Goal: Task Accomplishment & Management: Complete application form

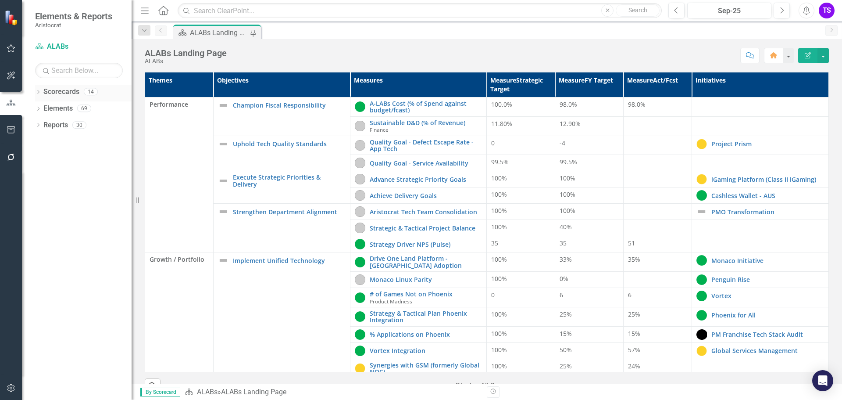
click at [40, 95] on icon "Dropdown" at bounding box center [38, 92] width 6 height 5
click at [40, 125] on icon "Dropdown" at bounding box center [38, 125] width 6 height 5
click at [43, 160] on icon "Dropdown" at bounding box center [42, 159] width 6 height 5
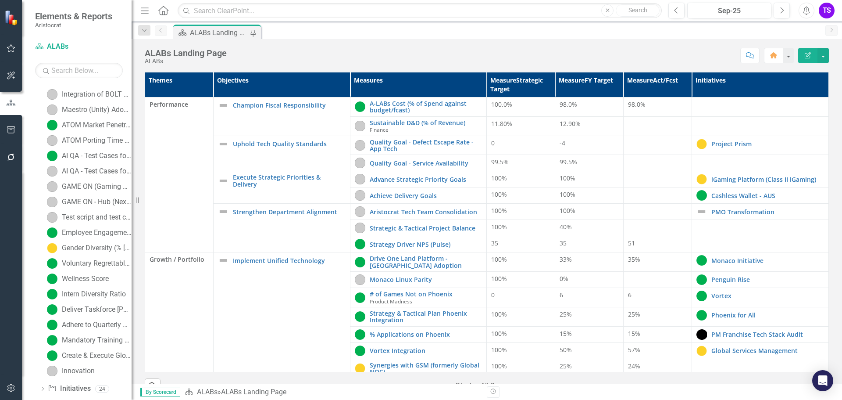
scroll to position [339, 0]
click at [74, 354] on div "Innovation" at bounding box center [78, 356] width 33 height 8
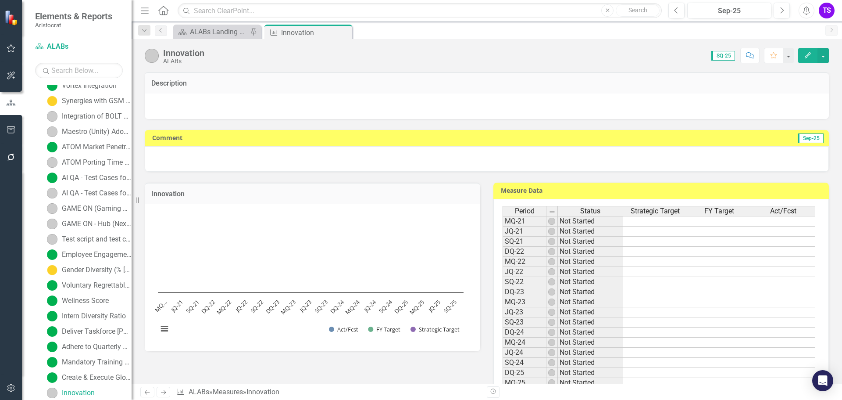
click at [730, 56] on span "SQ-25" at bounding box center [724, 56] width 24 height 10
click at [720, 53] on span "SQ-25" at bounding box center [724, 56] width 24 height 10
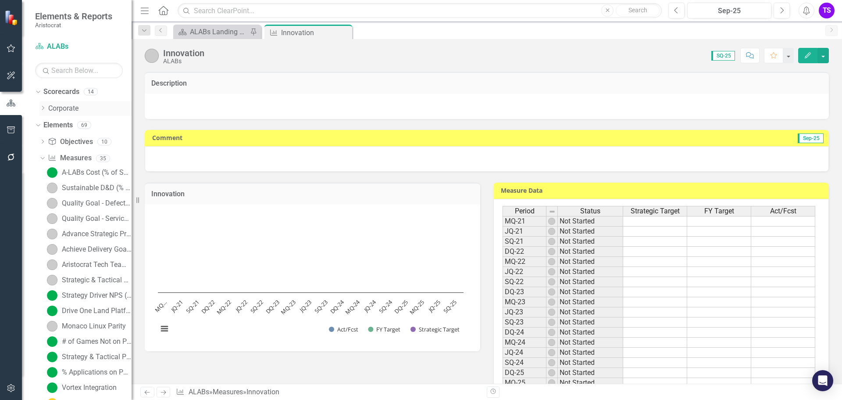
click at [42, 108] on icon "Dropdown" at bounding box center [42, 107] width 7 height 5
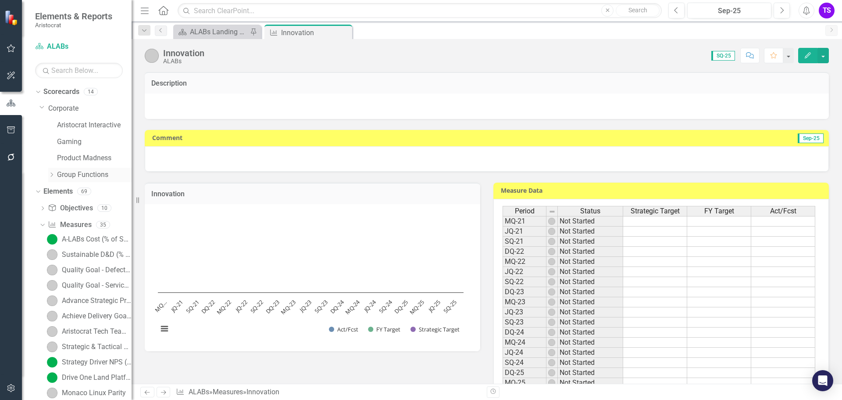
click at [52, 175] on icon "Dropdown" at bounding box center [51, 174] width 7 height 5
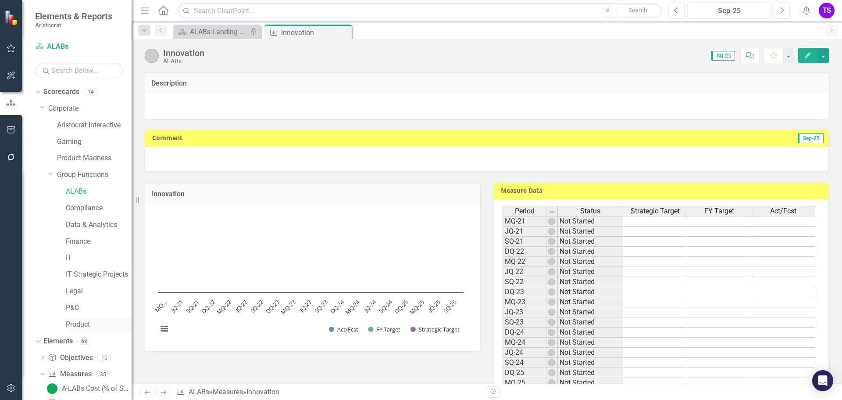
click at [79, 326] on link "Product" at bounding box center [99, 324] width 66 height 10
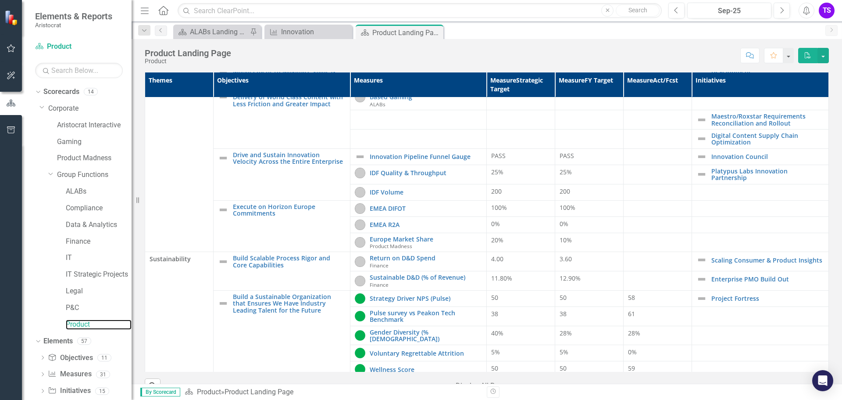
scroll to position [283, 0]
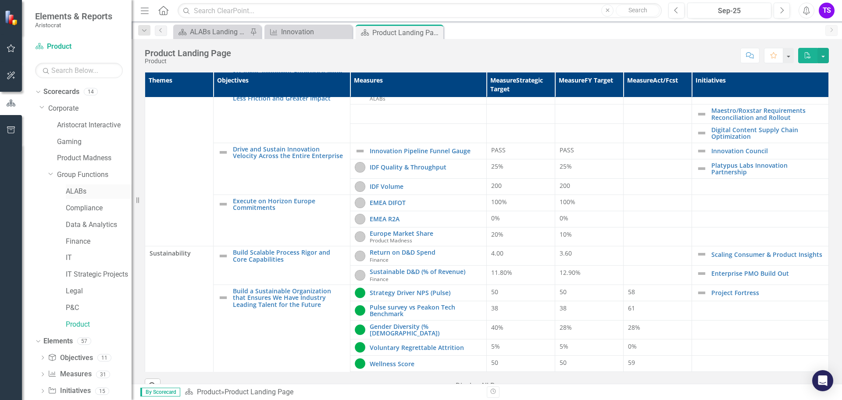
click at [82, 190] on link "ALABs" at bounding box center [99, 191] width 66 height 10
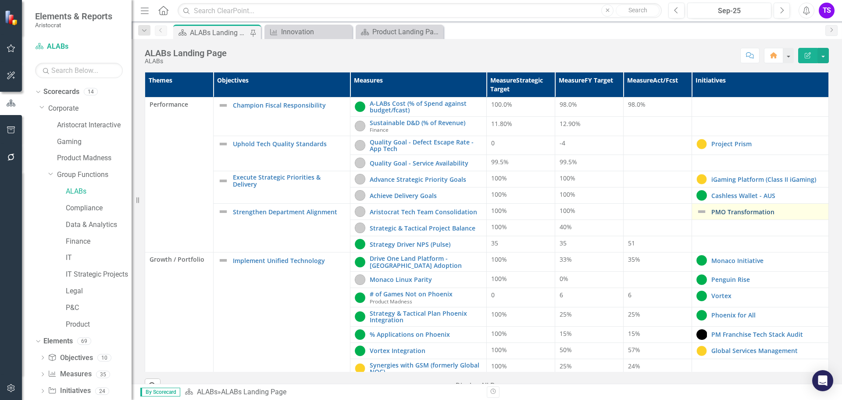
click at [737, 211] on link "PMO Transformation" at bounding box center [768, 211] width 113 height 7
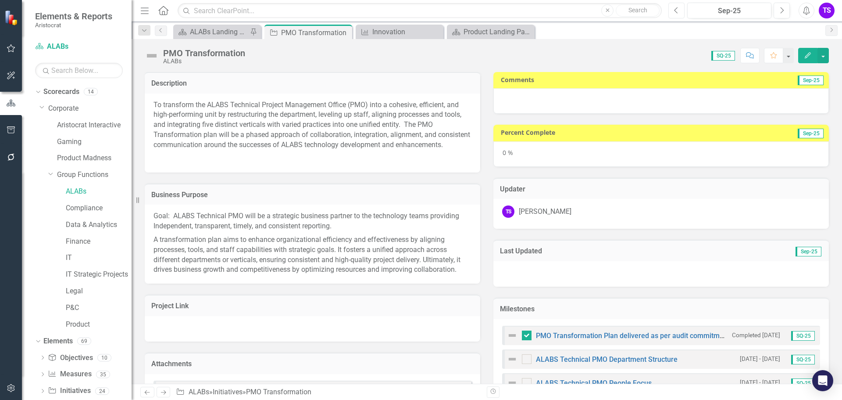
click at [677, 9] on icon "Previous" at bounding box center [676, 11] width 5 height 8
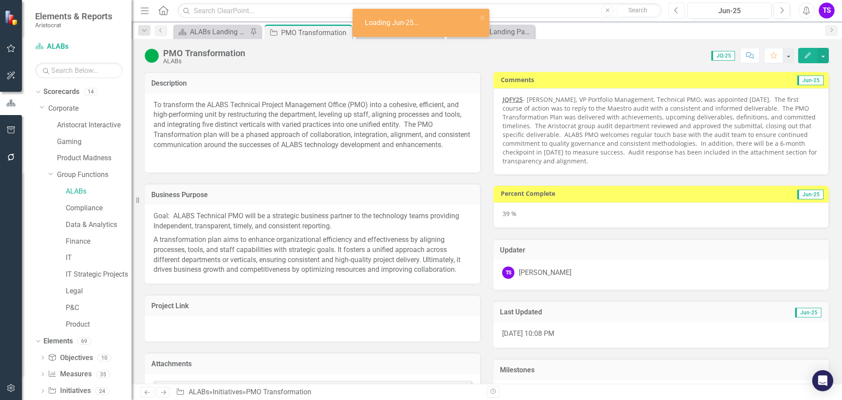
checkbox input "true"
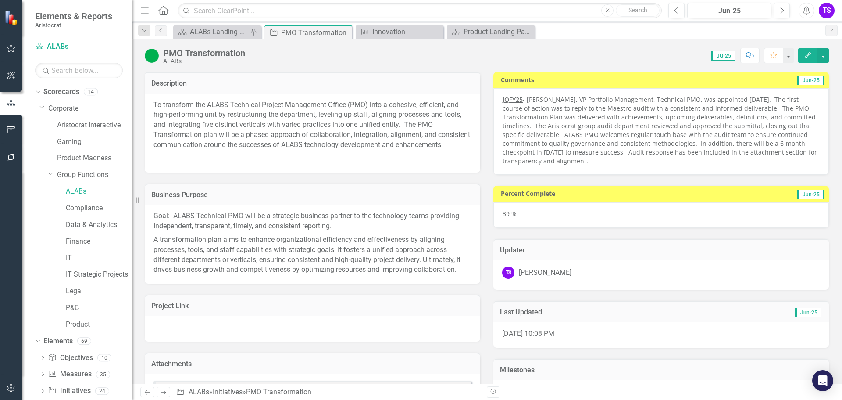
click at [503, 100] on strong "JQFY25" at bounding box center [513, 99] width 20 height 8
drag, startPoint x: 499, startPoint y: 100, endPoint x: 579, endPoint y: 145, distance: 91.5
click at [579, 145] on p "JQFY25 - [PERSON_NAME], VP Portfolio Management, Technical PMO, was appointed […" at bounding box center [661, 130] width 317 height 70
click at [760, 158] on p "JQFY25 - [PERSON_NAME], VP Portfolio Management, Technical PMO, was appointed […" at bounding box center [661, 130] width 317 height 70
drag, startPoint x: 597, startPoint y: 161, endPoint x: 518, endPoint y: 112, distance: 93.6
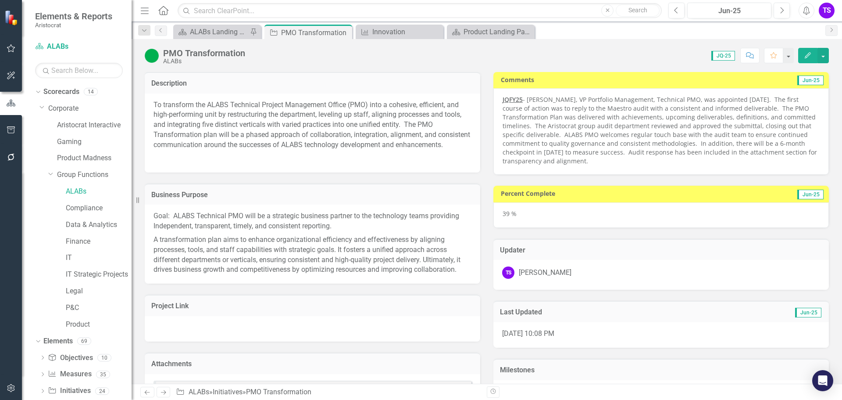
click at [518, 112] on p "JQFY25 - [PERSON_NAME], VP Portfolio Management, Technical PMO, was appointed […" at bounding box center [661, 130] width 317 height 70
click at [824, 56] on button "button" at bounding box center [823, 55] width 11 height 15
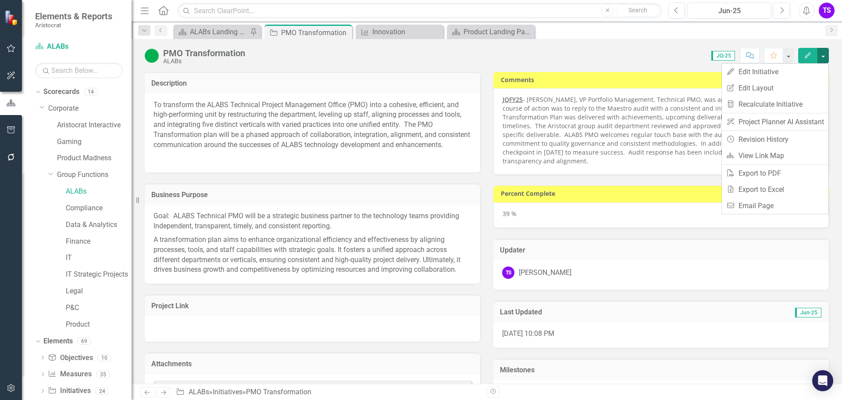
click at [614, 131] on p "JQFY25 - [PERSON_NAME], VP Portfolio Management, Technical PMO, was appointed […" at bounding box center [661, 130] width 317 height 70
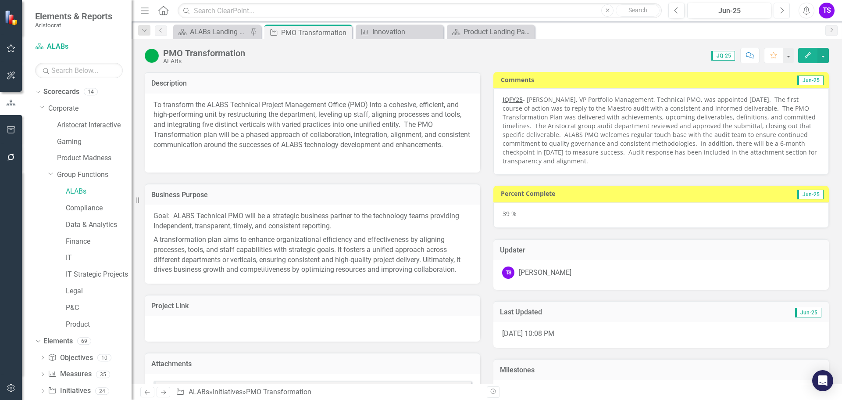
click at [783, 14] on button "Next" at bounding box center [782, 11] width 16 height 16
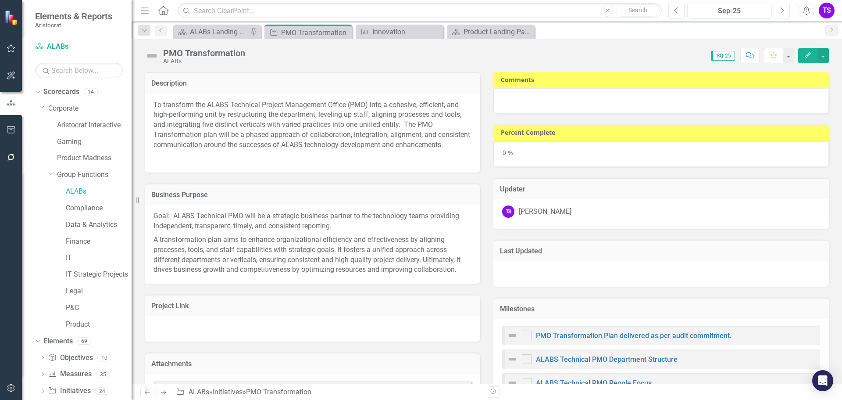
checkbox input "true"
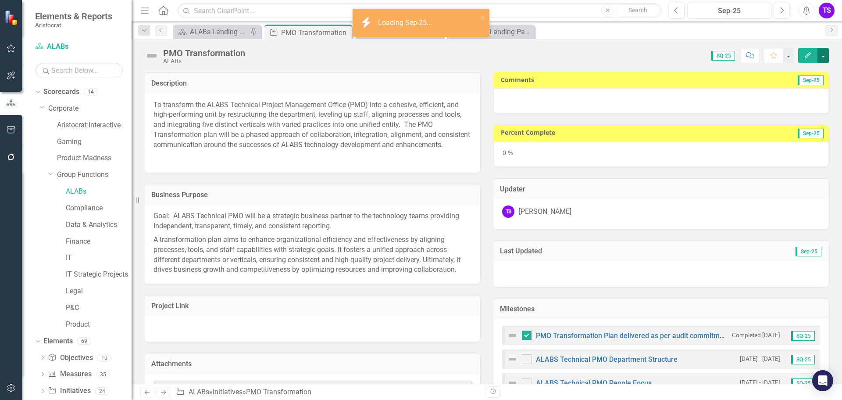
click at [823, 56] on button "button" at bounding box center [823, 55] width 11 height 15
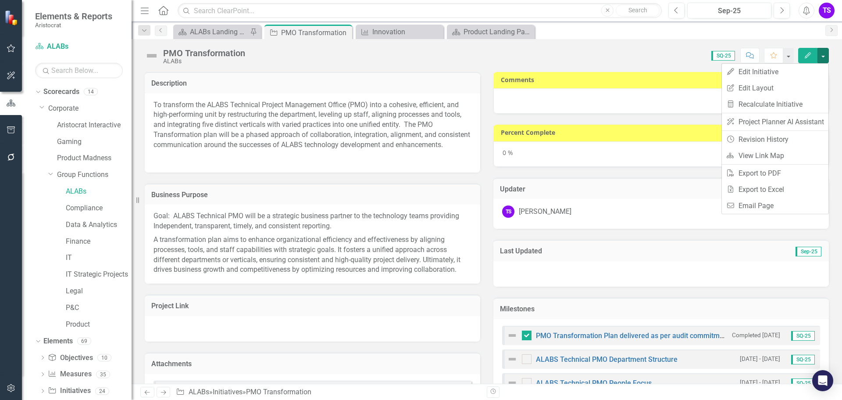
click at [554, 94] on div at bounding box center [662, 100] width 336 height 25
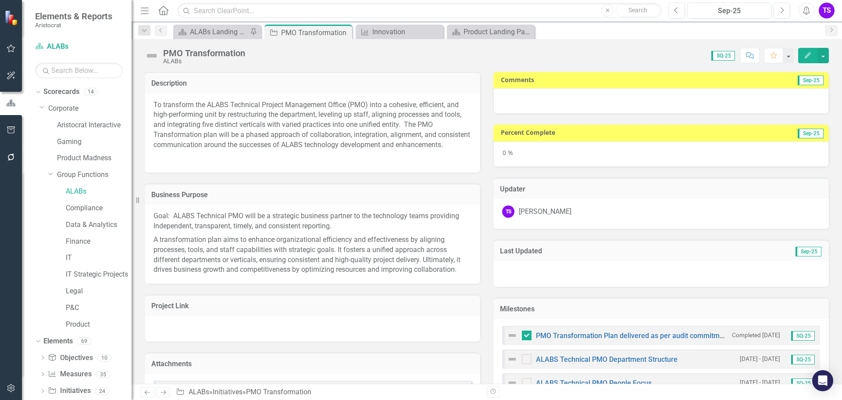
click at [554, 94] on div at bounding box center [662, 100] width 336 height 25
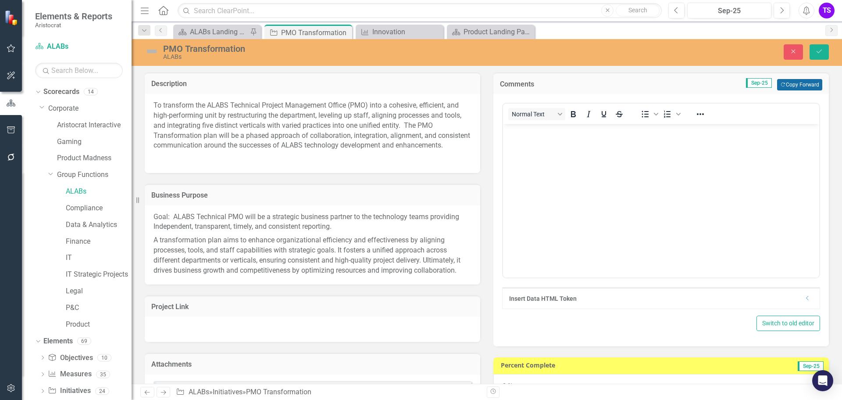
click at [785, 86] on button "Copy Forward Copy Forward" at bounding box center [800, 84] width 45 height 11
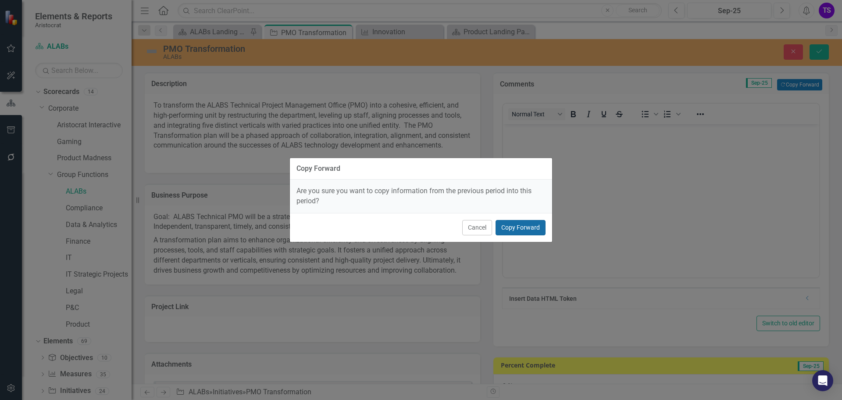
click at [516, 230] on button "Copy Forward" at bounding box center [521, 227] width 50 height 15
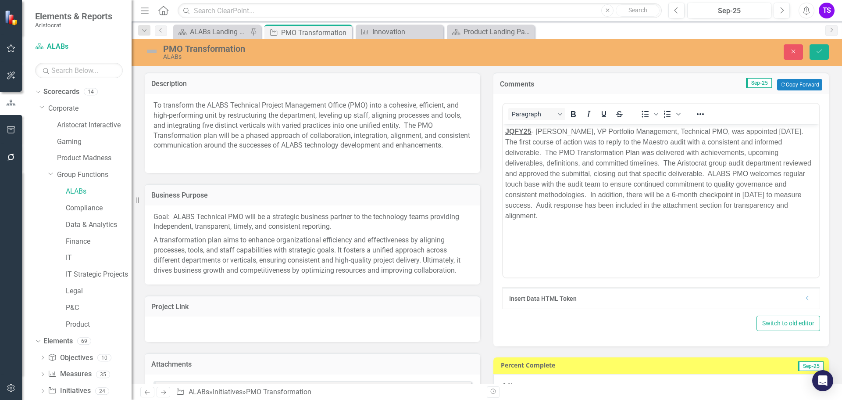
click at [509, 129] on strong "JQFY25" at bounding box center [518, 131] width 26 height 7
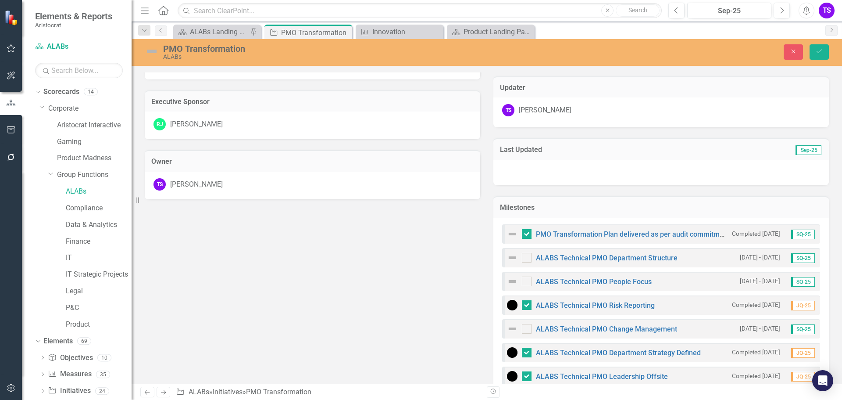
scroll to position [439, 0]
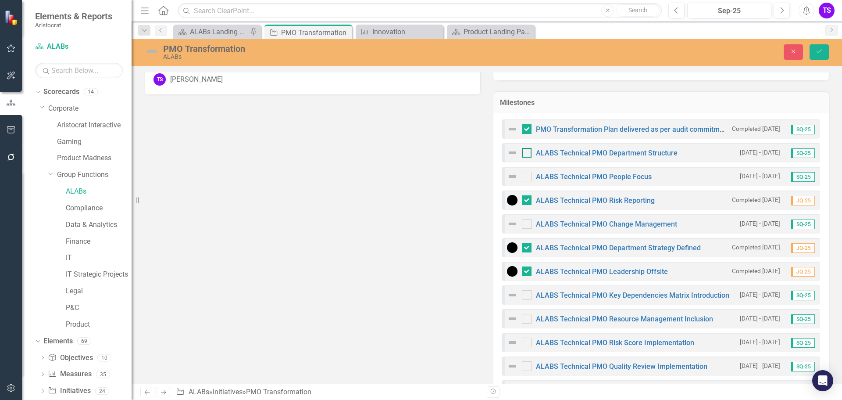
click at [523, 155] on div at bounding box center [527, 153] width 10 height 10
click at [523, 154] on input "checkbox" at bounding box center [525, 151] width 6 height 6
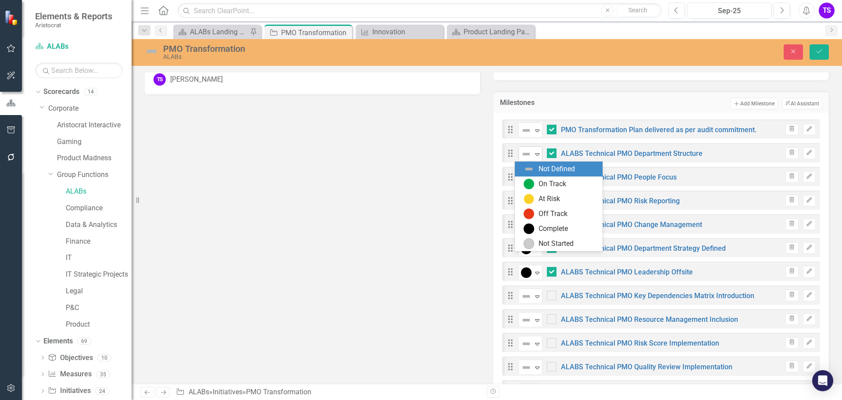
click at [535, 156] on icon "Expand" at bounding box center [537, 153] width 9 height 7
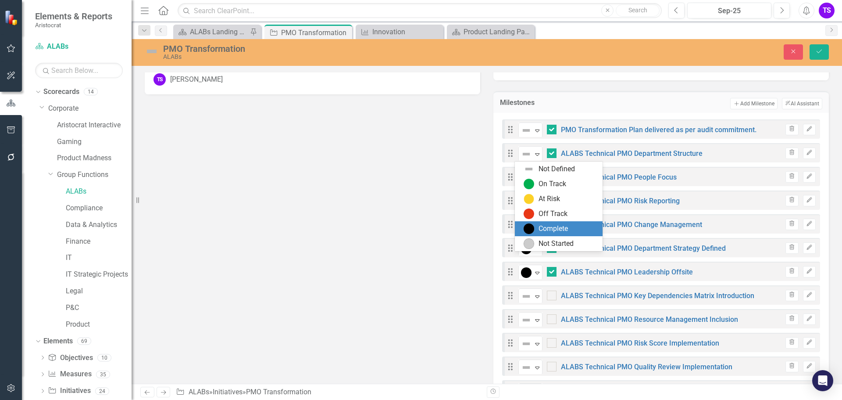
click at [531, 229] on img at bounding box center [529, 228] width 11 height 11
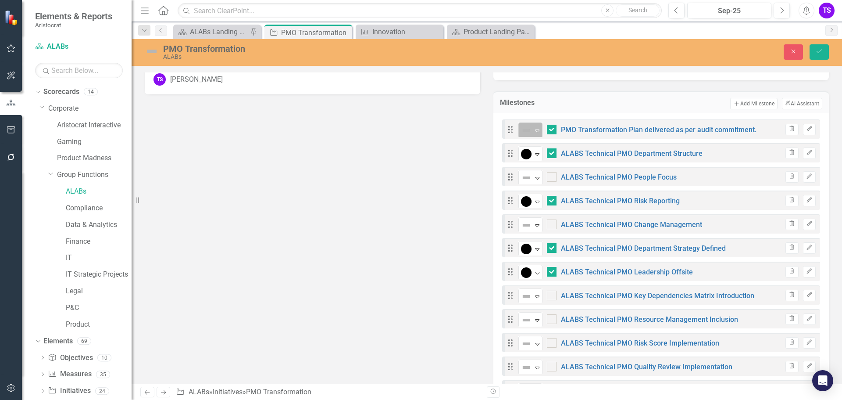
click at [535, 134] on div "Expand" at bounding box center [537, 130] width 9 height 14
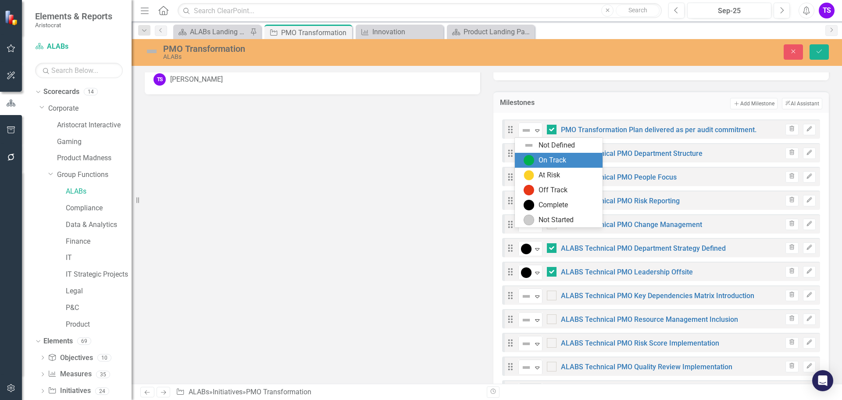
click at [531, 160] on img at bounding box center [529, 160] width 11 height 11
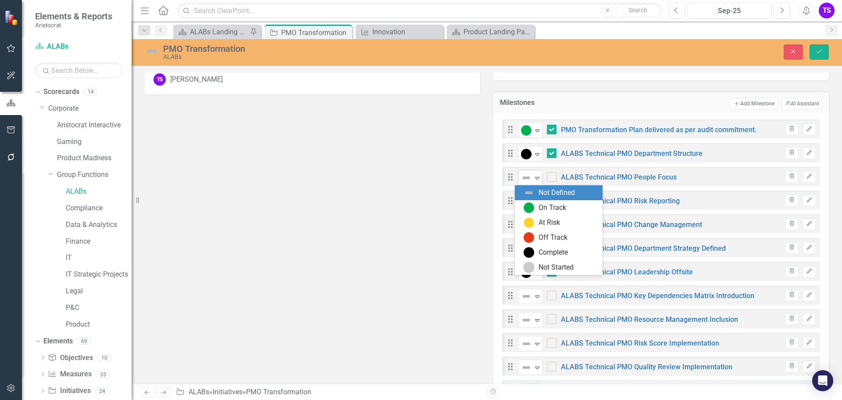
click at [534, 174] on icon "Expand" at bounding box center [537, 177] width 9 height 7
click at [532, 208] on img at bounding box center [529, 207] width 11 height 11
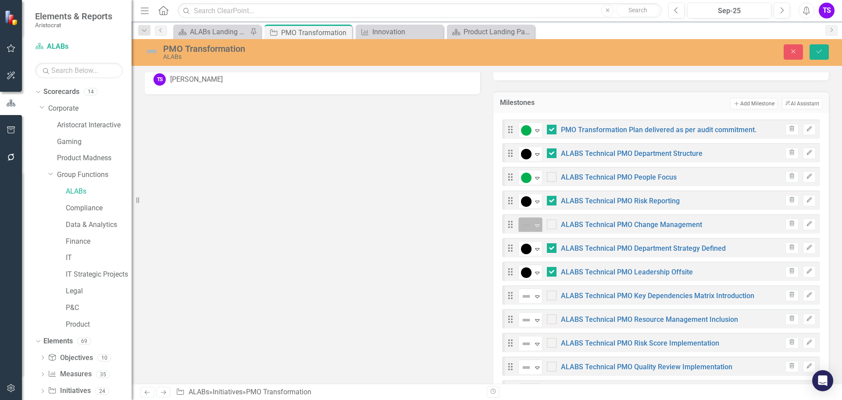
click at [536, 226] on icon "Expand" at bounding box center [537, 225] width 9 height 7
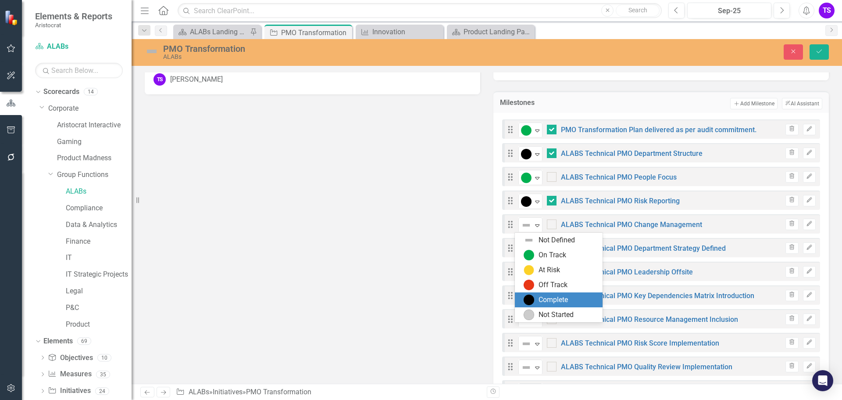
click at [550, 297] on div "Complete" at bounding box center [553, 300] width 29 height 10
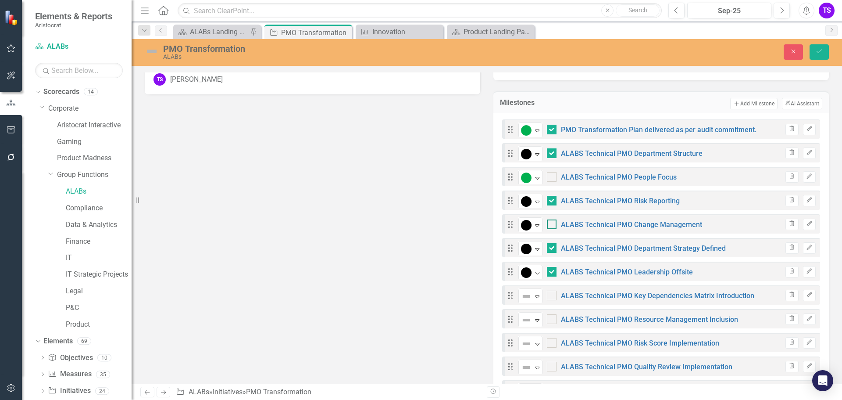
click at [547, 224] on input "checkbox" at bounding box center [550, 222] width 6 height 6
checkbox input "true"
click at [548, 174] on input "checkbox" at bounding box center [550, 175] width 6 height 6
checkbox input "true"
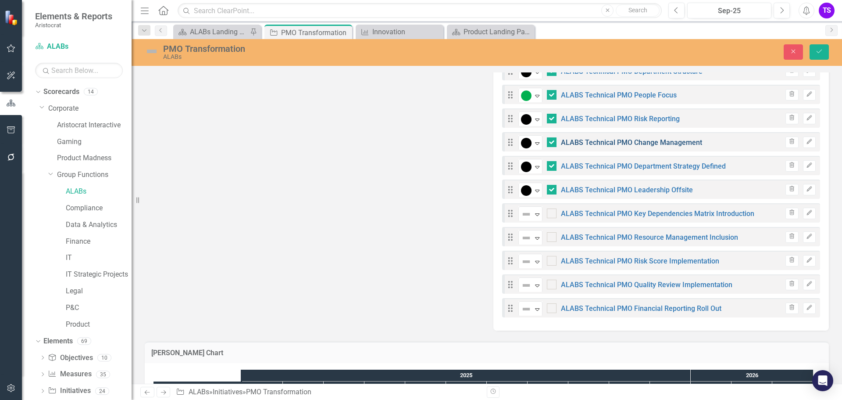
scroll to position [527, 0]
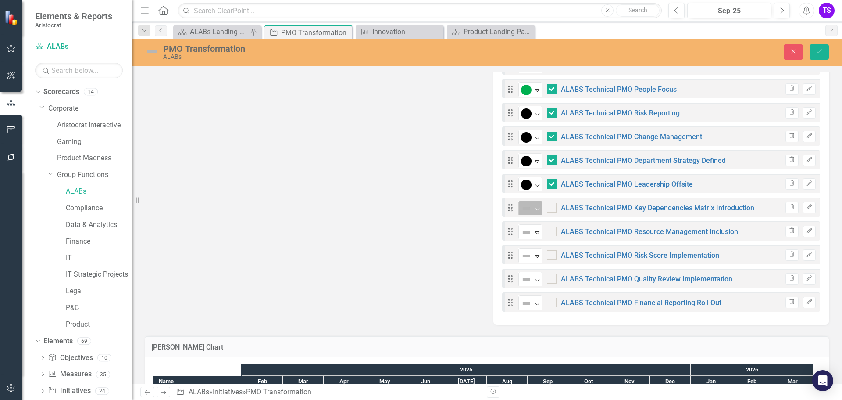
click at [535, 213] on div "Expand" at bounding box center [537, 208] width 9 height 14
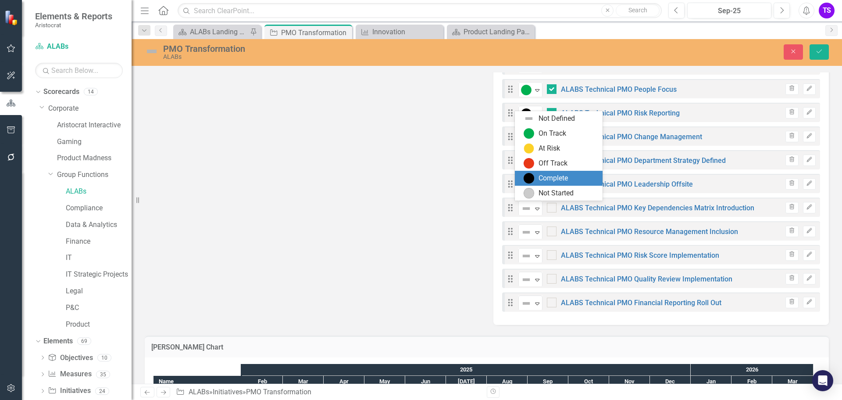
click at [542, 176] on div "Complete" at bounding box center [553, 178] width 29 height 10
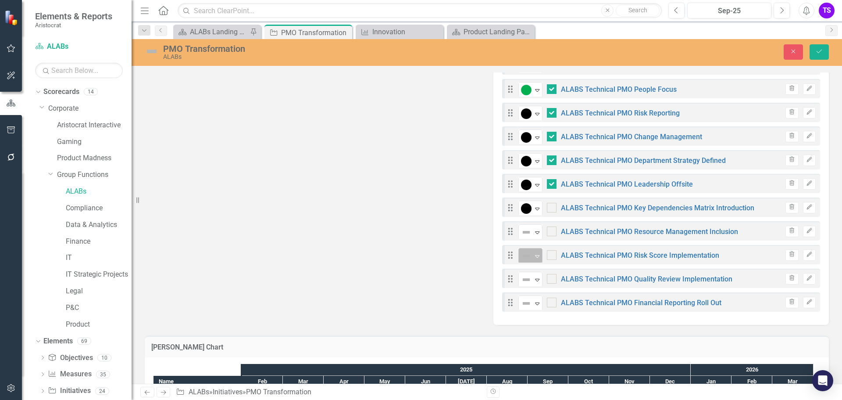
click at [533, 254] on icon "Expand" at bounding box center [537, 255] width 9 height 7
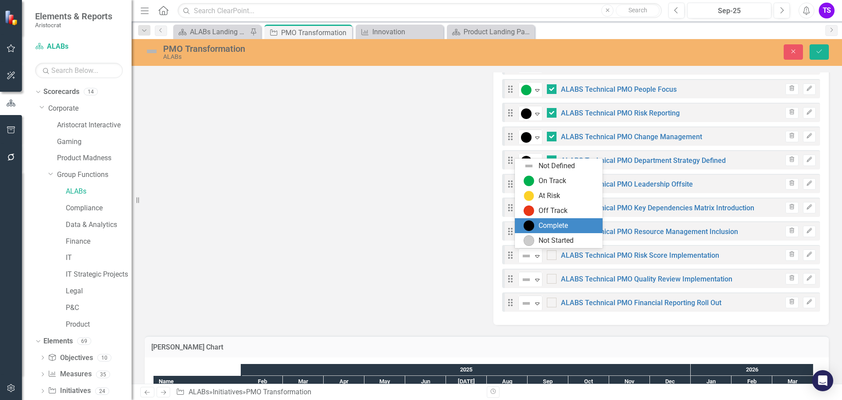
click at [536, 223] on div "Complete" at bounding box center [561, 225] width 74 height 11
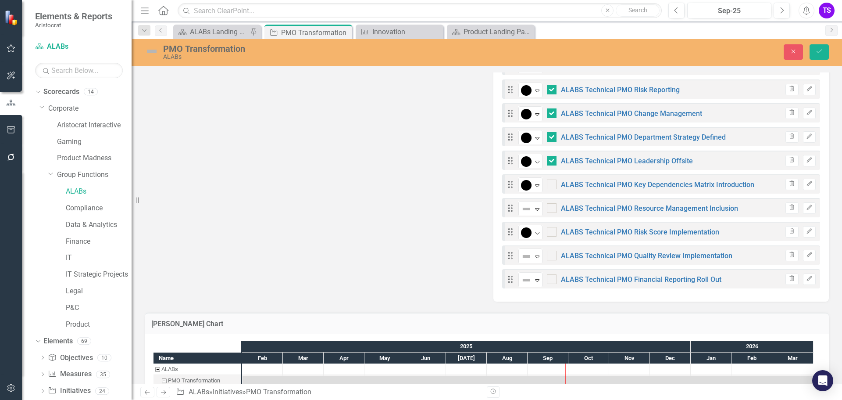
scroll to position [570, 0]
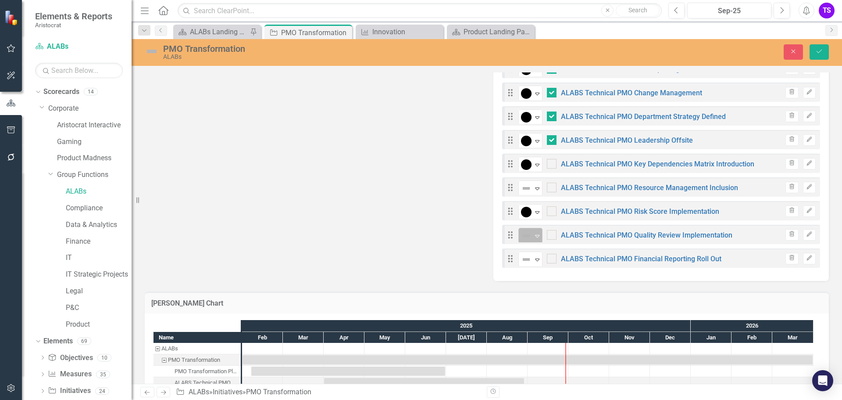
click at [533, 235] on icon "Expand" at bounding box center [537, 235] width 9 height 7
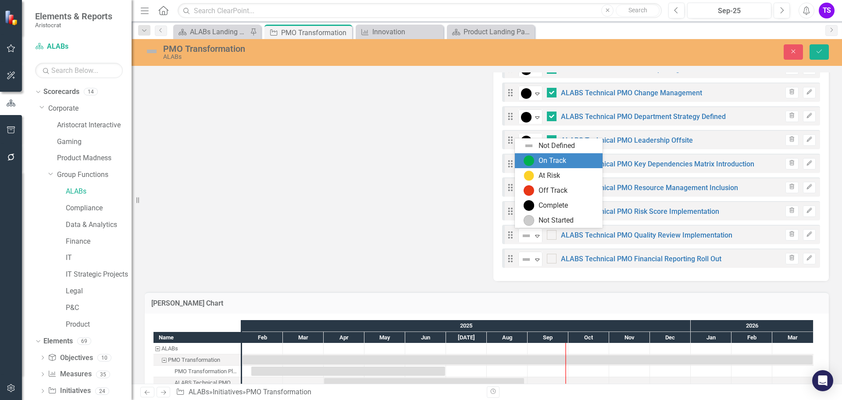
click at [535, 160] on div "On Track" at bounding box center [561, 160] width 74 height 11
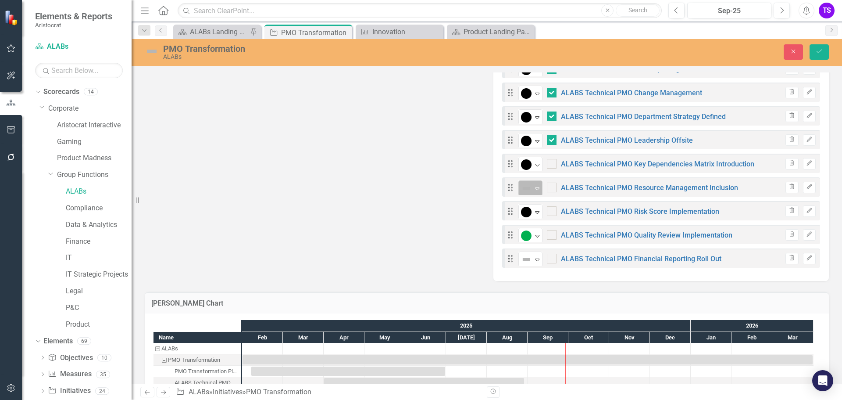
click at [534, 187] on icon "Expand" at bounding box center [537, 188] width 9 height 7
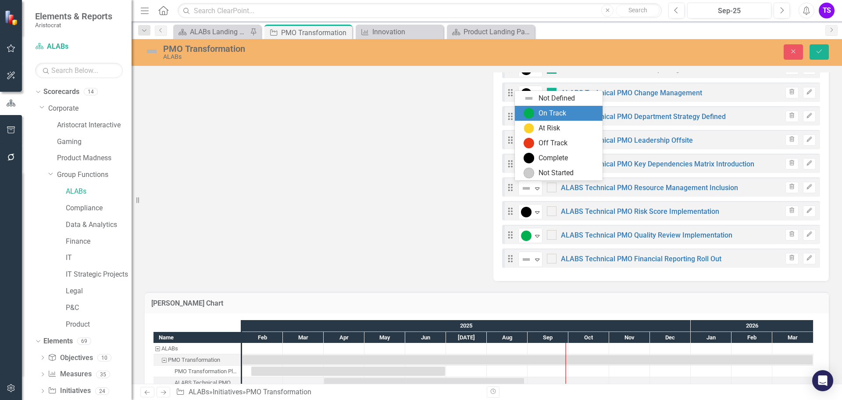
click at [533, 115] on img at bounding box center [529, 113] width 11 height 11
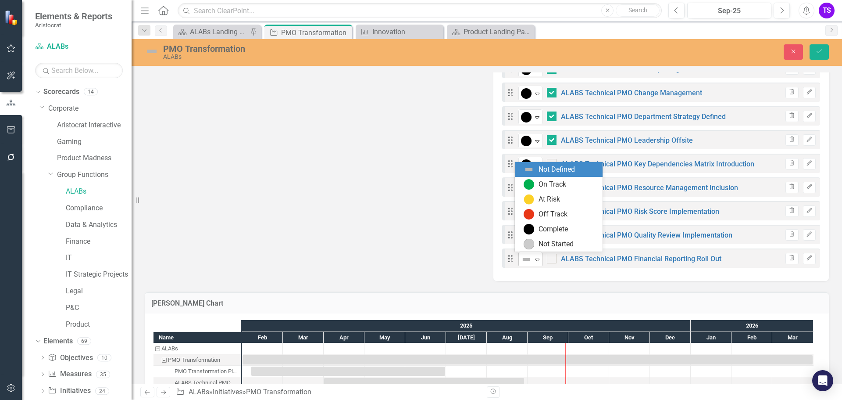
click at [534, 258] on icon "Expand" at bounding box center [537, 259] width 9 height 7
click at [531, 184] on img at bounding box center [529, 184] width 11 height 11
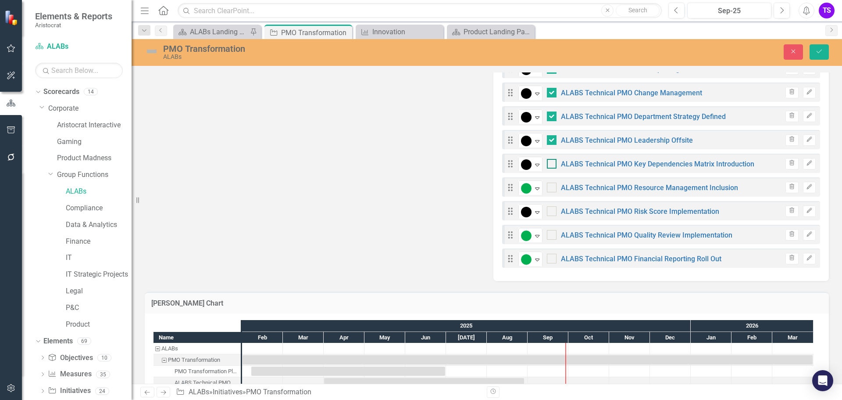
click at [550, 163] on div at bounding box center [552, 164] width 10 height 10
click at [550, 163] on input "checkbox" at bounding box center [550, 162] width 6 height 6
checkbox input "true"
click at [548, 213] on div at bounding box center [552, 211] width 10 height 10
click at [548, 212] on input "checkbox" at bounding box center [550, 209] width 6 height 6
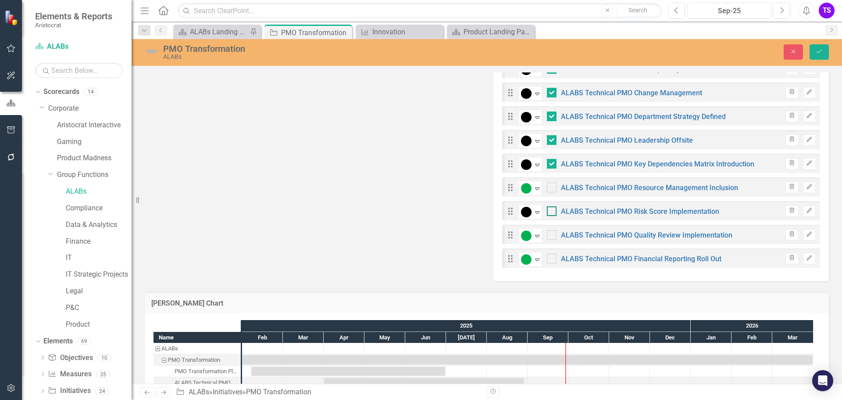
checkbox input "true"
click at [552, 189] on div at bounding box center [552, 188] width 10 height 10
click at [552, 188] on input "checkbox" at bounding box center [550, 186] width 6 height 6
click at [547, 187] on input "checkbox" at bounding box center [550, 186] width 6 height 6
checkbox input "false"
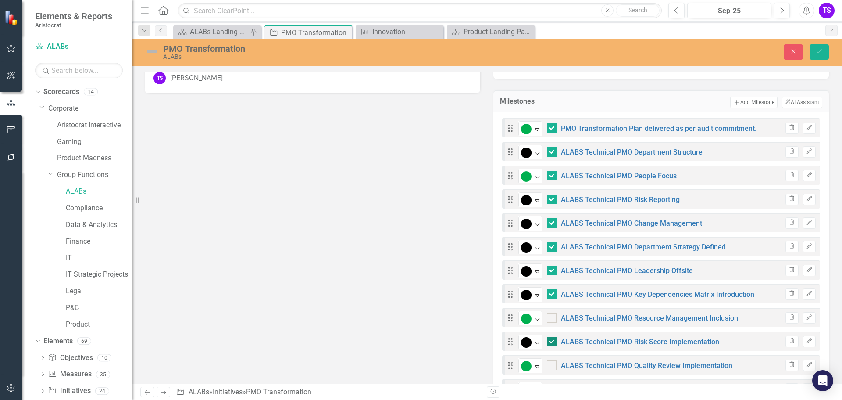
scroll to position [351, 0]
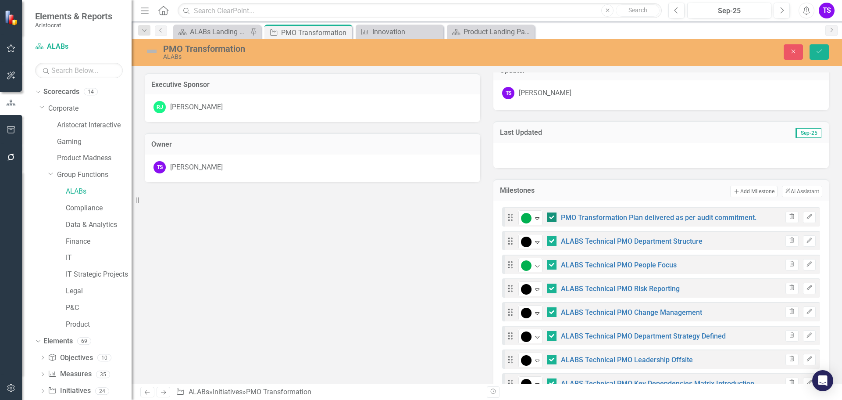
click at [548, 213] on input "checkbox" at bounding box center [550, 215] width 6 height 6
checkbox input "false"
click at [547, 263] on input "checkbox" at bounding box center [550, 263] width 6 height 6
checkbox input "false"
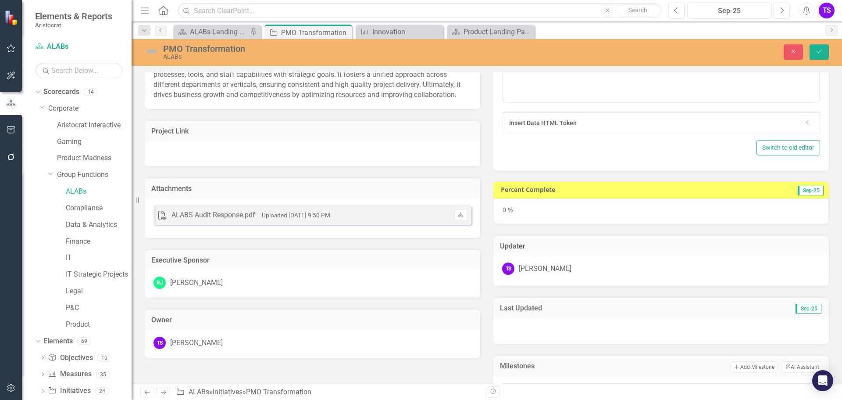
click at [180, 195] on td "Attachments" at bounding box center [312, 189] width 322 height 11
click at [182, 193] on h3 "Attachments" at bounding box center [312, 189] width 322 height 8
click at [467, 199] on div "Attachments" at bounding box center [313, 187] width 336 height 21
click at [171, 194] on td "Attachments" at bounding box center [312, 189] width 322 height 11
click at [193, 195] on td "Attachments" at bounding box center [312, 189] width 322 height 11
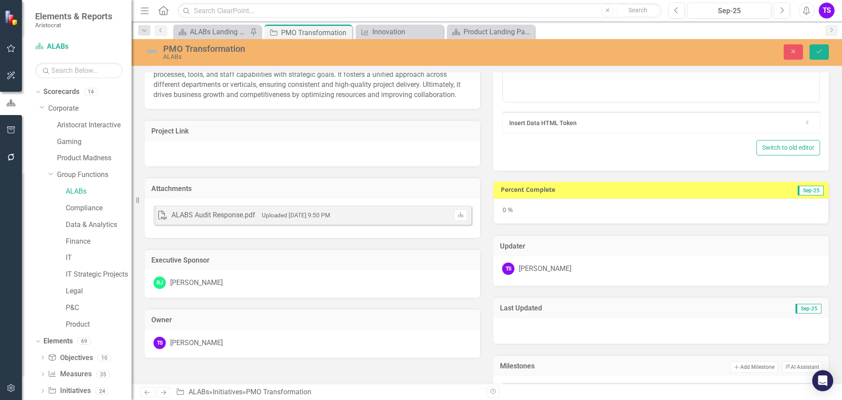
click at [193, 195] on td "Attachments" at bounding box center [312, 189] width 322 height 11
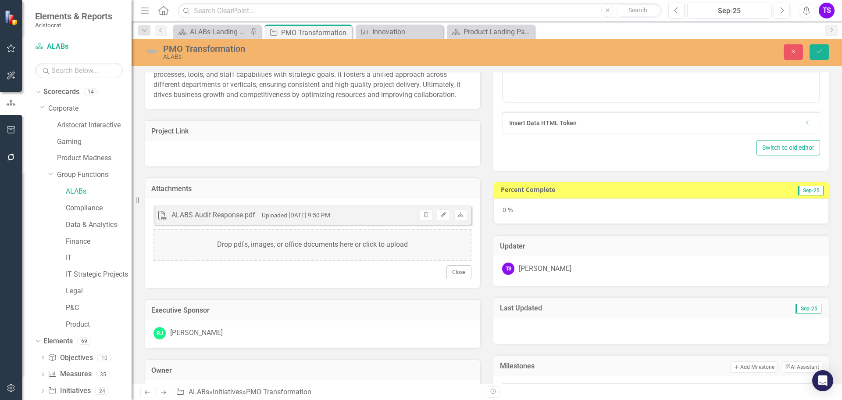
click at [283, 252] on div "Drop pdfs, images, or office documents here or click to upload" at bounding box center [313, 245] width 318 height 32
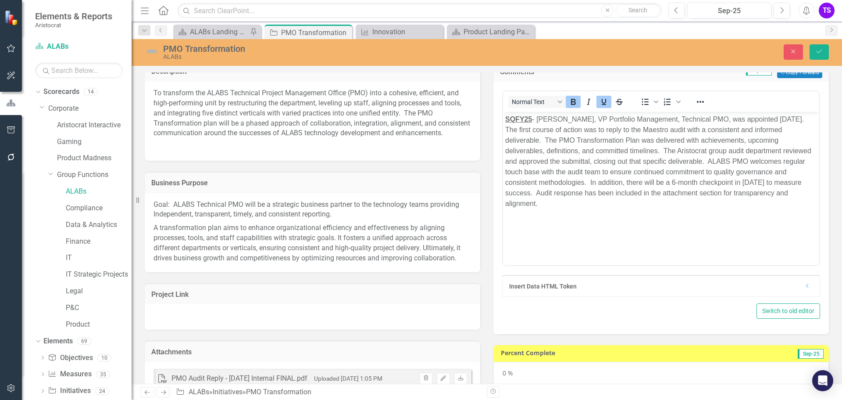
scroll to position [0, 0]
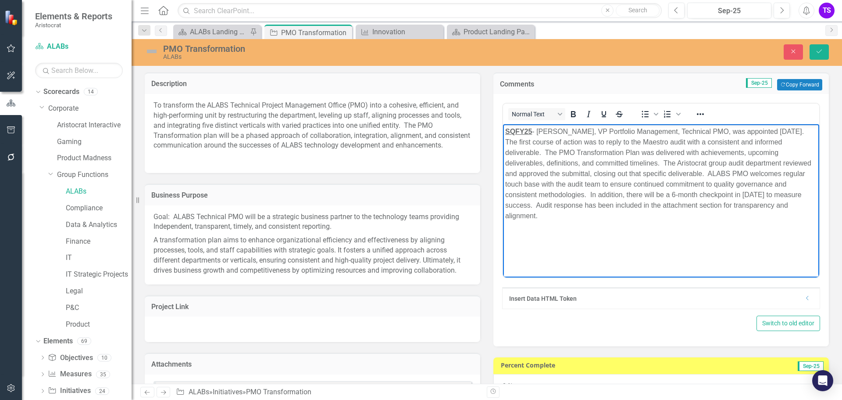
click at [642, 245] on body "SQFY25 - [PERSON_NAME], VP Portfolio Management, Technical PMO, was appointed […" at bounding box center [661, 190] width 316 height 132
click at [621, 223] on body "SQFY25 - [PERSON_NAME], VP Portfolio Management, Technical PMO, was appointed […" at bounding box center [661, 190] width 316 height 132
drag, startPoint x: 540, startPoint y: 129, endPoint x: 567, endPoint y: 211, distance: 86.3
click at [567, 211] on p "SQFY25 - [PERSON_NAME], VP Portfolio Management, Technical PMO, was appointed […" at bounding box center [661, 173] width 312 height 95
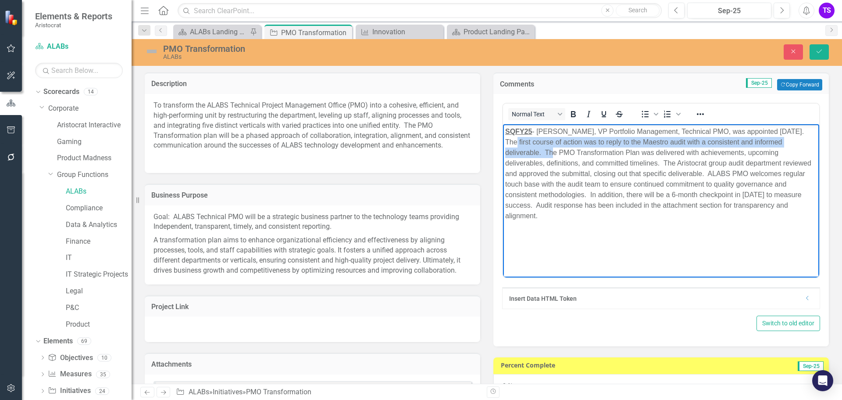
drag, startPoint x: 803, startPoint y: 129, endPoint x: 807, endPoint y: 140, distance: 12.6
click at [807, 140] on p "SQFY25 - [PERSON_NAME], VP Portfolio Management, Technical PMO, was appointed […" at bounding box center [661, 173] width 312 height 95
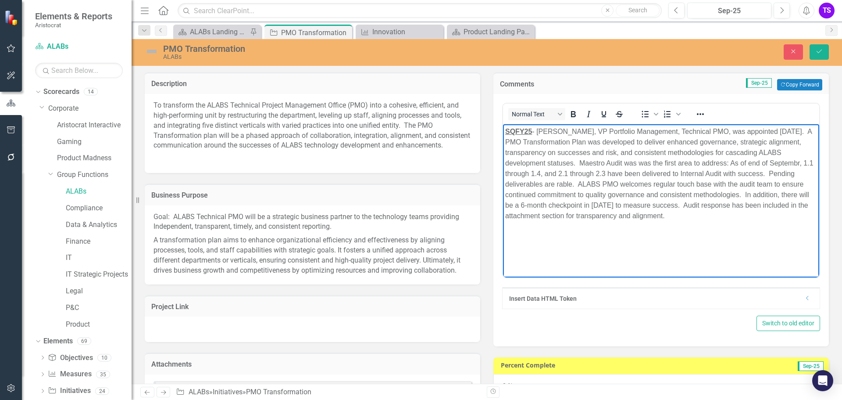
drag, startPoint x: 553, startPoint y: 184, endPoint x: 561, endPoint y: 184, distance: 7.9
click at [553, 184] on p "SQFY25 - [PERSON_NAME], VP Portfolio Management, Technical PMO, was appointed […" at bounding box center [661, 173] width 312 height 95
click at [607, 204] on p "SQFY25 - [PERSON_NAME], VP Portfolio Management, Technical PMO, was appointed […" at bounding box center [661, 168] width 312 height 84
click at [716, 215] on p "SQFY25 - [PERSON_NAME], VP Portfolio Management, Technical PMO, was appointed […" at bounding box center [661, 178] width 312 height 105
click at [639, 204] on p "SQFY25 - [PERSON_NAME], VP Portfolio Management, Technical PMO, was appointed […" at bounding box center [661, 178] width 312 height 105
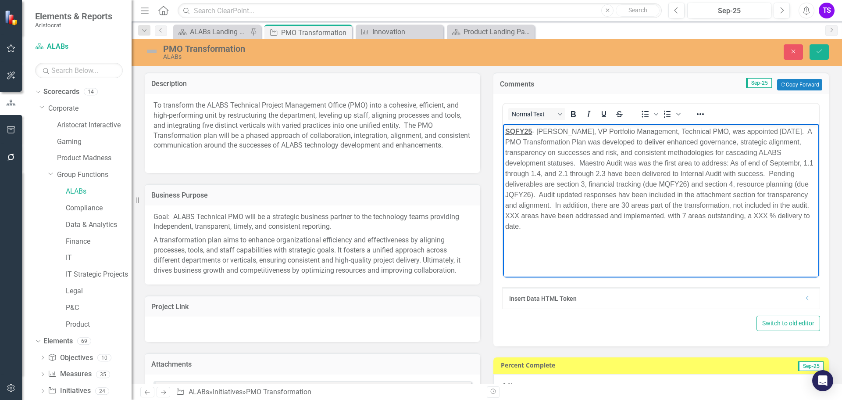
click at [518, 213] on p "SQFY25 - [PERSON_NAME], VP Portfolio Management, Technical PMO, was appointed […" at bounding box center [661, 178] width 312 height 105
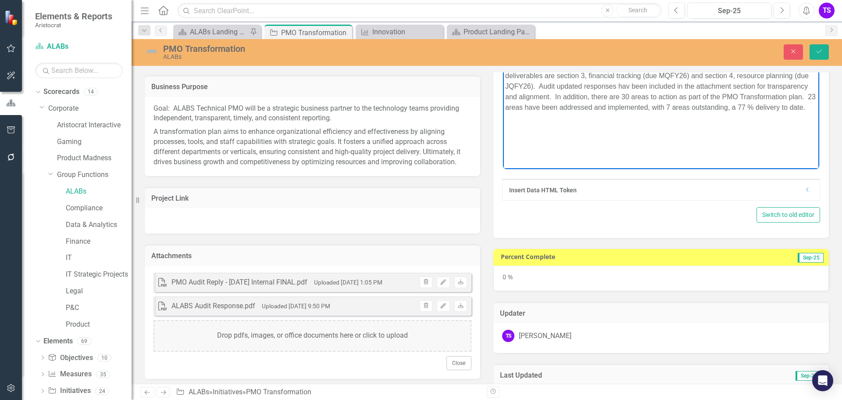
scroll to position [176, 0]
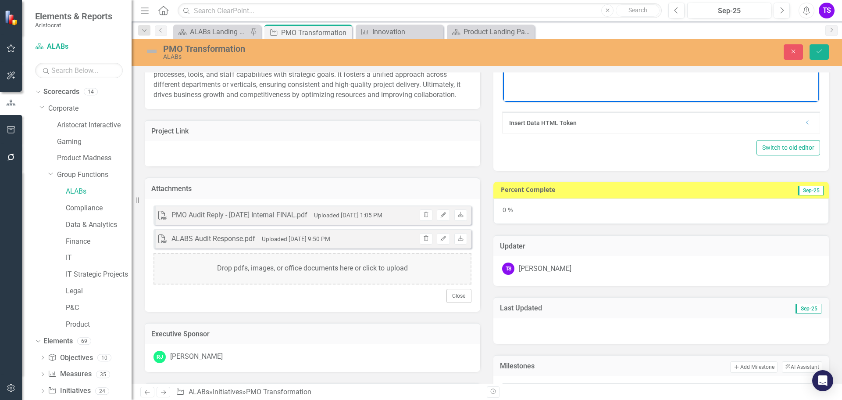
drag, startPoint x: 505, startPoint y: 211, endPoint x: 511, endPoint y: 212, distance: 6.8
click at [505, 211] on div "0 %" at bounding box center [662, 210] width 336 height 25
click at [506, 208] on div "0 %" at bounding box center [662, 210] width 336 height 25
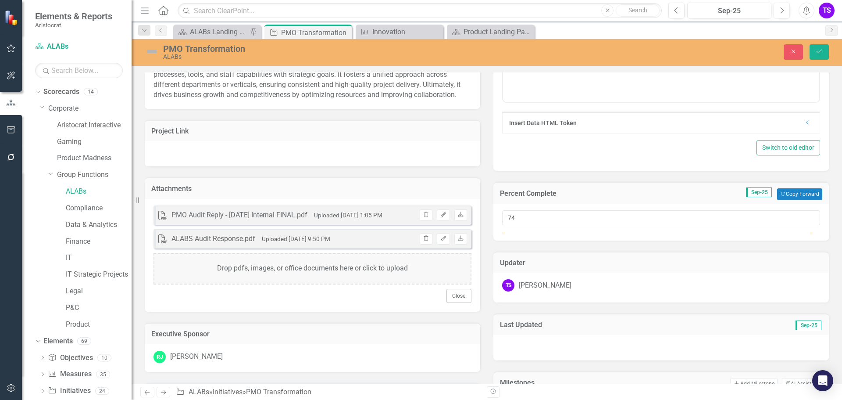
type input "75"
drag, startPoint x: 502, startPoint y: 243, endPoint x: 732, endPoint y: 247, distance: 230.4
click at [732, 232] on div at bounding box center [661, 232] width 318 height 0
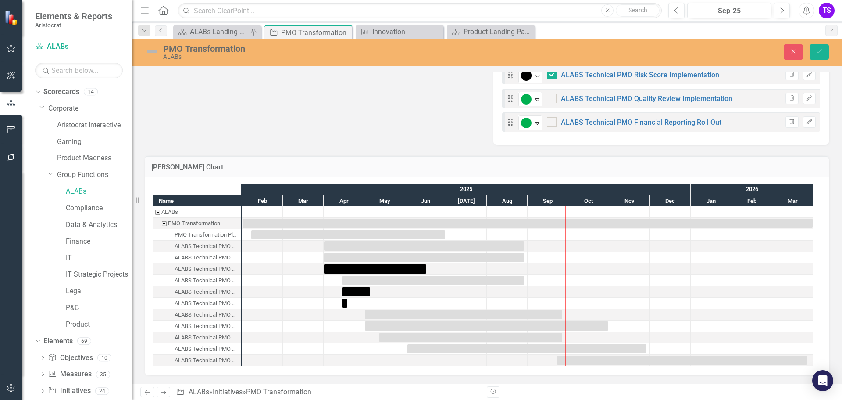
scroll to position [749, 0]
click at [549, 97] on input "checkbox" at bounding box center [550, 96] width 6 height 6
checkbox input "true"
click at [548, 119] on input "checkbox" at bounding box center [550, 120] width 6 height 6
checkbox input "true"
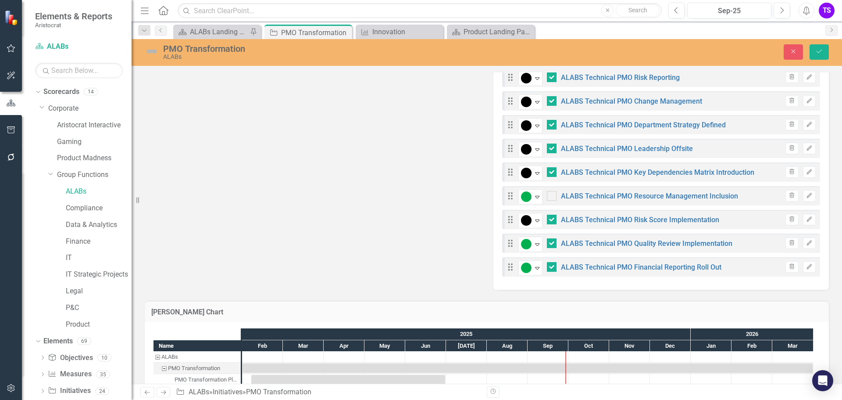
scroll to position [573, 0]
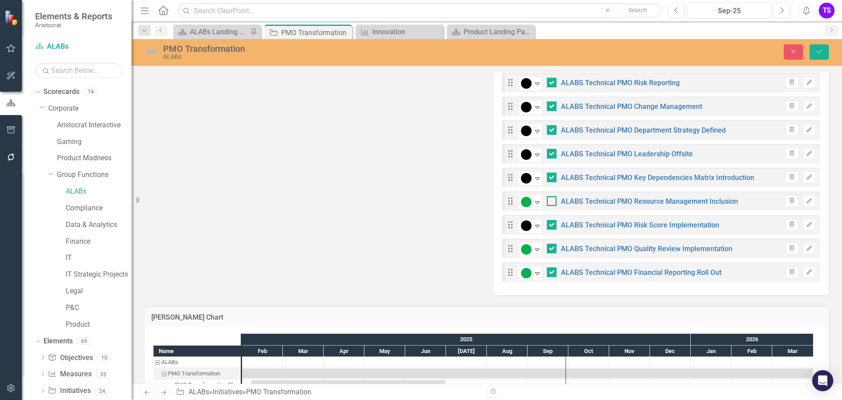
click at [551, 206] on div at bounding box center [552, 201] width 10 height 10
click at [551, 202] on input "checkbox" at bounding box center [550, 199] width 6 height 6
checkbox input "true"
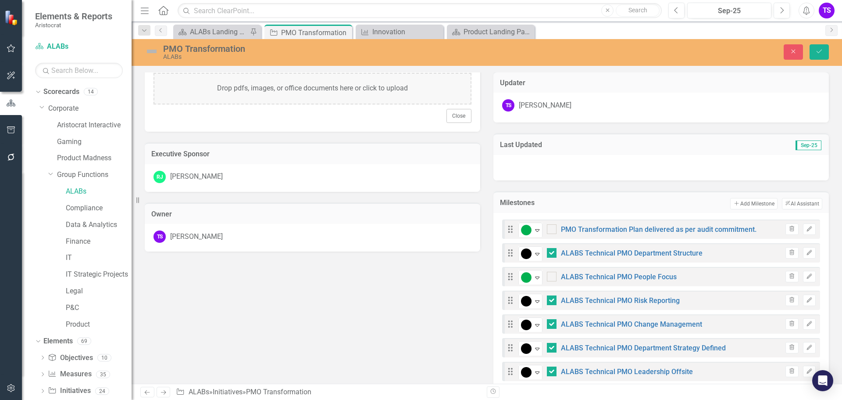
scroll to position [354, 0]
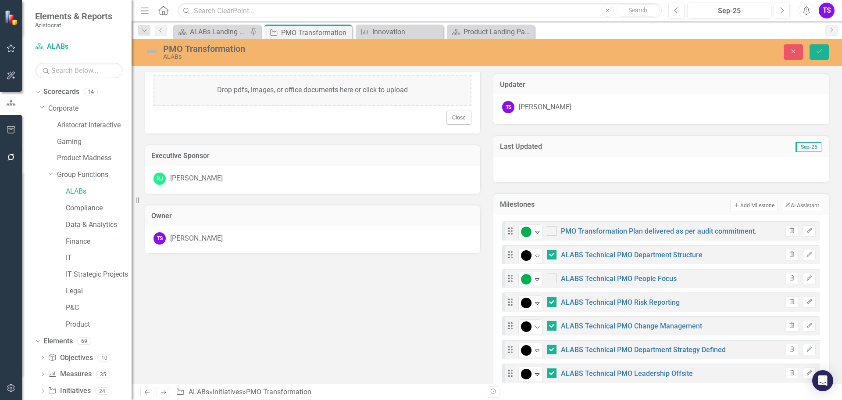
click at [545, 286] on div "On Track Expand ALABS Technical PMO People Focus" at bounding box center [598, 278] width 158 height 15
click at [548, 232] on input "checkbox" at bounding box center [550, 229] width 6 height 6
checkbox input "true"
click at [548, 279] on input "checkbox" at bounding box center [550, 276] width 6 height 6
checkbox input "true"
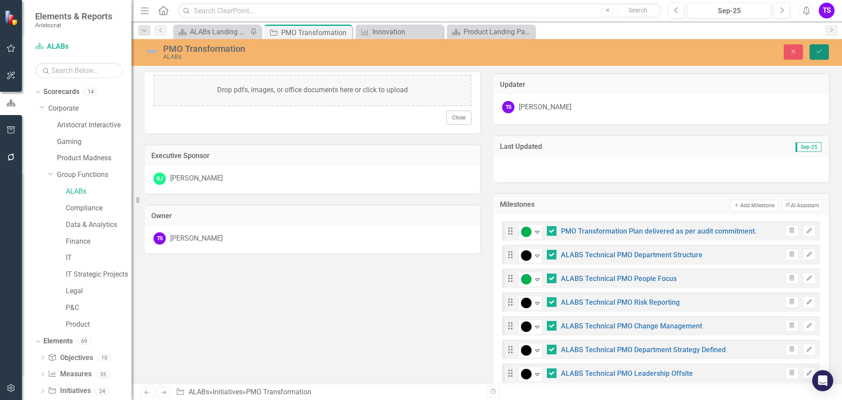
click at [818, 49] on icon "Save" at bounding box center [820, 51] width 8 height 6
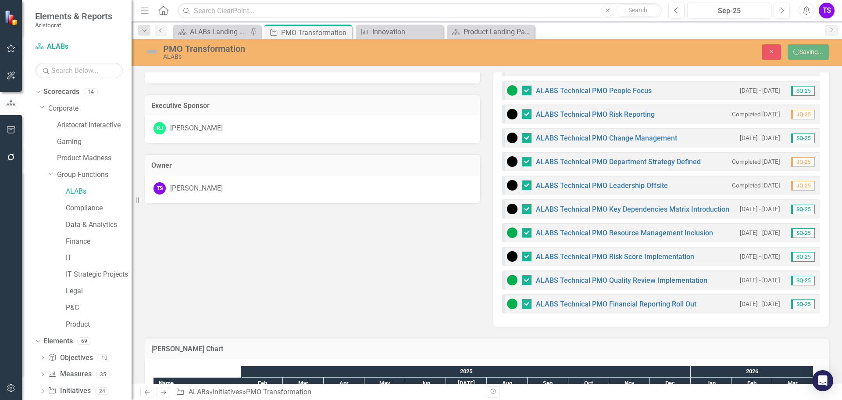
checkbox input "false"
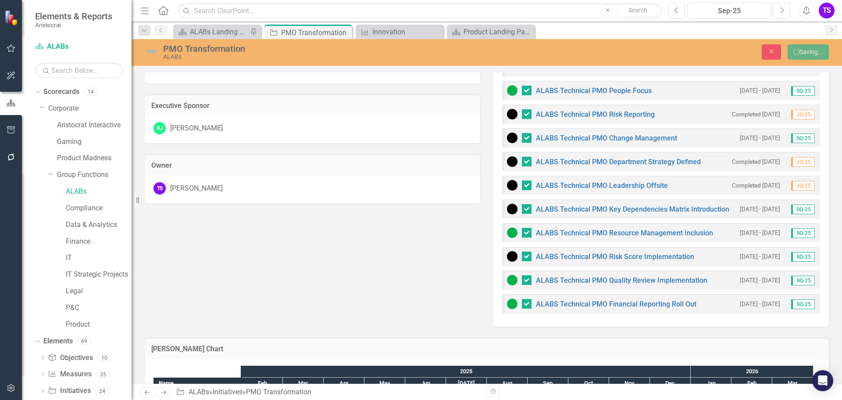
checkbox input "false"
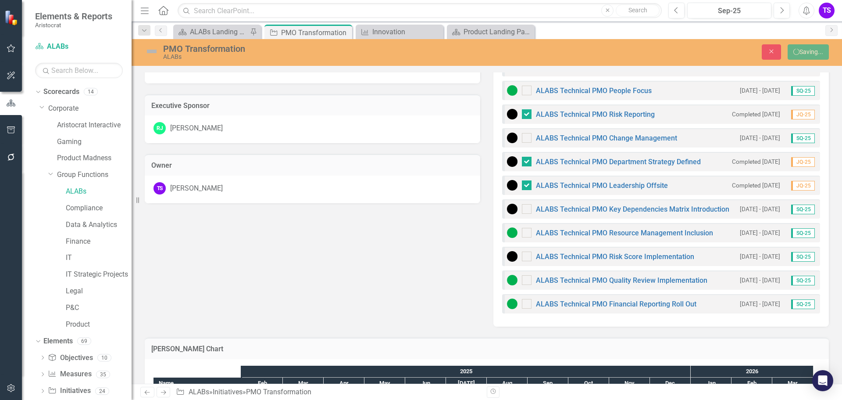
checkbox input "false"
checkbox input "true"
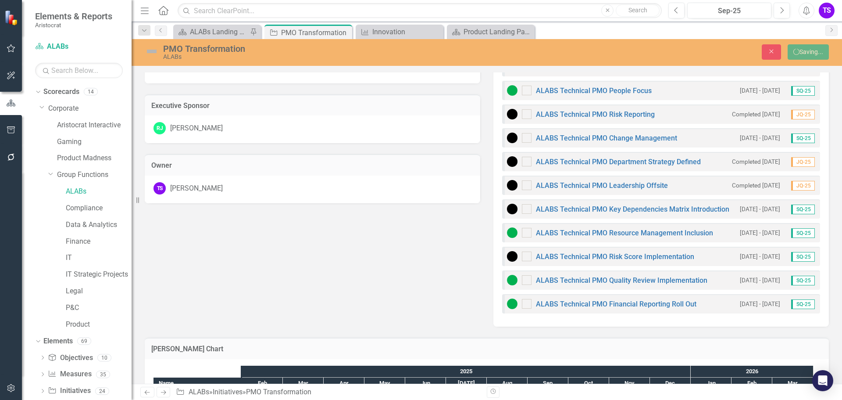
checkbox input "true"
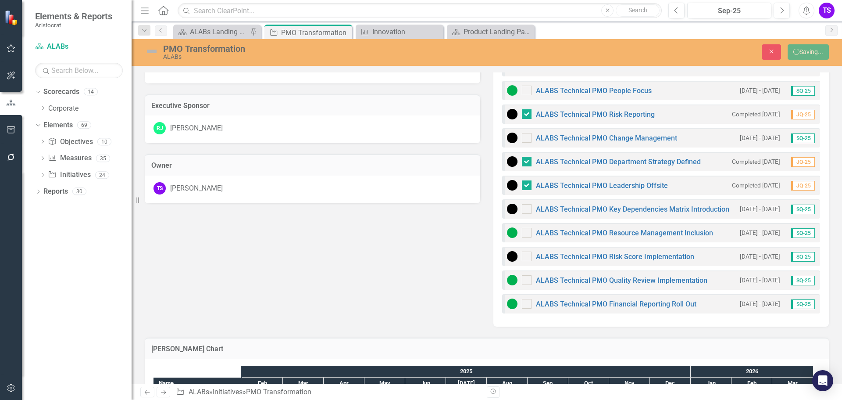
checkbox input "false"
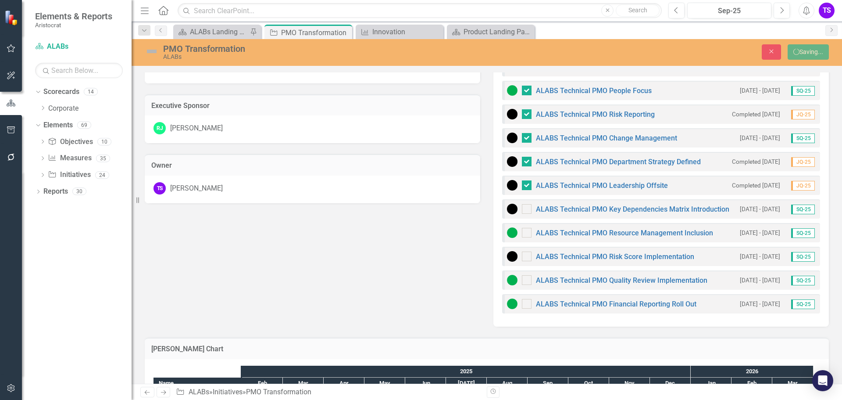
checkbox input "true"
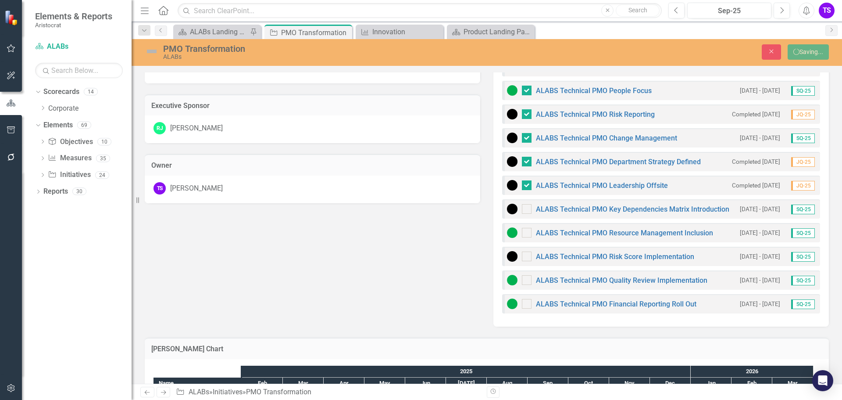
checkbox input "true"
checkbox input "false"
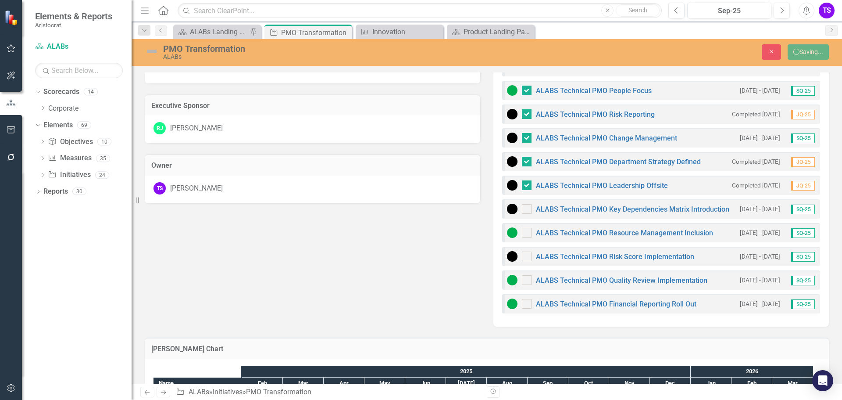
checkbox input "false"
checkbox input "true"
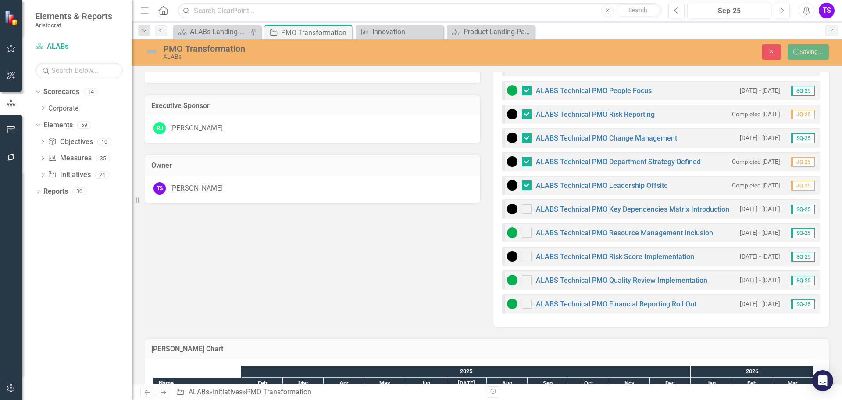
checkbox input "true"
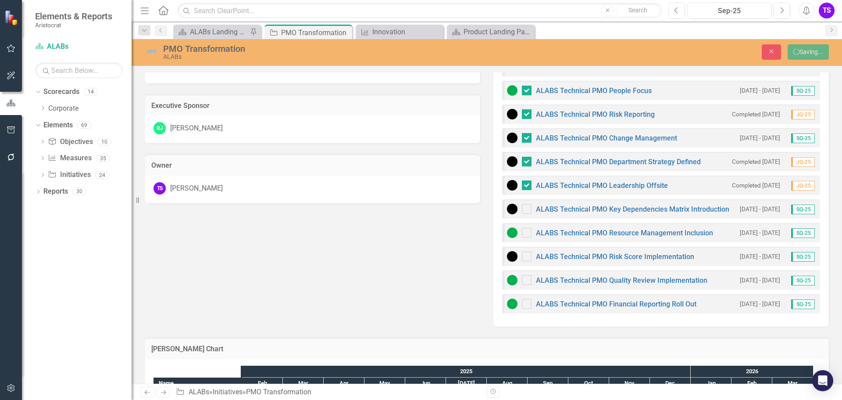
checkbox input "true"
checkbox input "false"
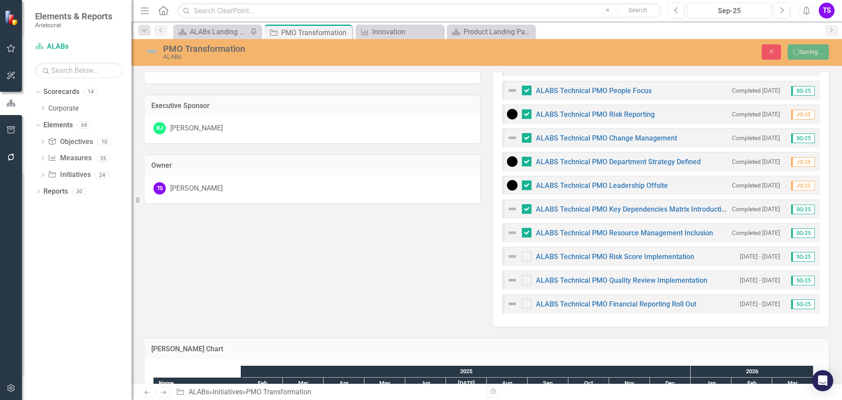
checkbox input "false"
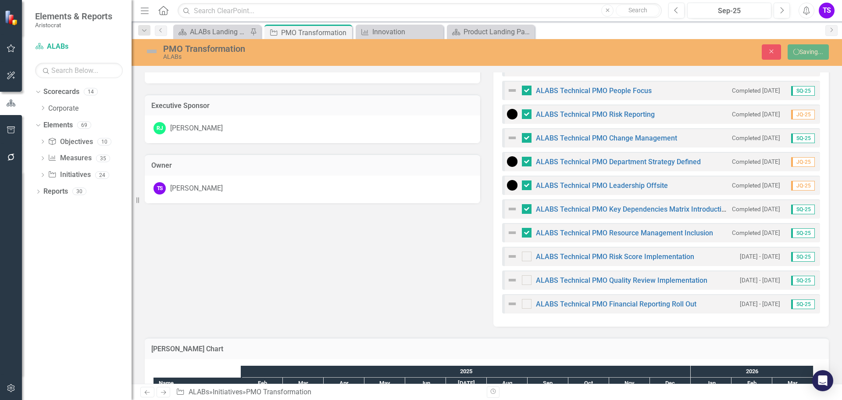
checkbox input "false"
checkbox input "true"
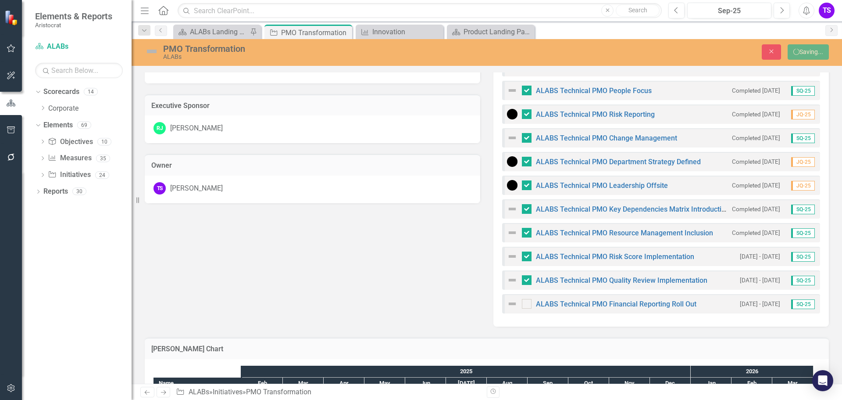
checkbox input "true"
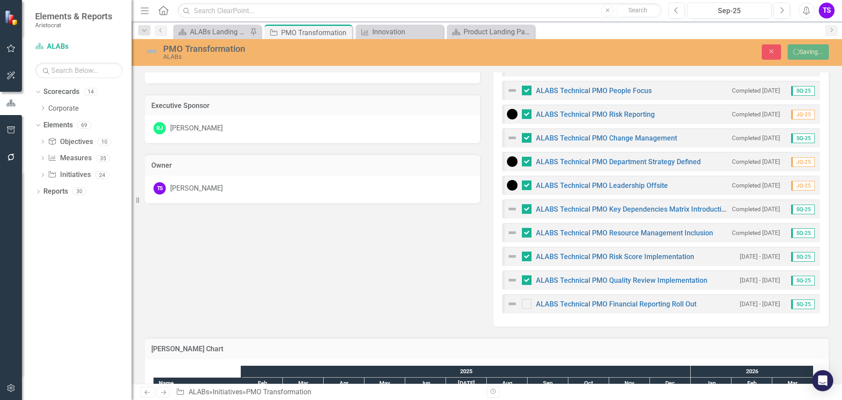
checkbox input "true"
checkbox input "false"
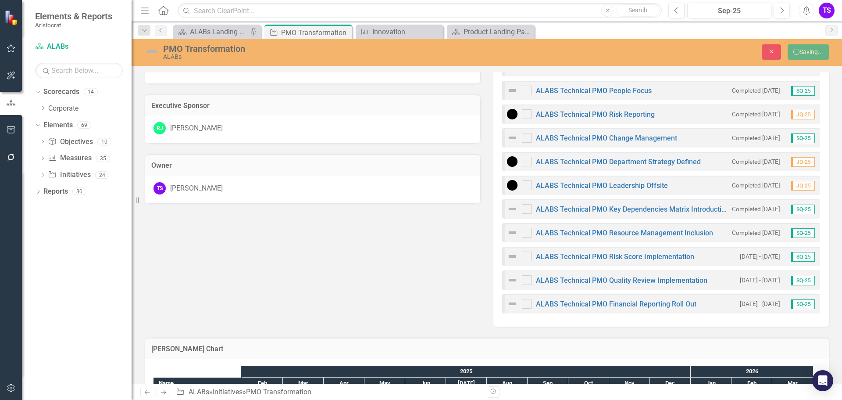
checkbox input "false"
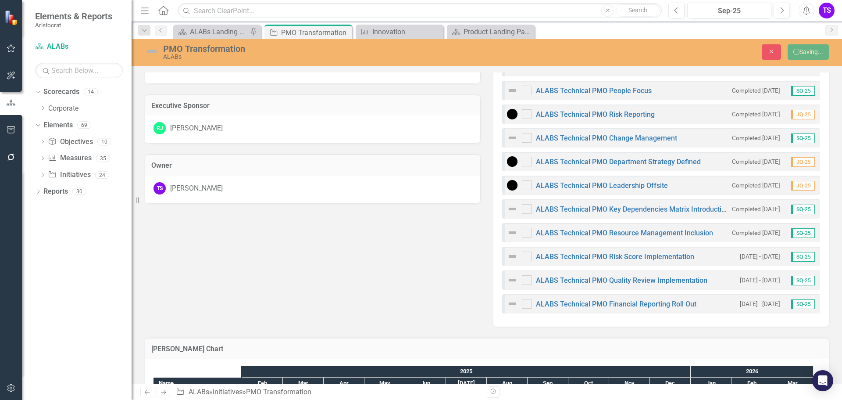
checkbox input "false"
checkbox input "true"
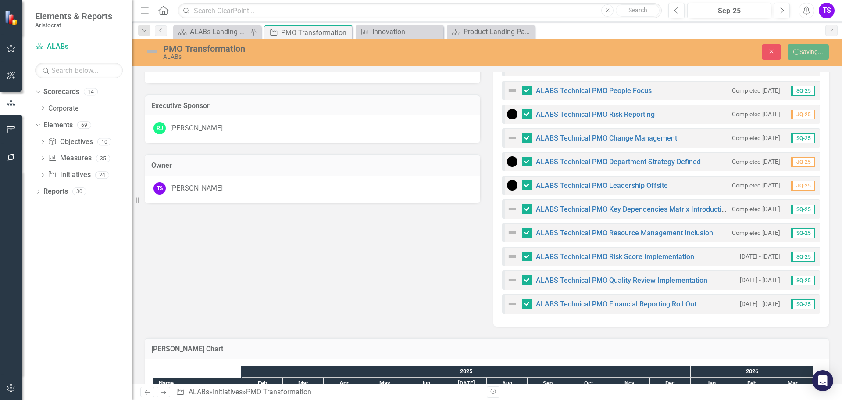
checkbox input "true"
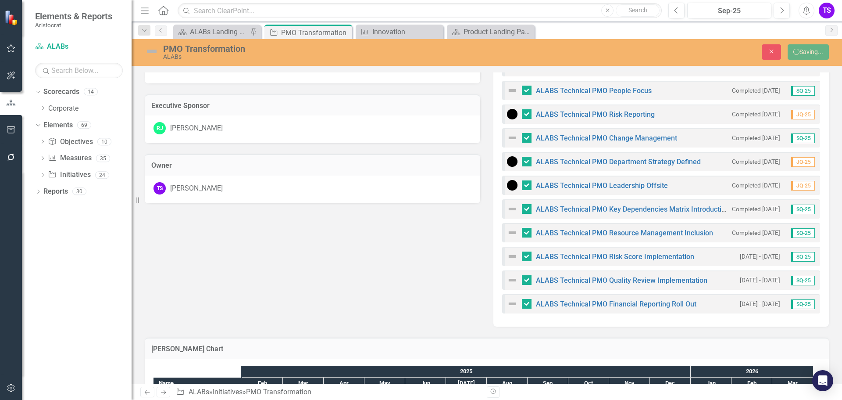
checkbox input "true"
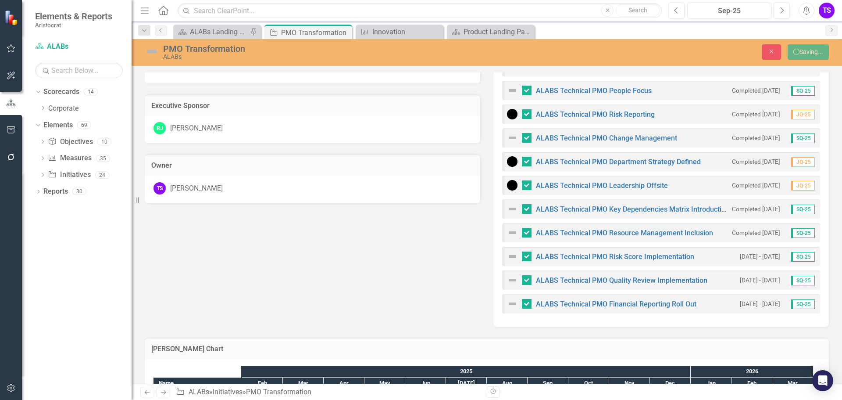
checkbox input "true"
checkbox input "false"
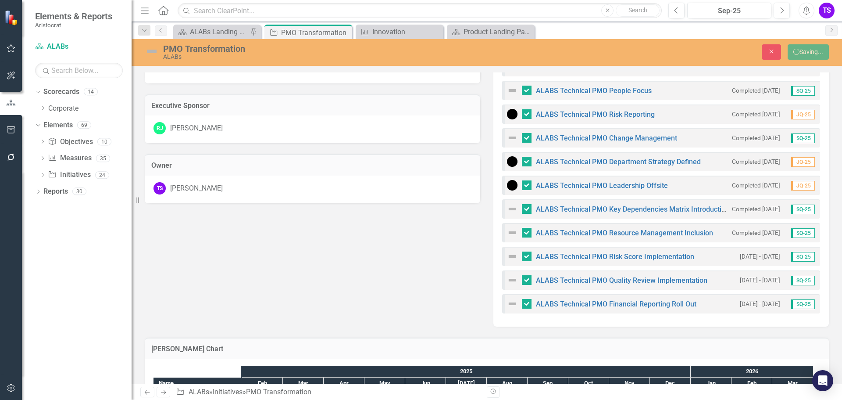
checkbox input "false"
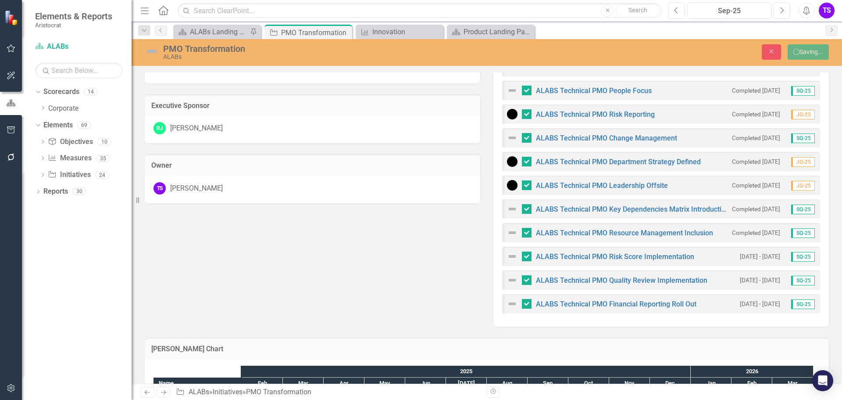
checkbox input "false"
checkbox input "true"
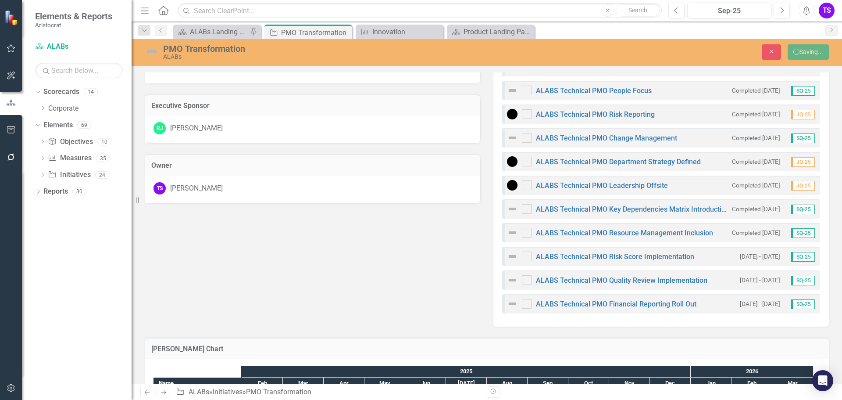
checkbox input "true"
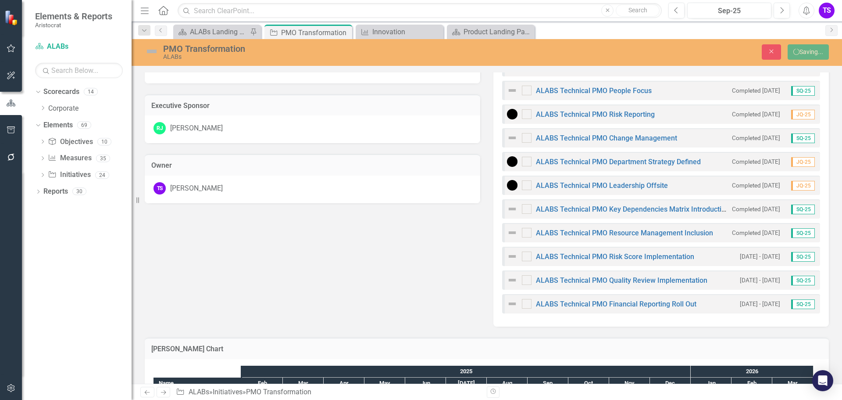
checkbox input "true"
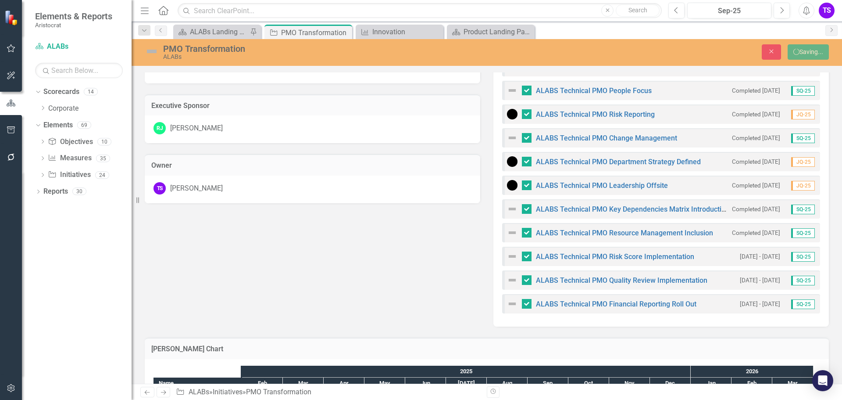
checkbox input "false"
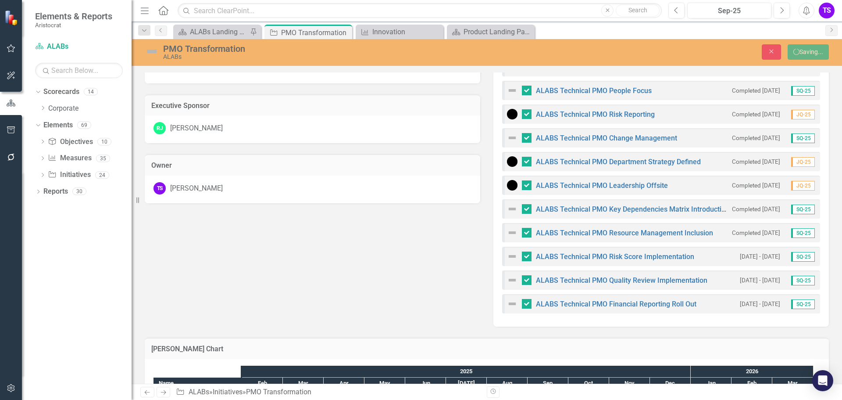
checkbox input "false"
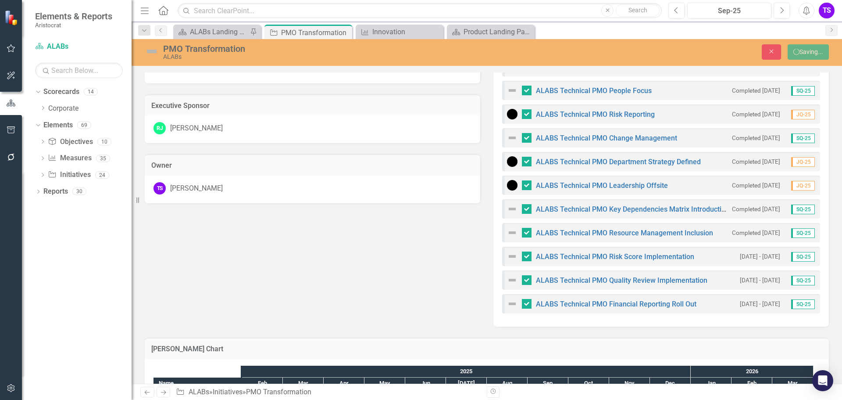
checkbox input "false"
checkbox input "true"
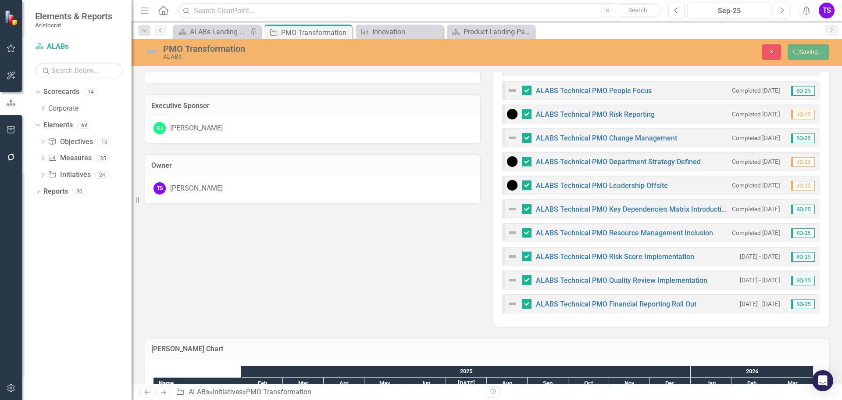
checkbox input "true"
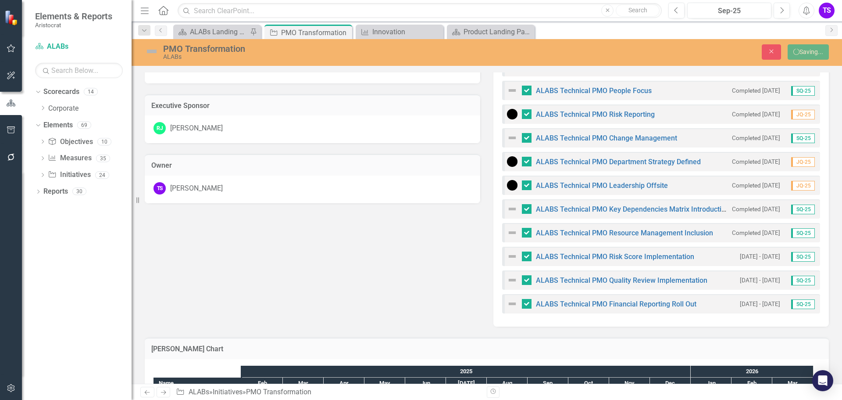
checkbox input "true"
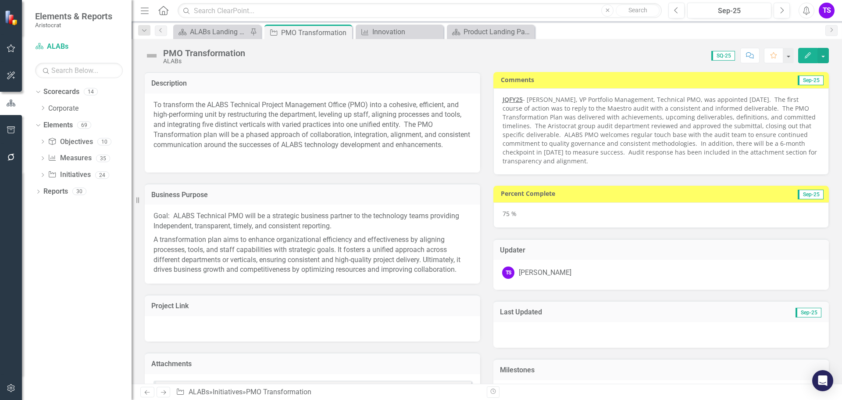
checkbox input "false"
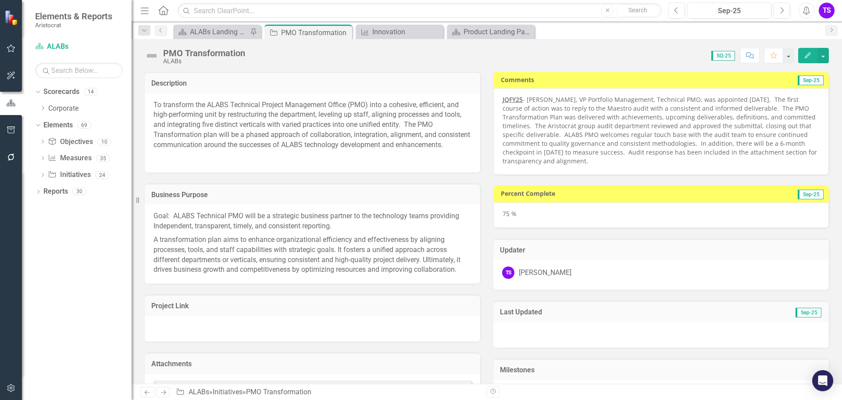
checkbox input "false"
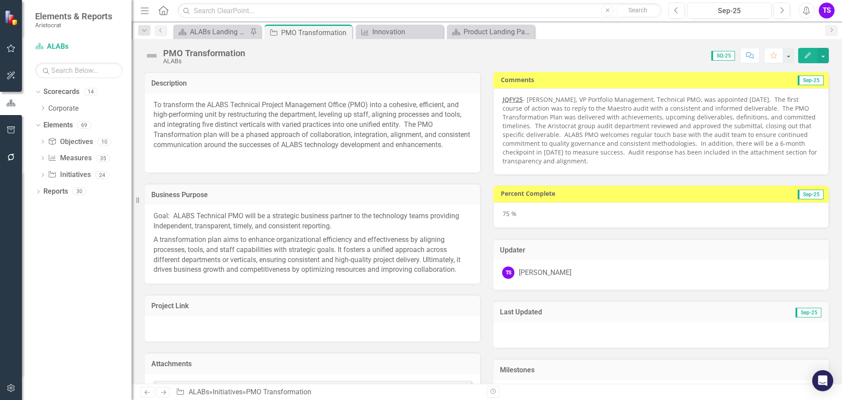
checkbox input "false"
checkbox input "true"
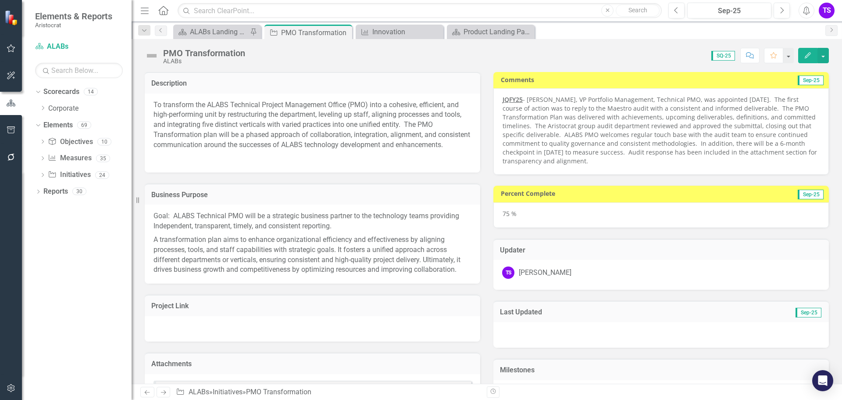
checkbox input "true"
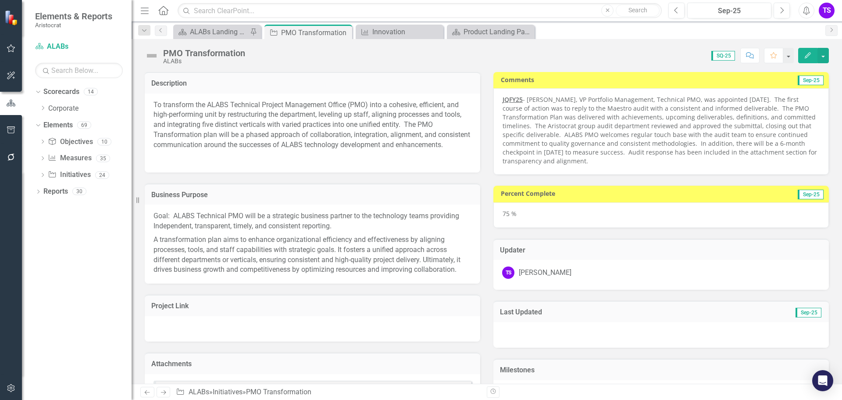
checkbox input "true"
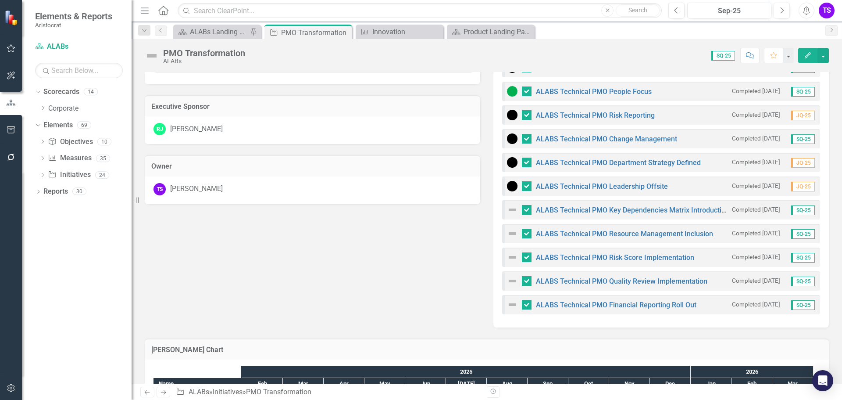
scroll to position [395, 0]
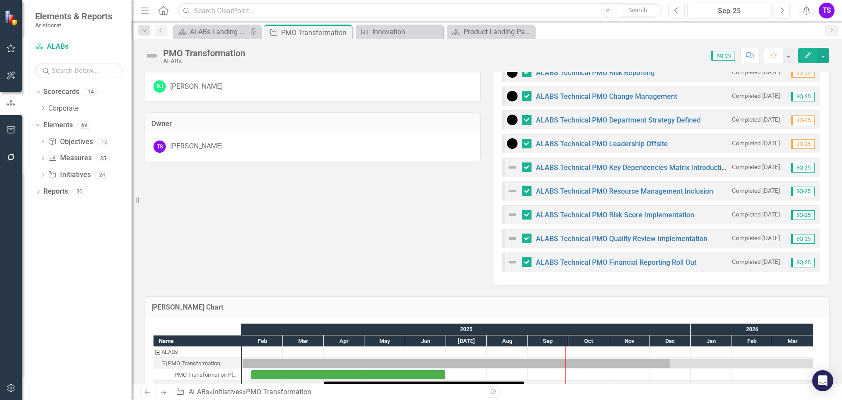
click at [508, 167] on img at bounding box center [512, 167] width 11 height 11
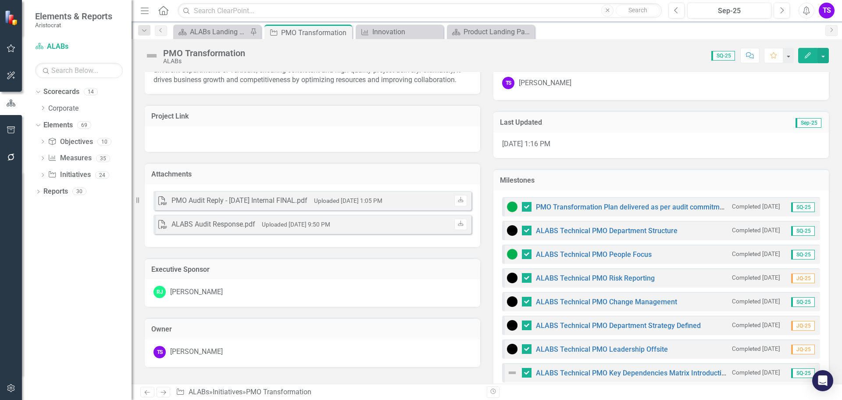
scroll to position [184, 0]
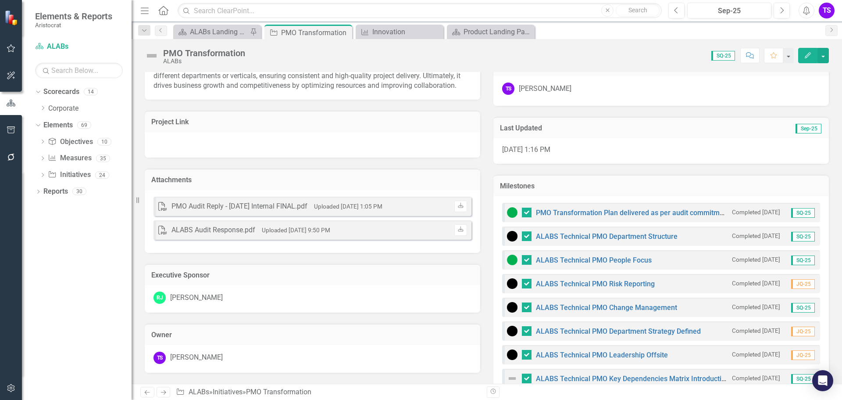
click at [509, 215] on img at bounding box center [512, 212] width 11 height 11
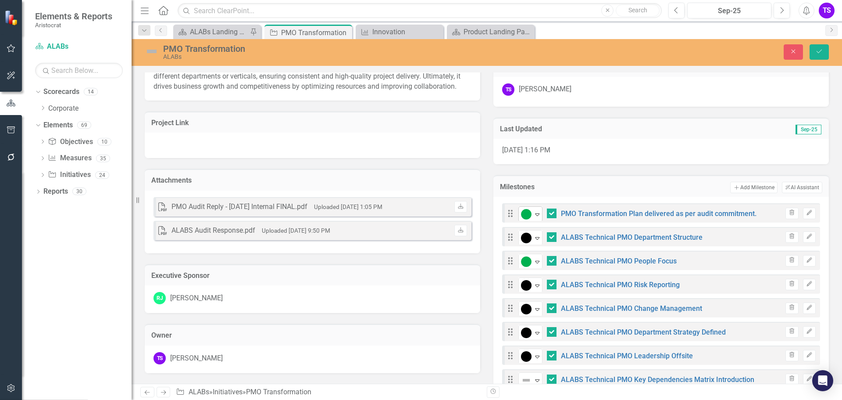
click at [534, 218] on div "Expand" at bounding box center [537, 214] width 9 height 14
click at [819, 54] on icon "Save" at bounding box center [820, 51] width 8 height 6
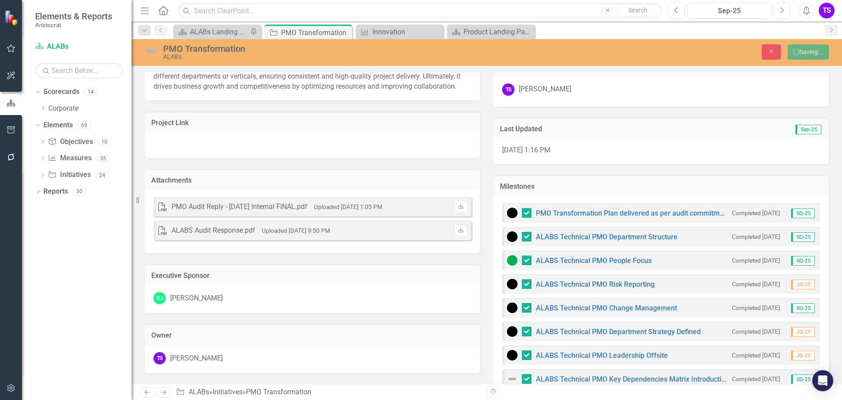
checkbox input "false"
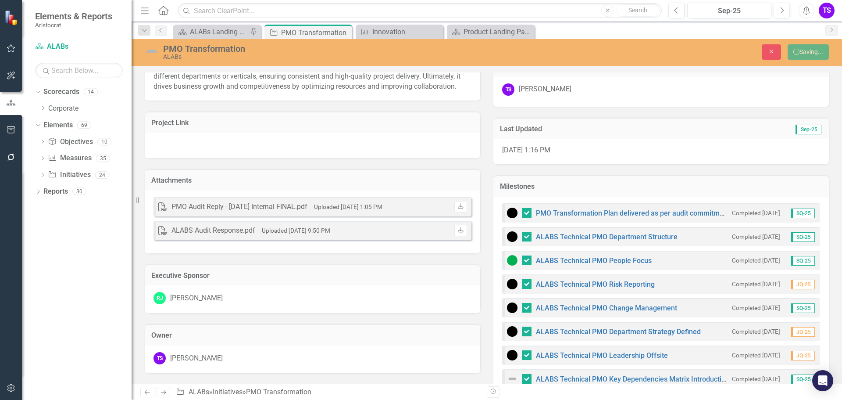
checkbox input "false"
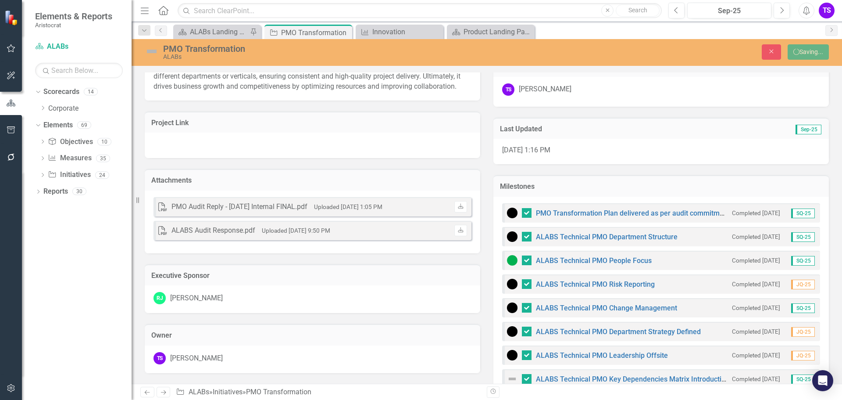
checkbox input "false"
checkbox input "true"
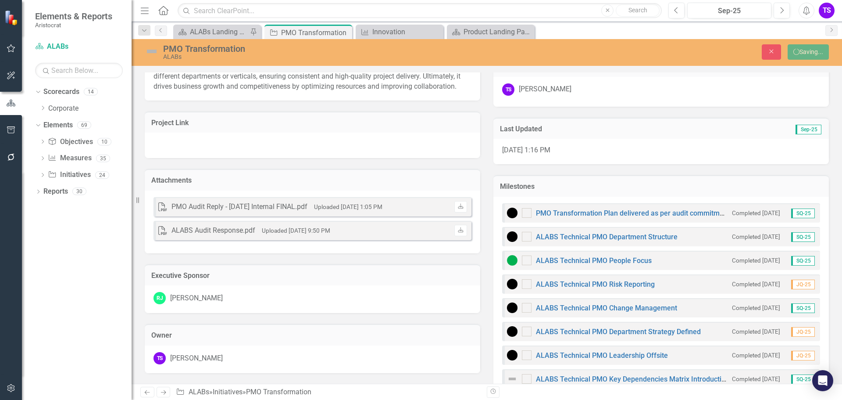
checkbox input "true"
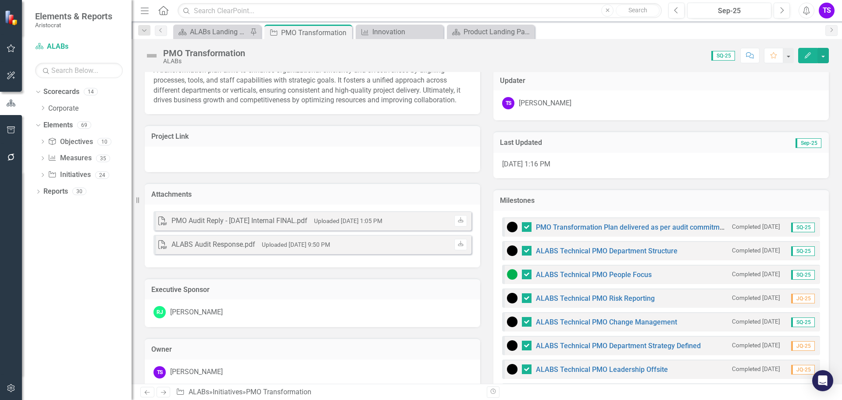
scroll to position [219, 0]
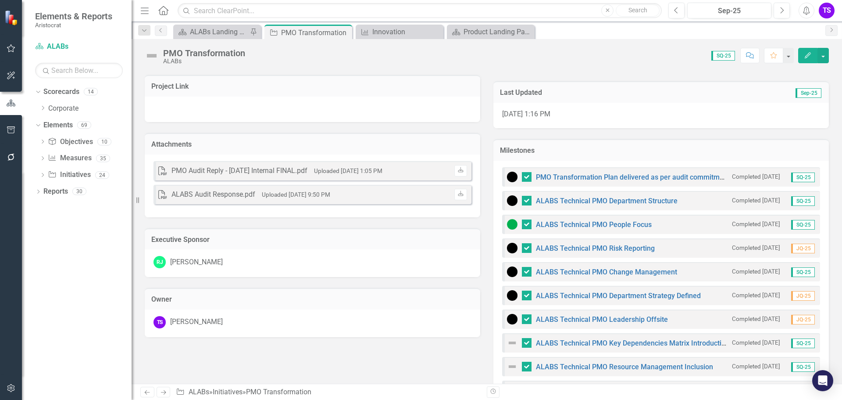
click at [511, 225] on img at bounding box center [512, 224] width 11 height 11
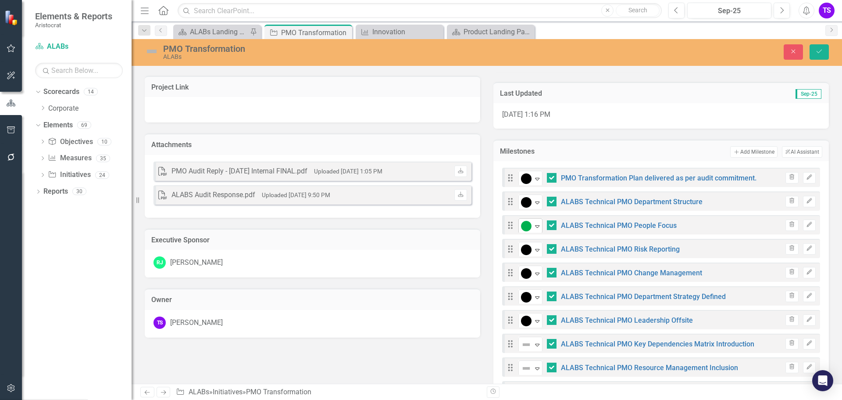
click at [535, 225] on icon "Expand" at bounding box center [537, 225] width 9 height 7
click at [814, 50] on button "Save" at bounding box center [819, 51] width 19 height 15
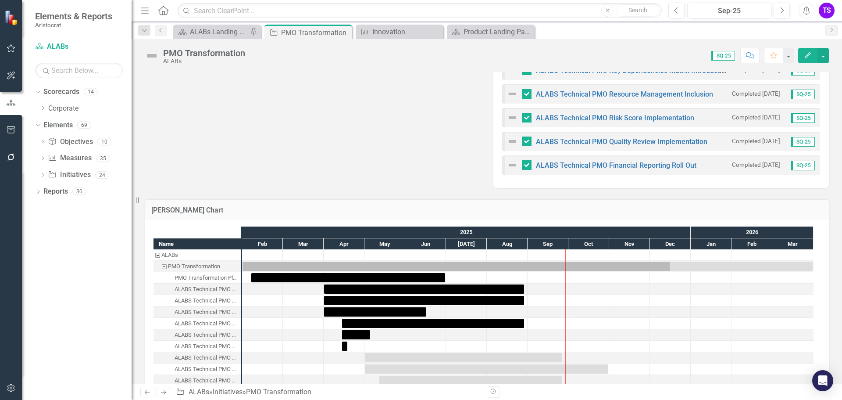
scroll to position [447, 0]
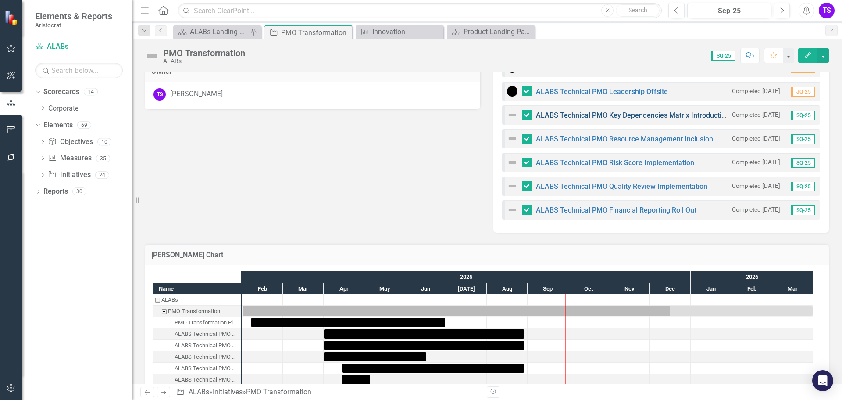
click at [566, 115] on link "ALABS Technical PMO Key Dependencies Matrix Introduction" at bounding box center [632, 115] width 193 height 8
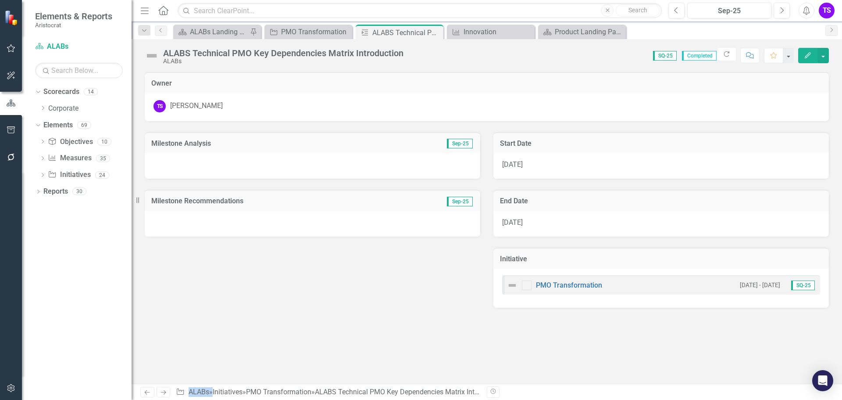
click at [516, 285] on img at bounding box center [512, 285] width 11 height 11
click at [514, 285] on img at bounding box center [512, 285] width 11 height 11
click at [517, 222] on span "[DATE]" at bounding box center [512, 222] width 21 height 8
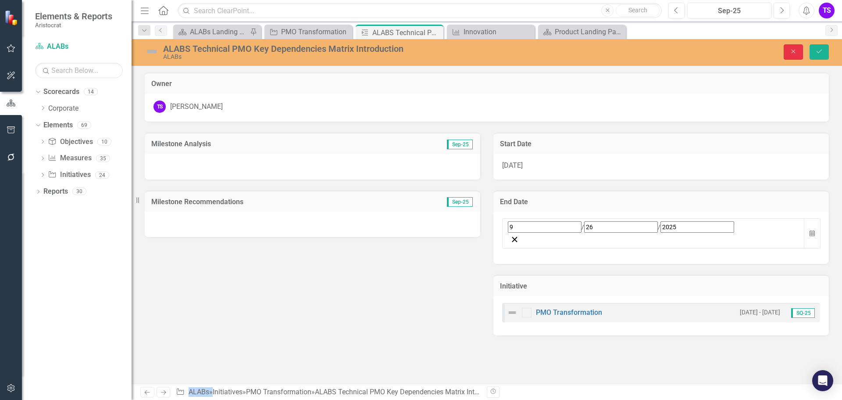
click at [799, 50] on button "Close" at bounding box center [793, 51] width 19 height 15
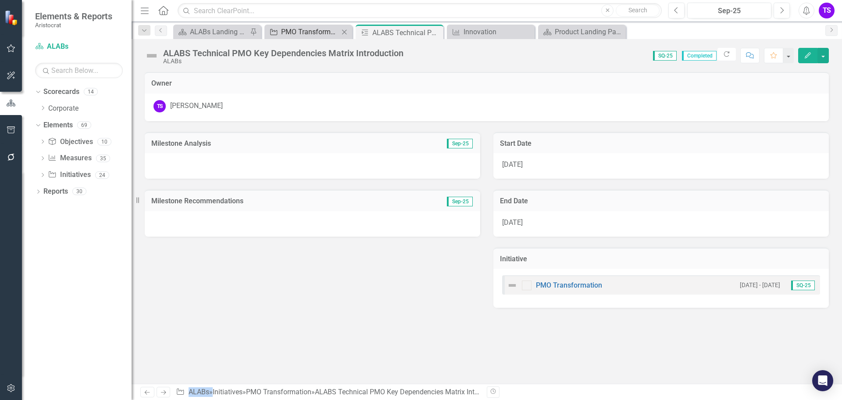
click at [312, 32] on div "PMO Transformation" at bounding box center [310, 31] width 58 height 11
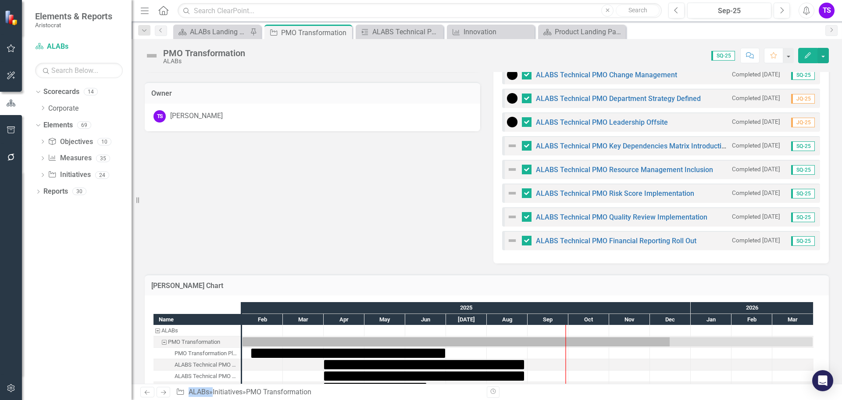
scroll to position [544, 0]
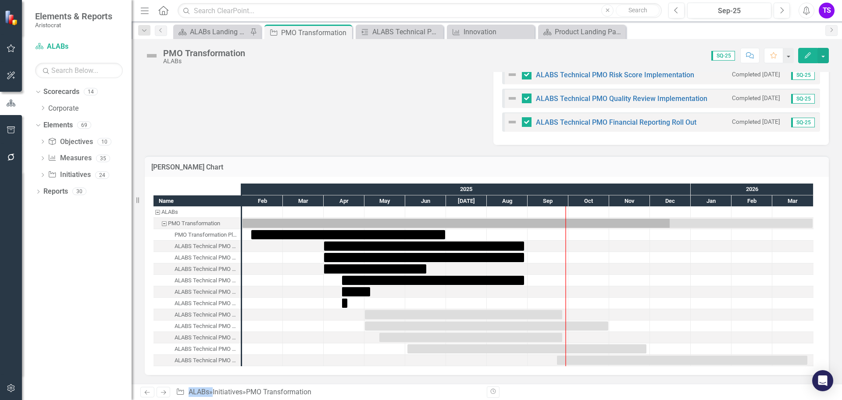
scroll to position [368, 0]
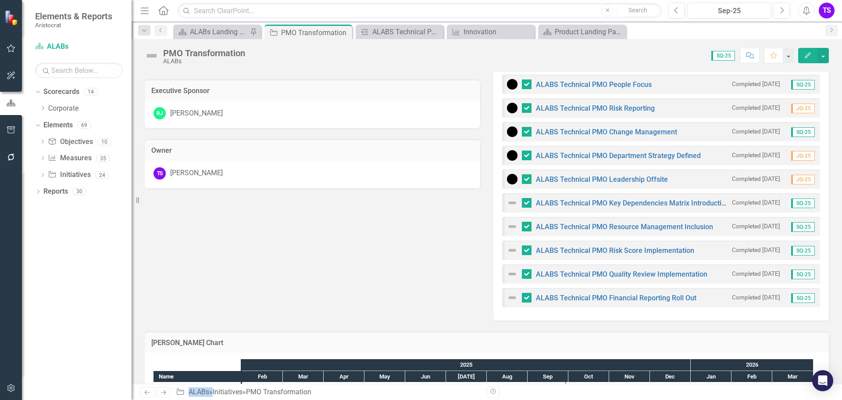
click at [510, 227] on img at bounding box center [512, 226] width 11 height 11
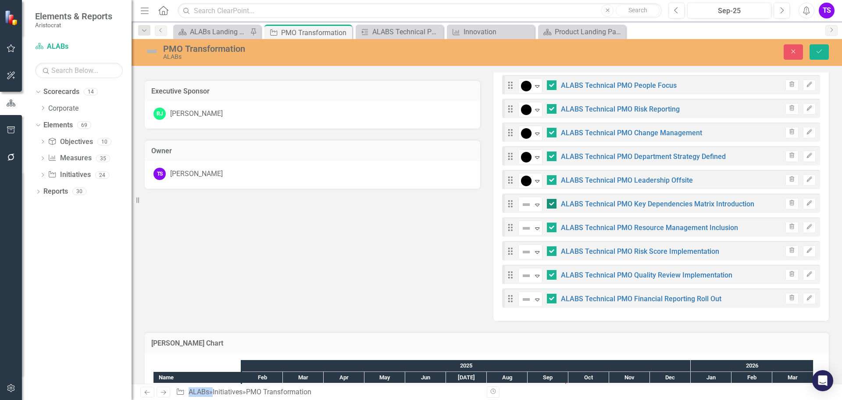
click at [550, 205] on div at bounding box center [552, 204] width 10 height 10
click at [550, 204] on input "checkbox" at bounding box center [550, 202] width 6 height 6
checkbox input "false"
click at [549, 227] on input "checkbox" at bounding box center [550, 225] width 6 height 6
checkbox input "false"
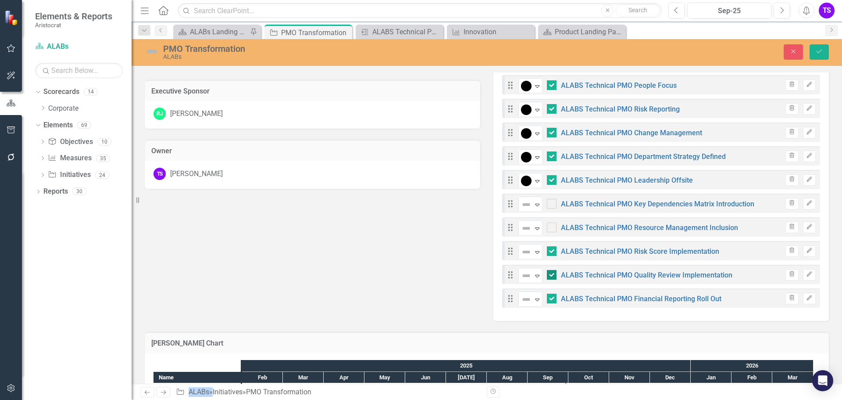
click at [547, 273] on input "checkbox" at bounding box center [550, 273] width 6 height 6
checkbox input "false"
click at [534, 205] on icon "Expand" at bounding box center [537, 204] width 9 height 7
click at [533, 229] on icon "Expand" at bounding box center [537, 228] width 9 height 7
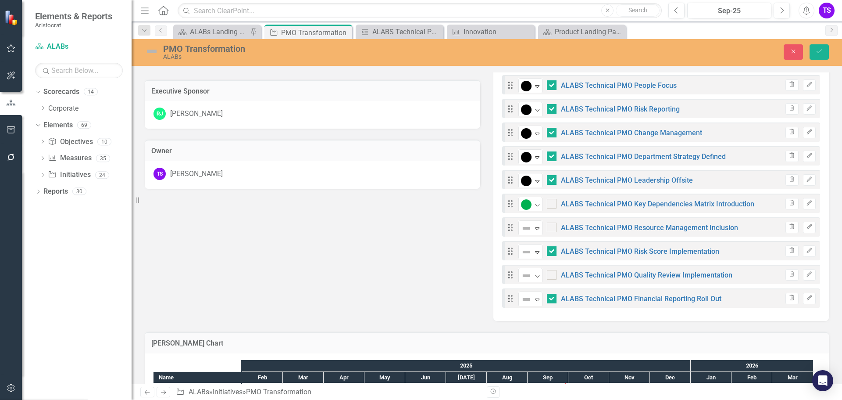
click at [536, 275] on icon "Expand" at bounding box center [537, 275] width 9 height 7
click at [547, 301] on div at bounding box center [552, 299] width 10 height 10
click at [547, 299] on input "checkbox" at bounding box center [550, 297] width 6 height 6
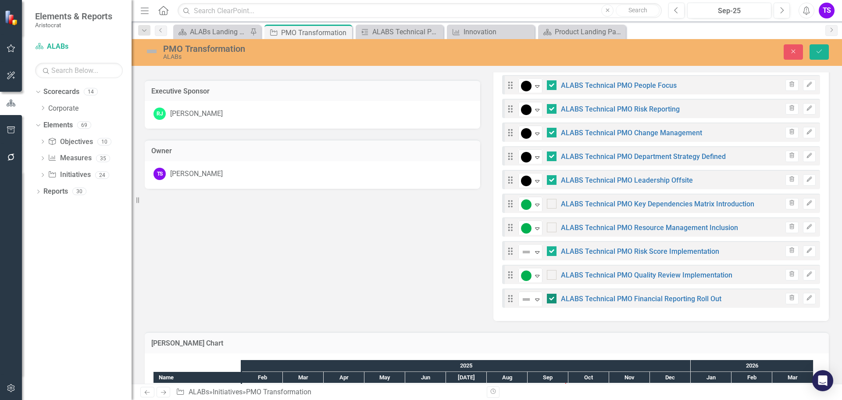
checkbox input "false"
click at [538, 300] on icon "Expand" at bounding box center [537, 299] width 9 height 7
click at [819, 52] on icon "Save" at bounding box center [820, 51] width 8 height 6
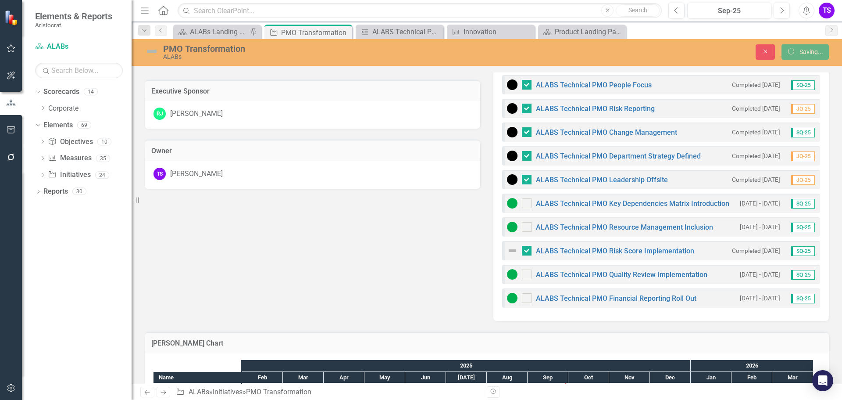
checkbox input "true"
checkbox input "false"
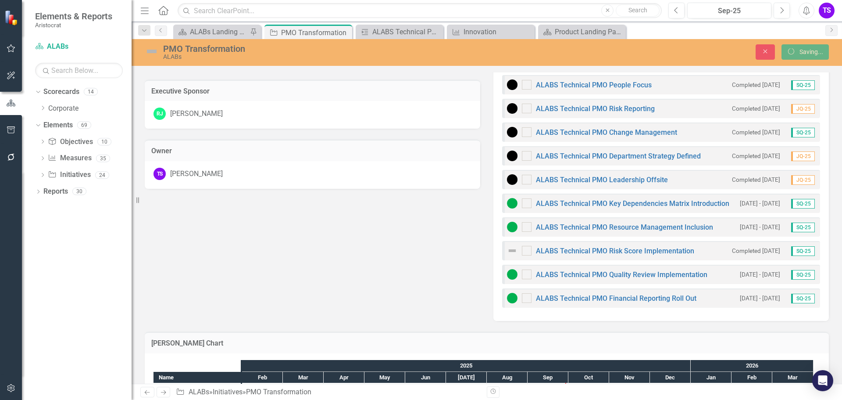
checkbox input "false"
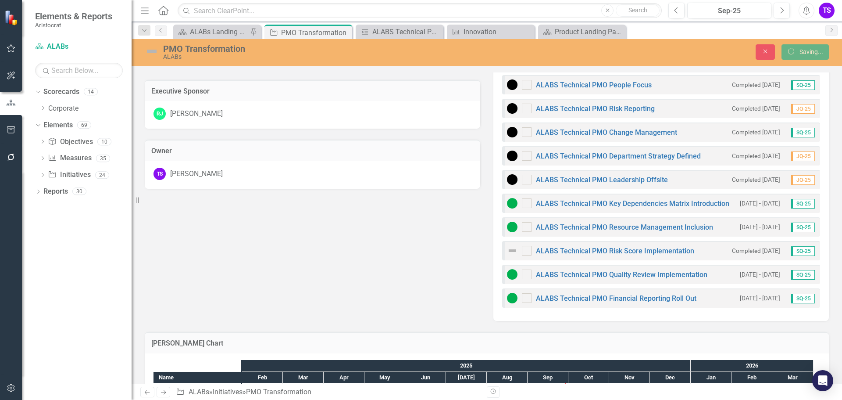
checkbox input "false"
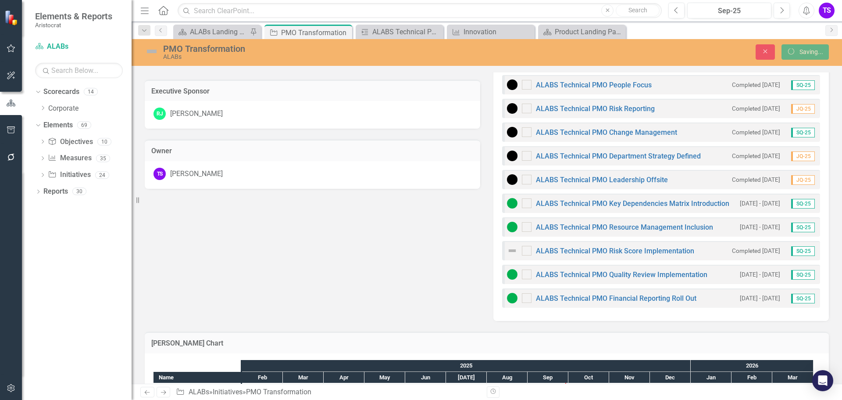
checkbox input "false"
checkbox input "true"
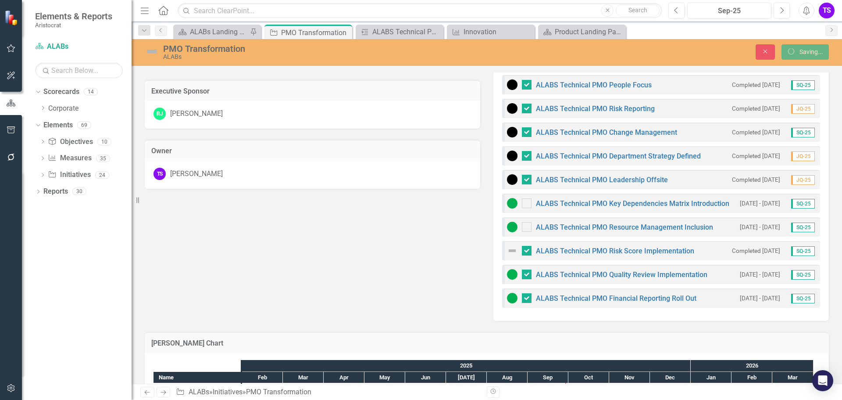
checkbox input "true"
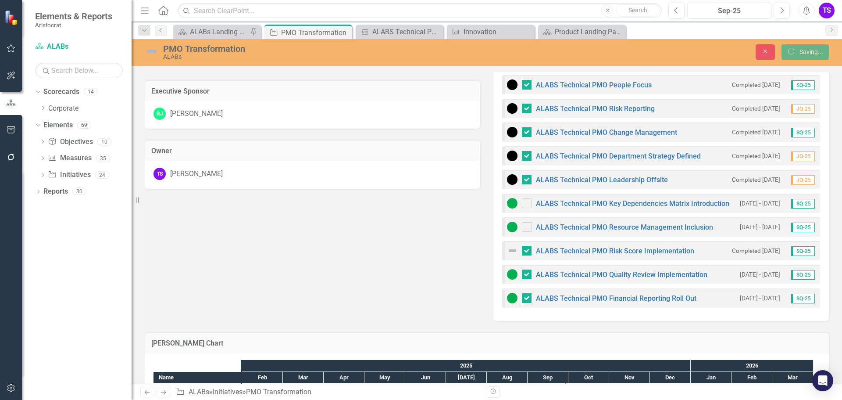
checkbox input "true"
checkbox input "false"
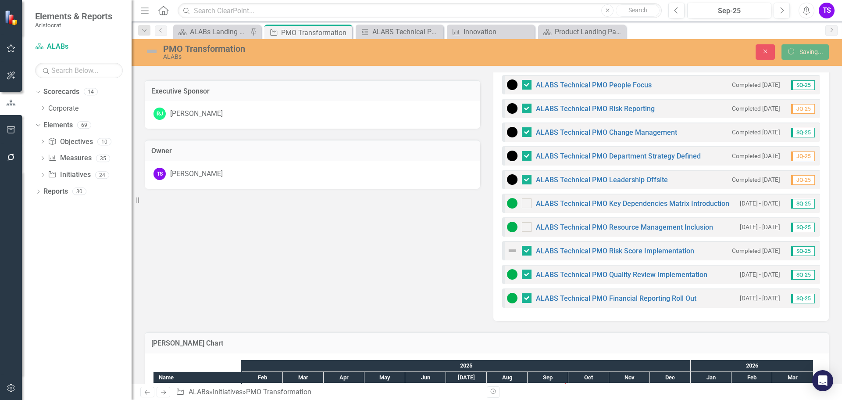
checkbox input "false"
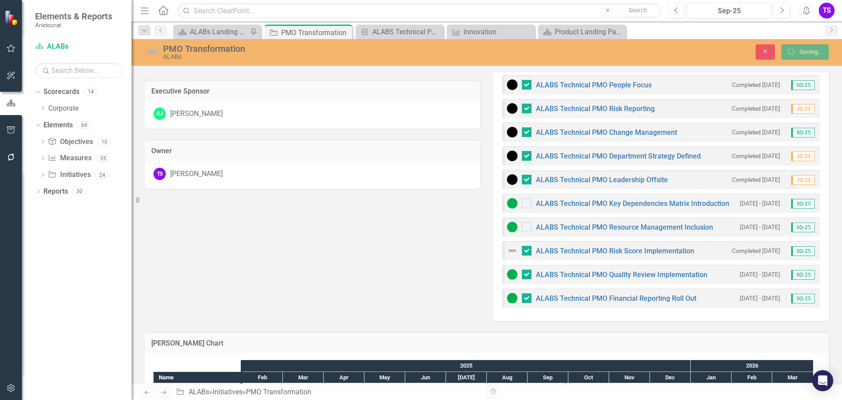
checkbox input "false"
checkbox input "true"
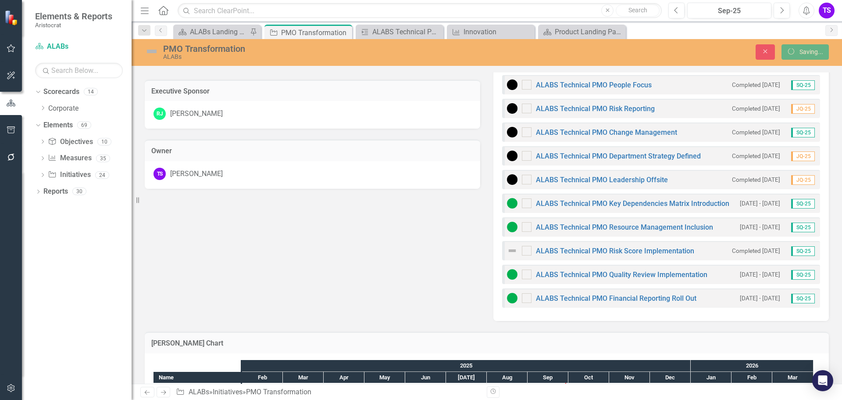
checkbox input "true"
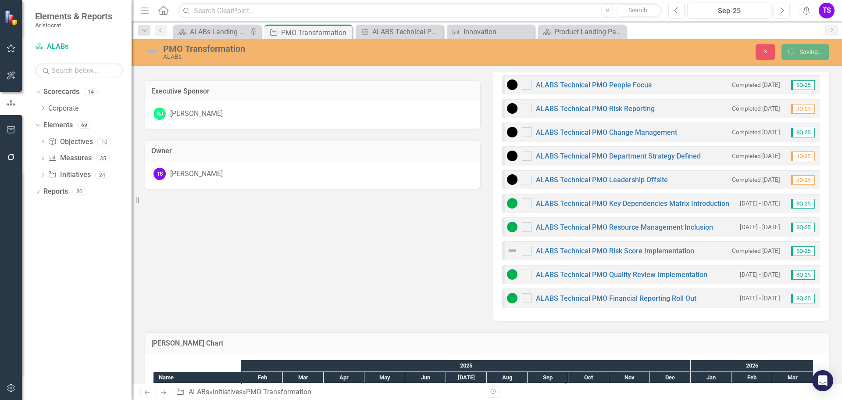
checkbox input "true"
checkbox input "false"
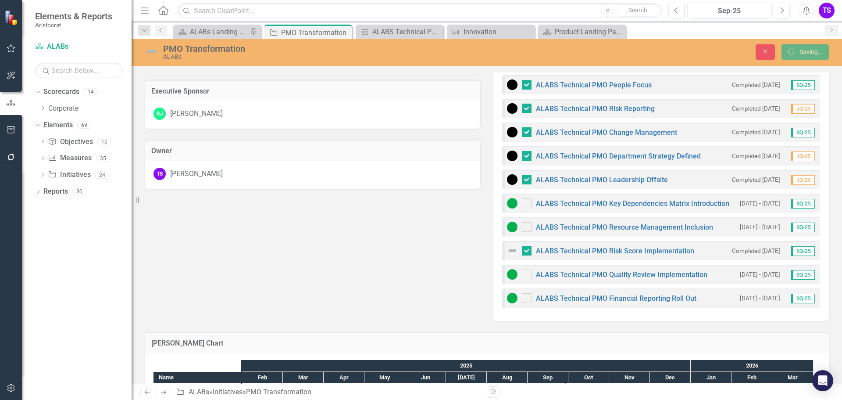
checkbox input "false"
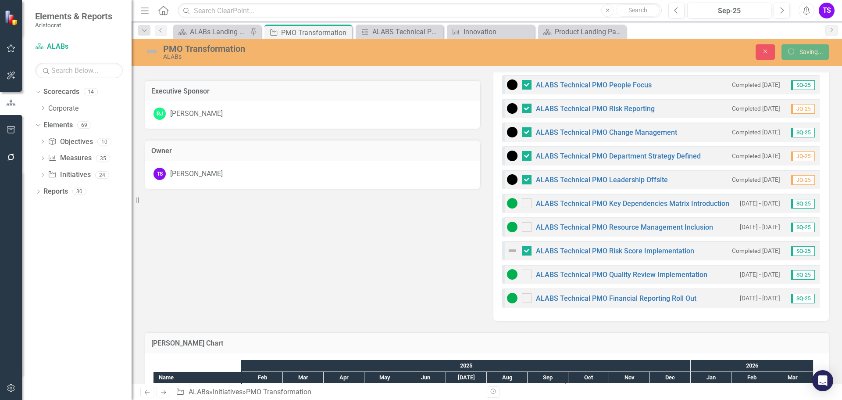
checkbox input "false"
checkbox input "true"
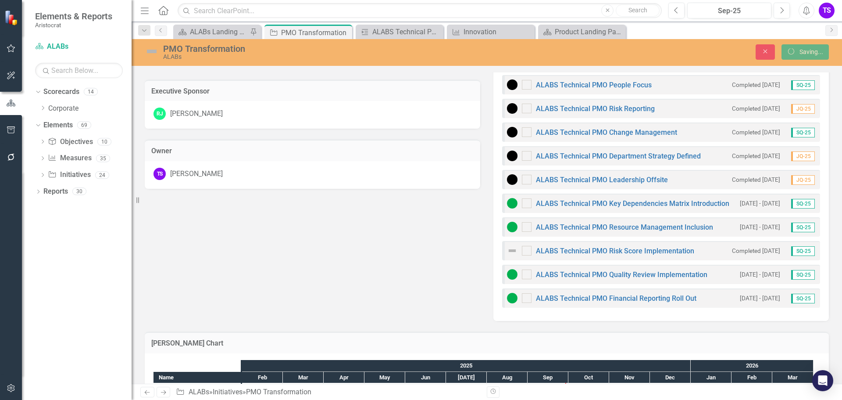
checkbox input "true"
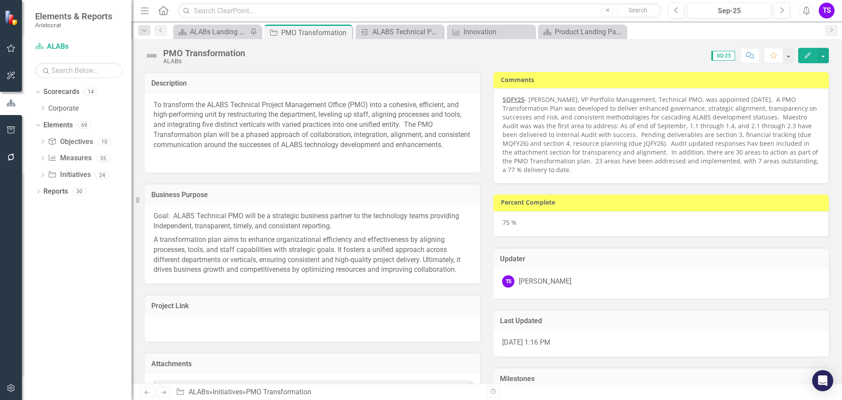
checkbox input "false"
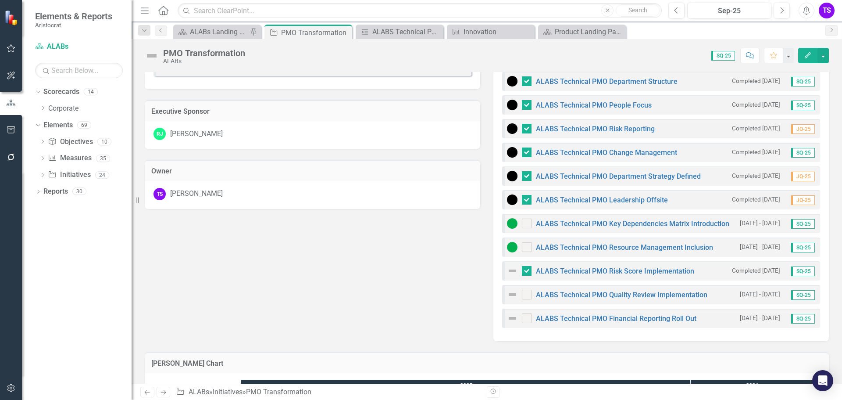
scroll to position [351, 0]
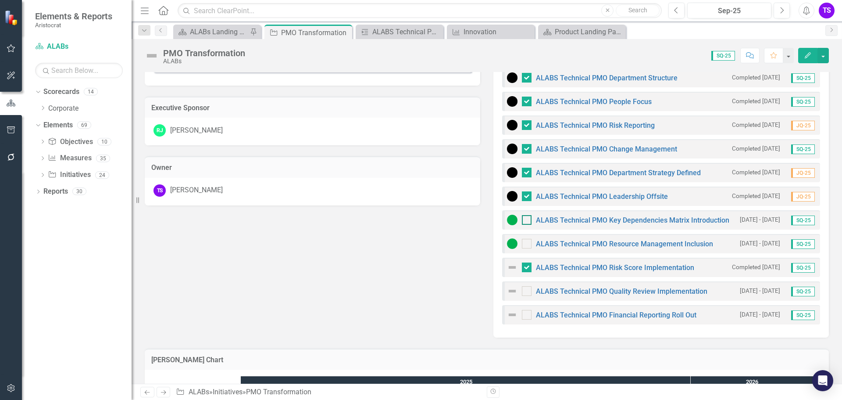
click at [523, 220] on input "checkbox" at bounding box center [525, 218] width 6 height 6
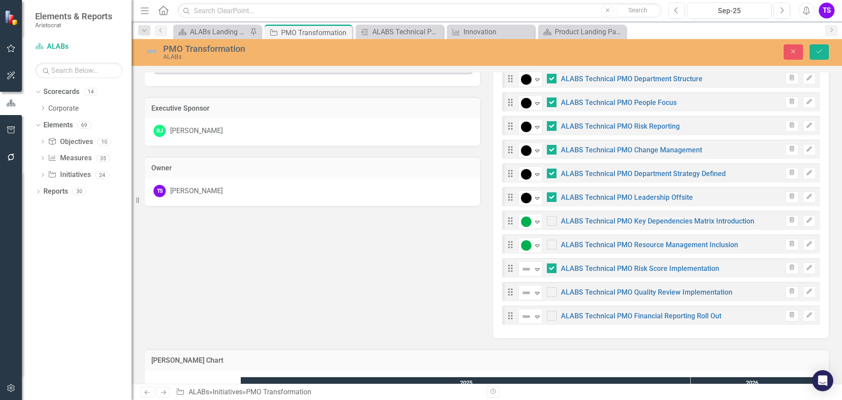
checkbox input "true"
click at [817, 45] on button "Save" at bounding box center [819, 51] width 19 height 15
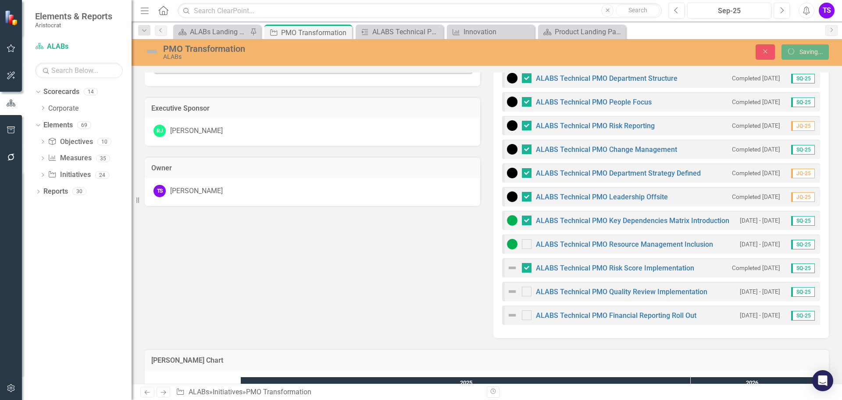
checkbox input "false"
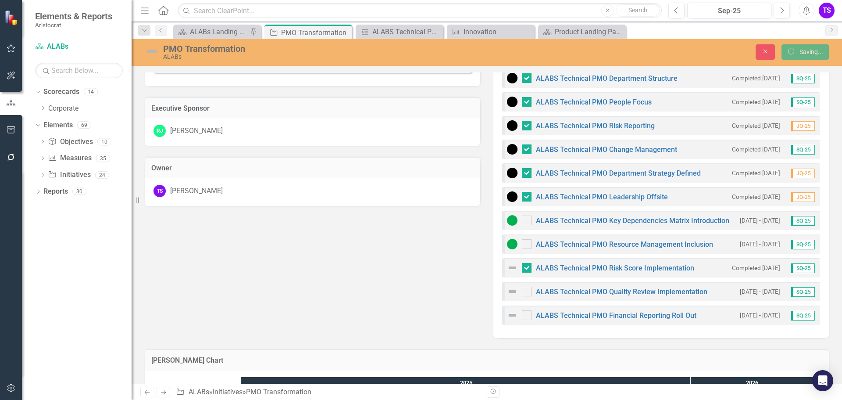
checkbox input "false"
checkbox input "true"
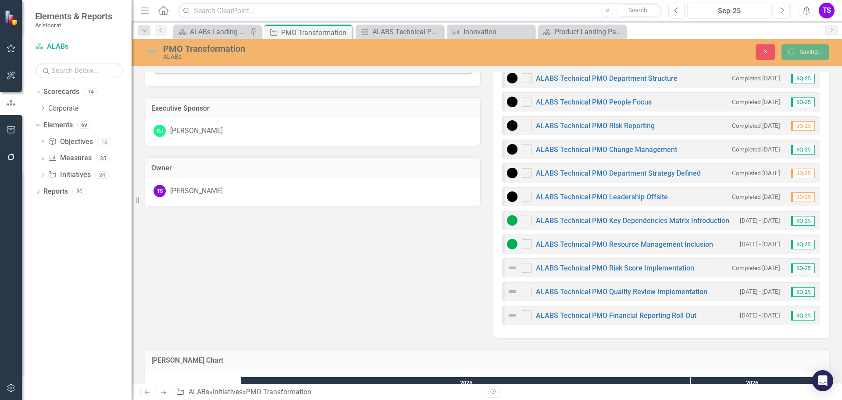
checkbox input "true"
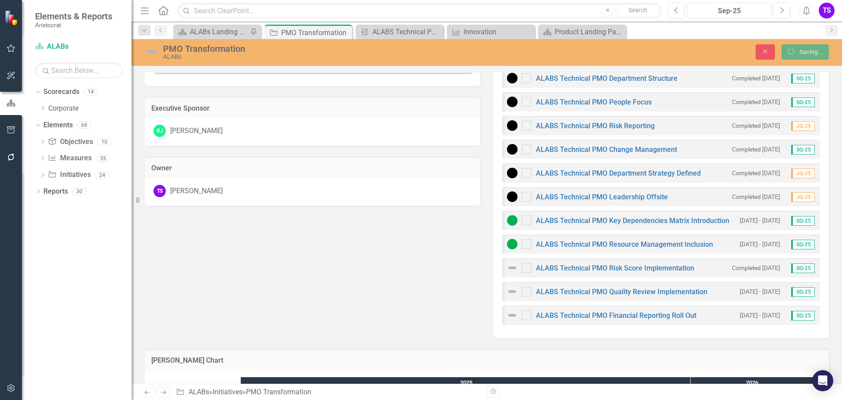
checkbox input "true"
checkbox input "false"
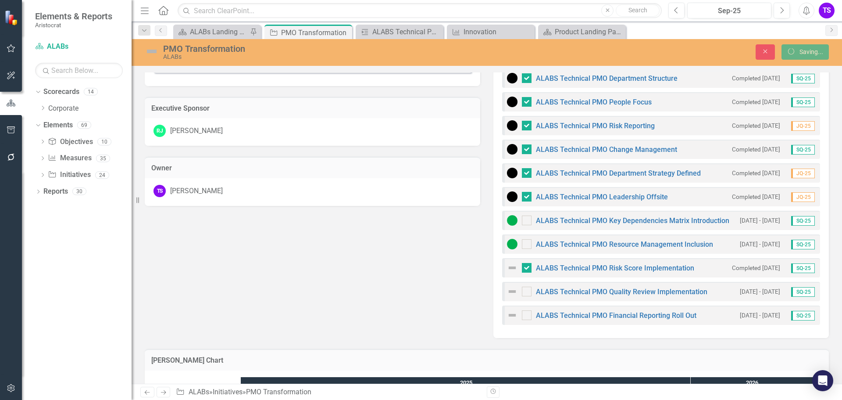
checkbox input "false"
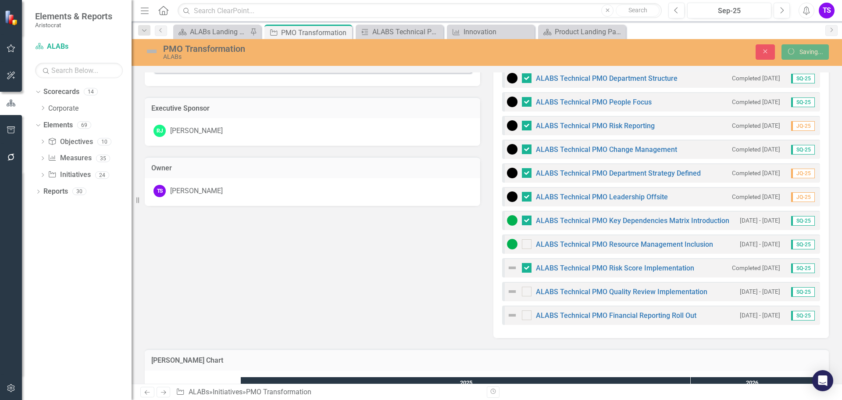
checkbox input "true"
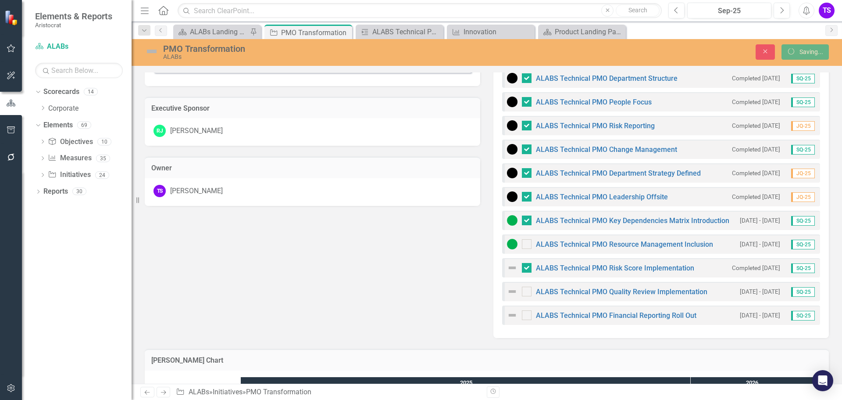
checkbox input "true"
checkbox input "false"
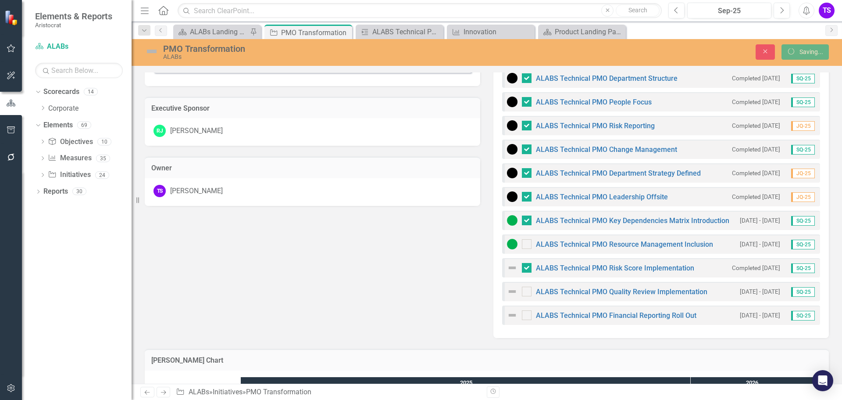
checkbox input "false"
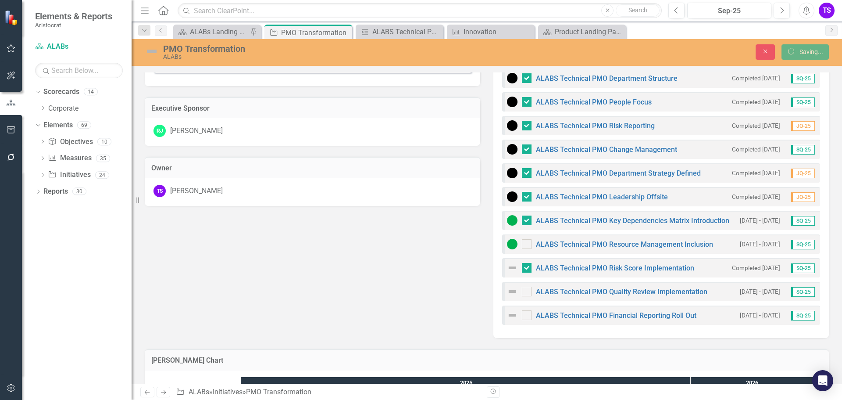
checkbox input "false"
checkbox input "true"
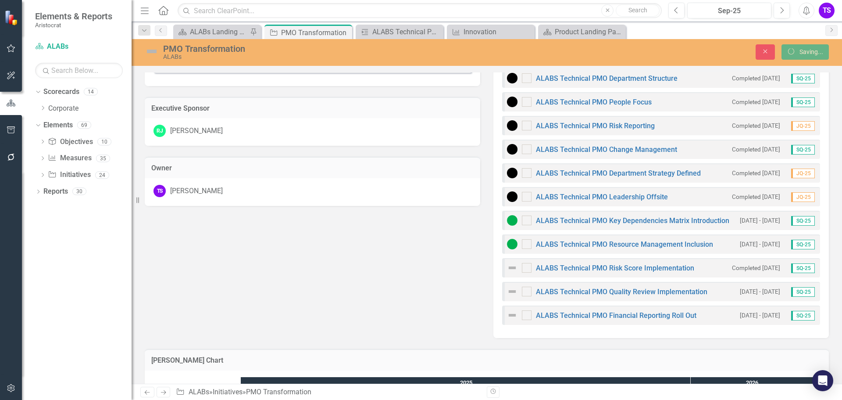
checkbox input "true"
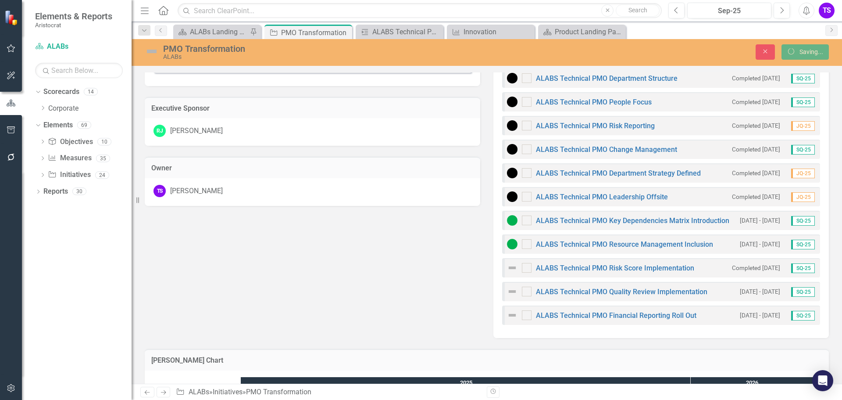
checkbox input "true"
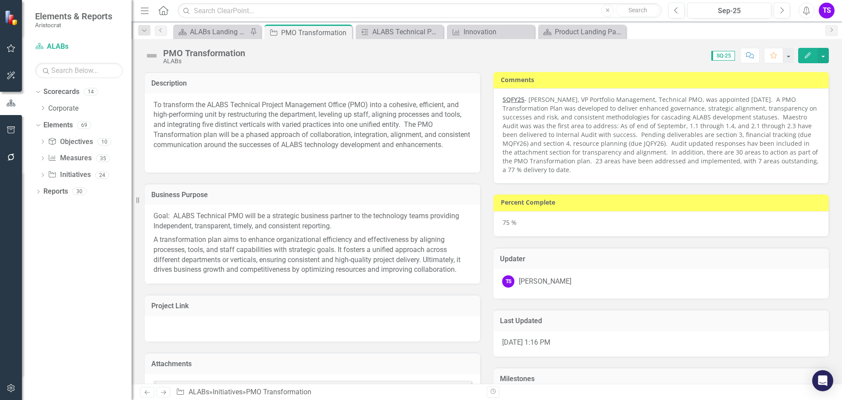
checkbox input "true"
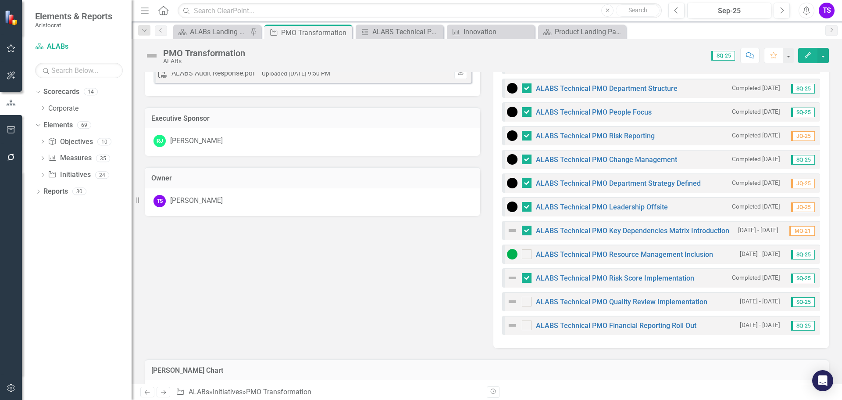
scroll to position [395, 0]
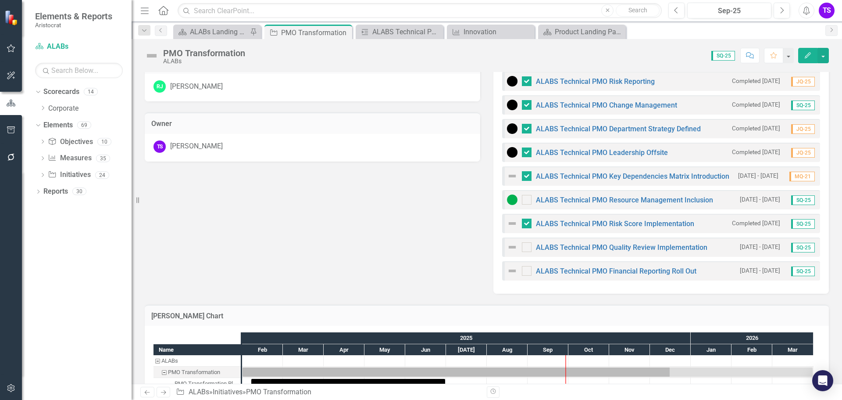
click at [507, 246] on img at bounding box center [512, 247] width 11 height 11
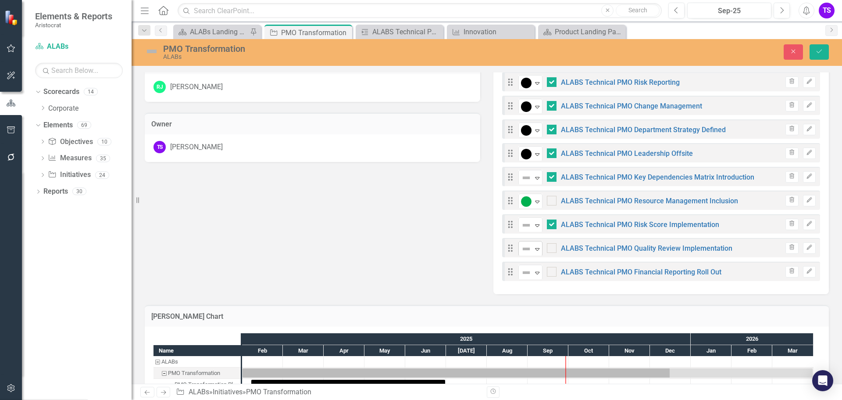
click at [537, 248] on icon "Expand" at bounding box center [537, 248] width 9 height 7
click at [534, 273] on icon "Expand" at bounding box center [537, 272] width 9 height 7
click at [825, 49] on button "Save" at bounding box center [819, 51] width 19 height 15
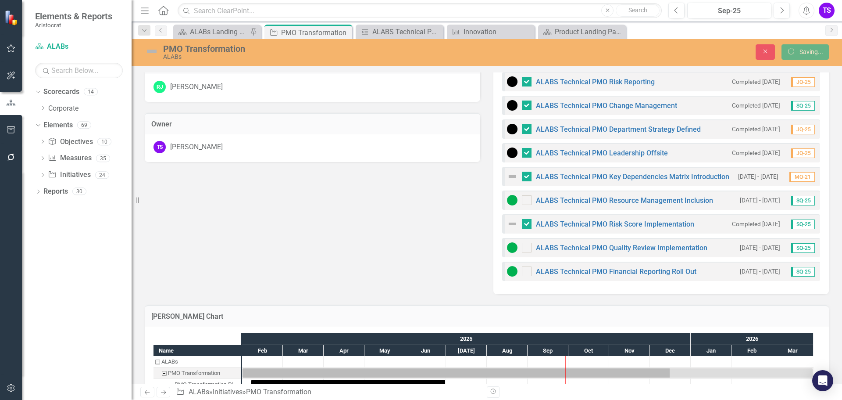
checkbox input "false"
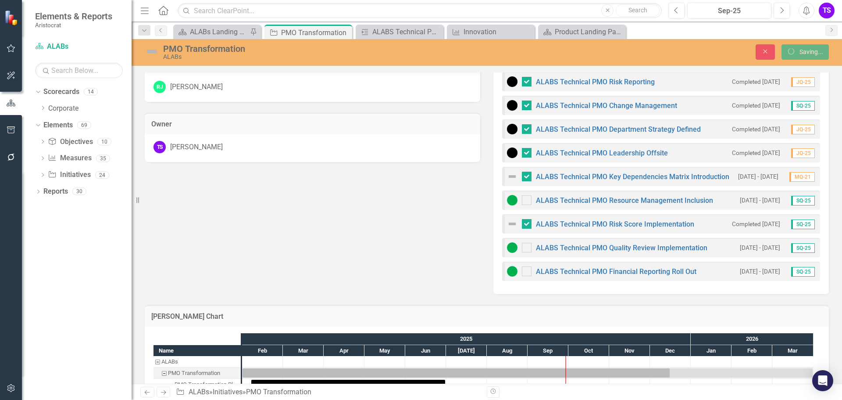
checkbox input "false"
checkbox input "true"
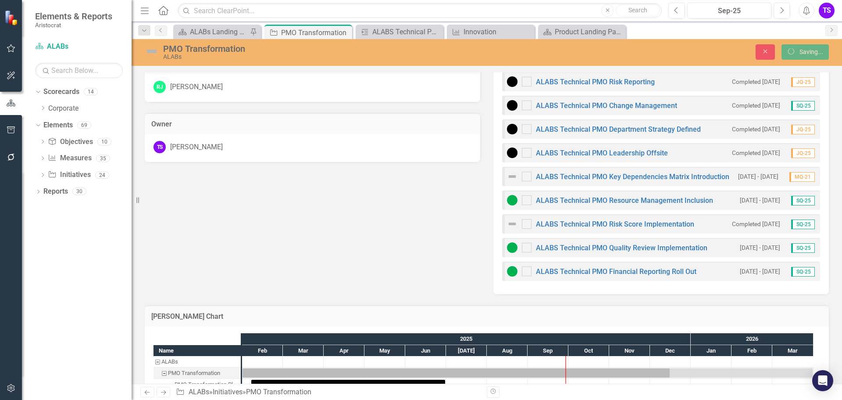
checkbox input "true"
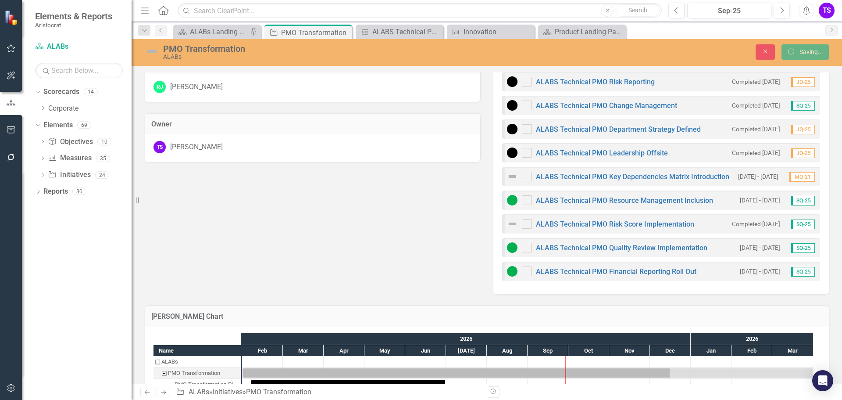
checkbox input "true"
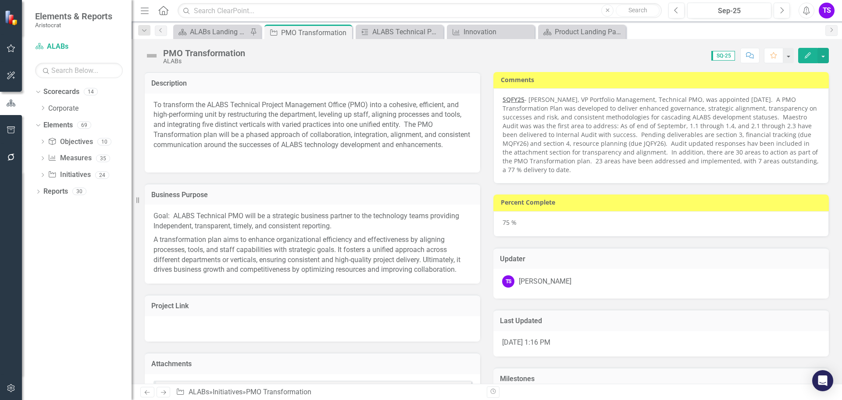
checkbox input "false"
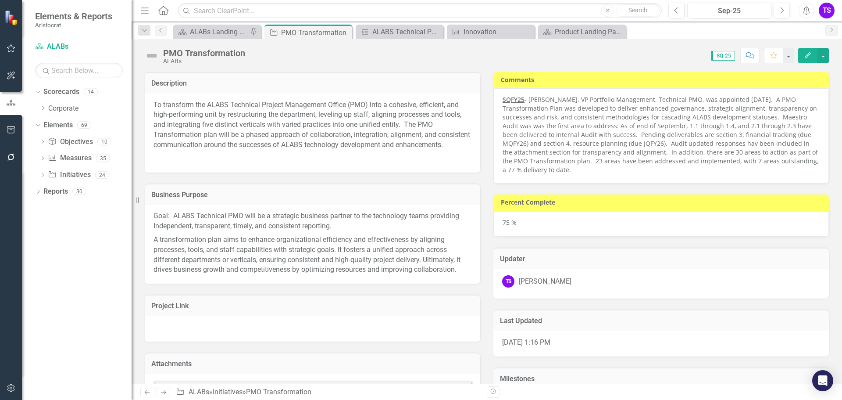
checkbox input "false"
checkbox input "true"
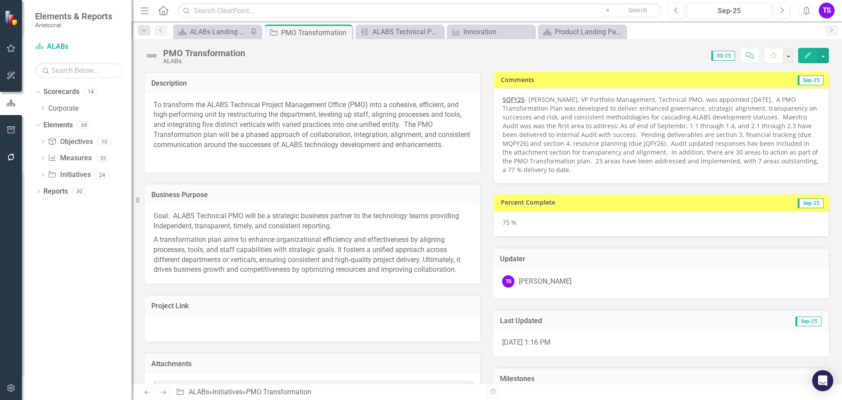
checkbox input "true"
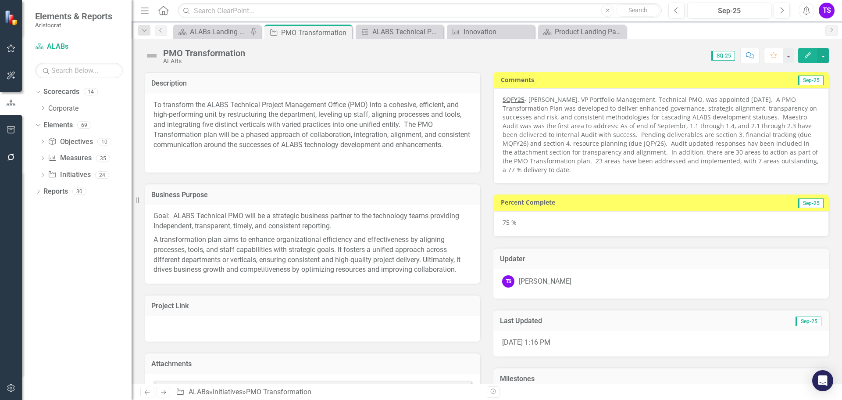
checkbox input "true"
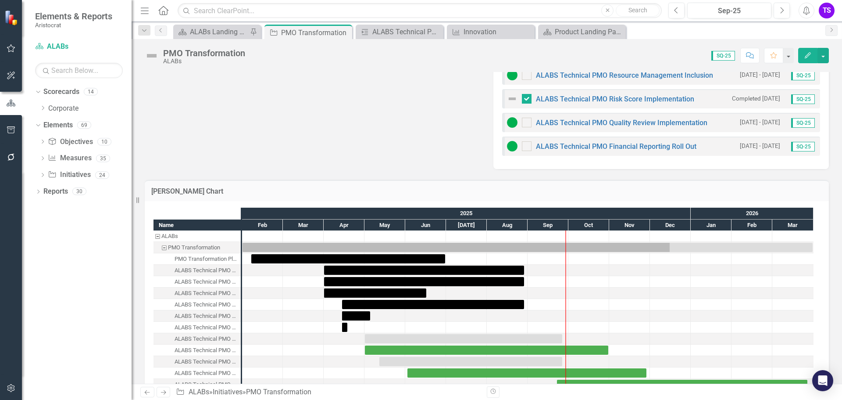
scroll to position [544, 0]
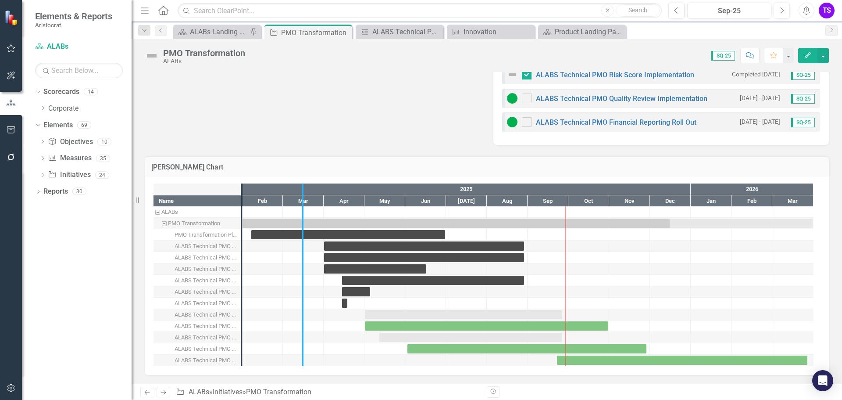
drag, startPoint x: 241, startPoint y: 202, endPoint x: 302, endPoint y: 197, distance: 61.2
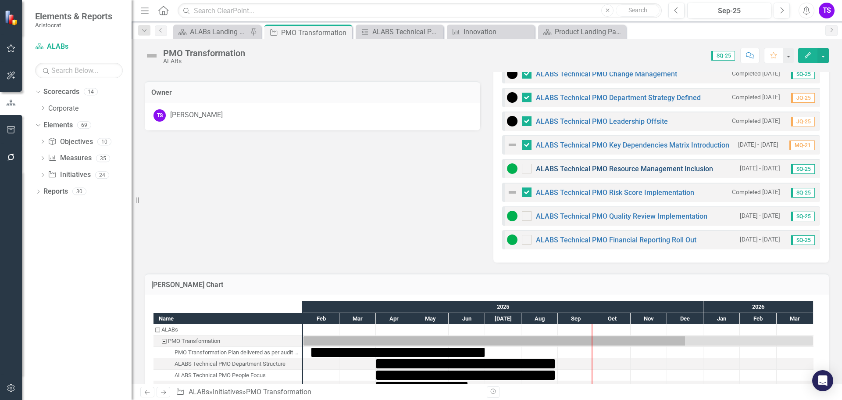
scroll to position [412, 0]
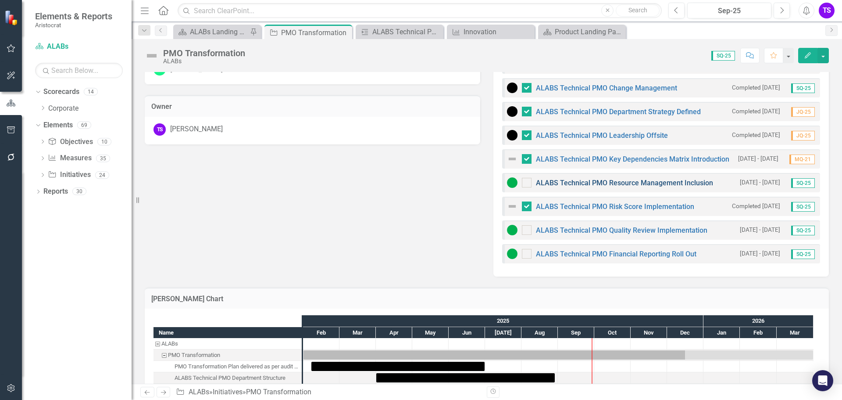
click at [616, 183] on link "ALABS Technical PMO Resource Management Inclusion" at bounding box center [624, 183] width 177 height 8
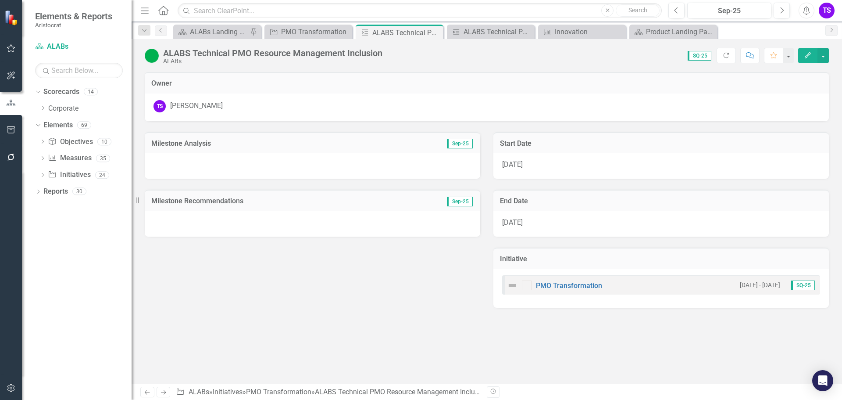
click at [523, 221] on span "10/31/25" at bounding box center [512, 222] width 21 height 8
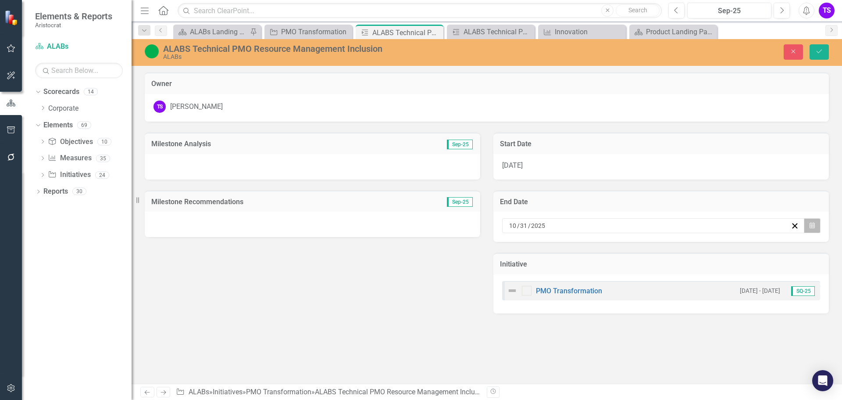
click at [810, 225] on icon "Calendar" at bounding box center [812, 225] width 5 height 6
click at [656, 247] on button "»" at bounding box center [646, 242] width 19 height 19
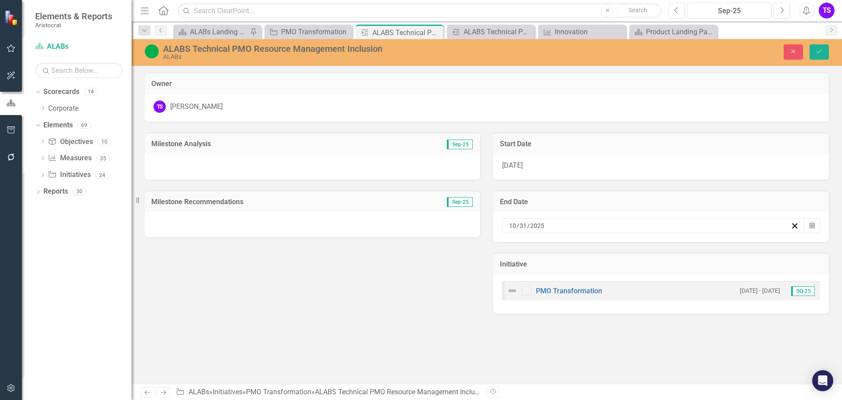
click at [656, 247] on button "»" at bounding box center [646, 242] width 19 height 19
click at [523, 247] on button "«" at bounding box center [512, 242] width 19 height 19
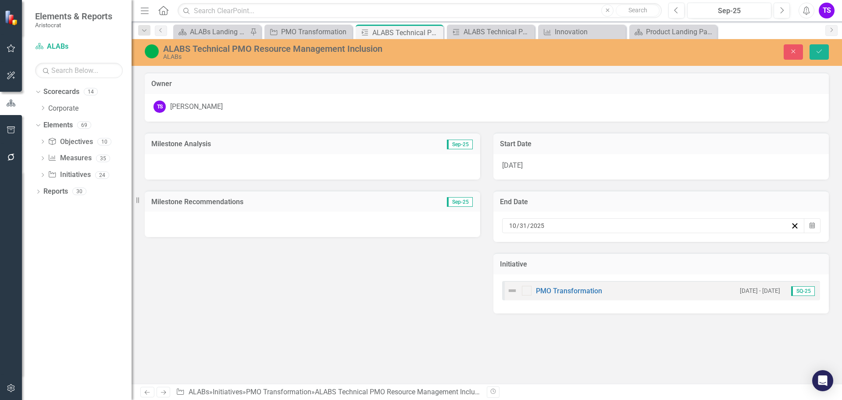
click at [523, 247] on button "«" at bounding box center [512, 242] width 19 height 19
click at [542, 248] on button "‹" at bounding box center [532, 242] width 19 height 19
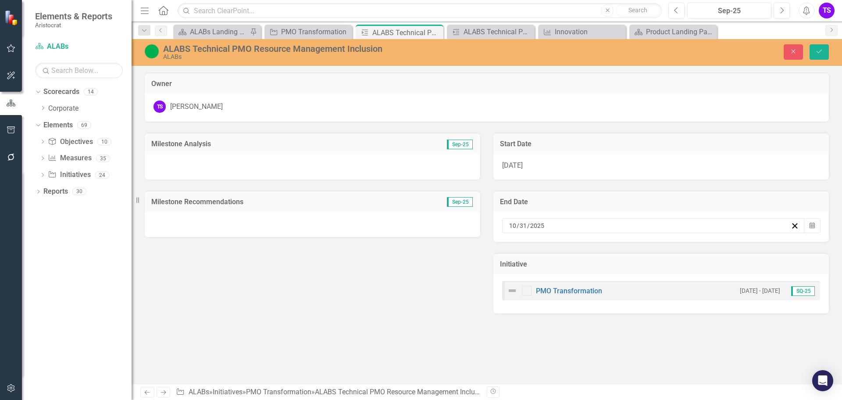
click at [542, 248] on button "‹" at bounding box center [532, 242] width 19 height 19
click at [569, 334] on button "30" at bounding box center [558, 335] width 22 height 16
click at [817, 52] on icon "submit" at bounding box center [819, 52] width 5 height 4
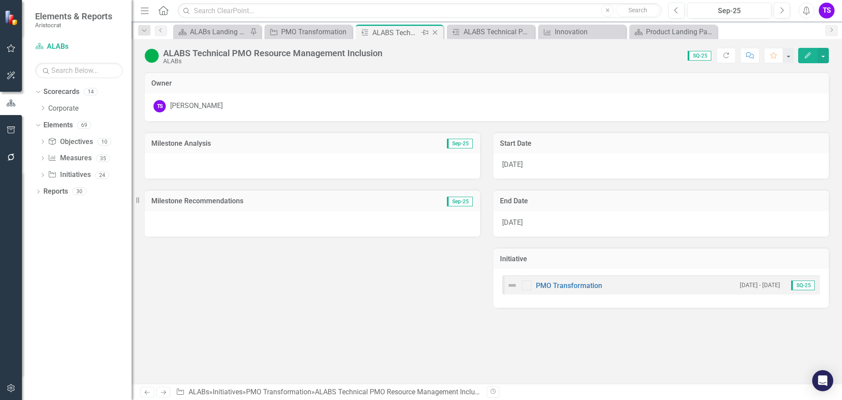
click at [437, 32] on icon "Close" at bounding box center [435, 32] width 9 height 7
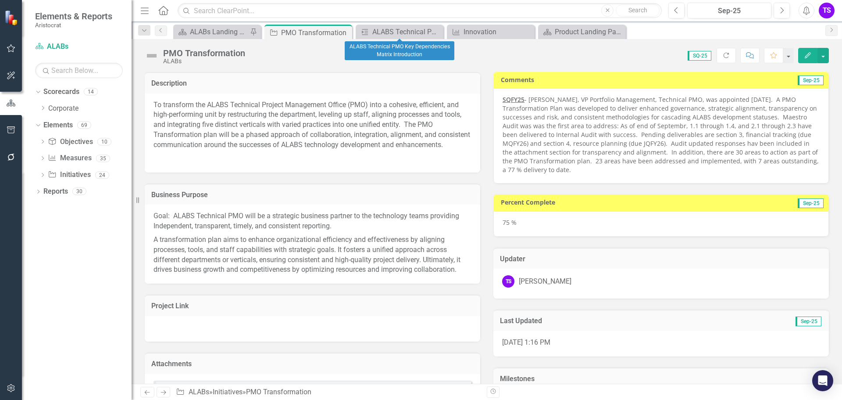
checkbox input "false"
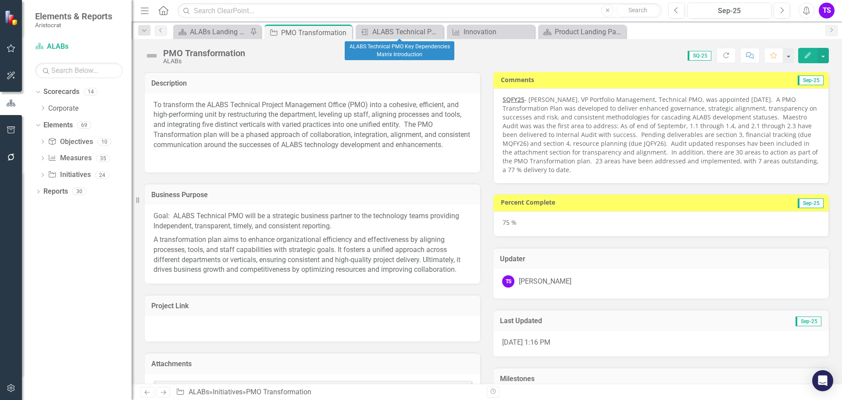
checkbox input "false"
checkbox input "true"
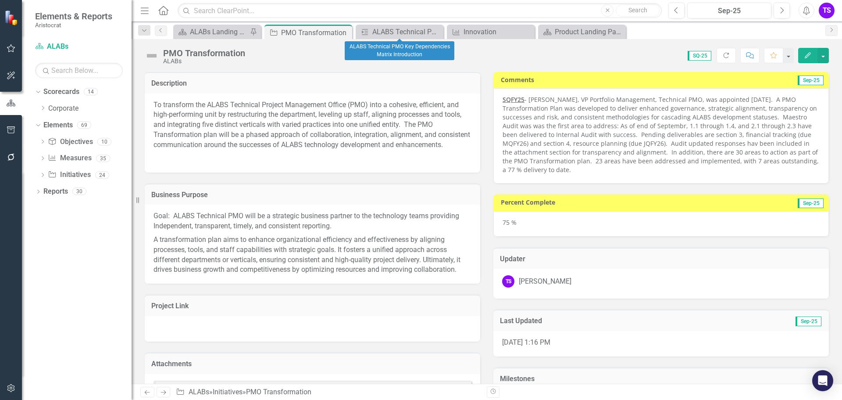
checkbox input "true"
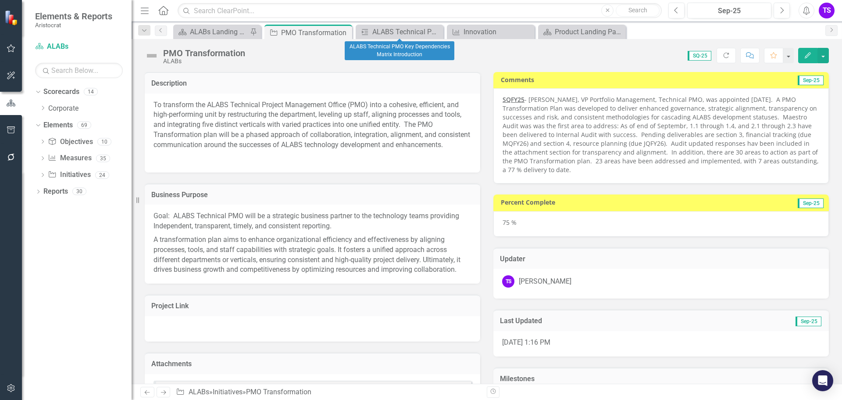
checkbox input "true"
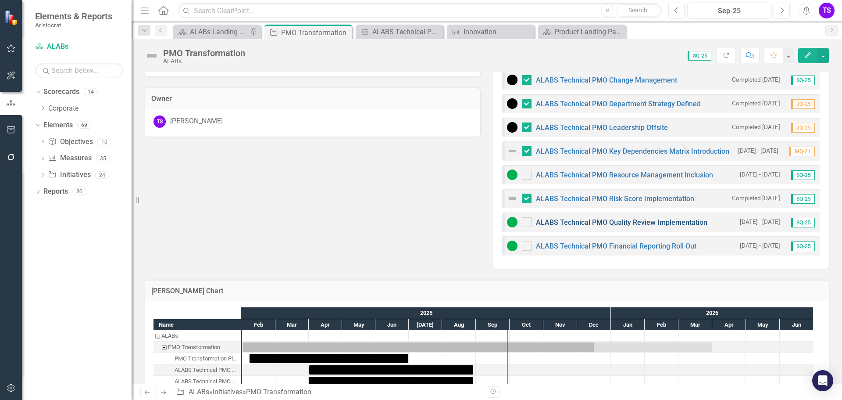
scroll to position [544, 0]
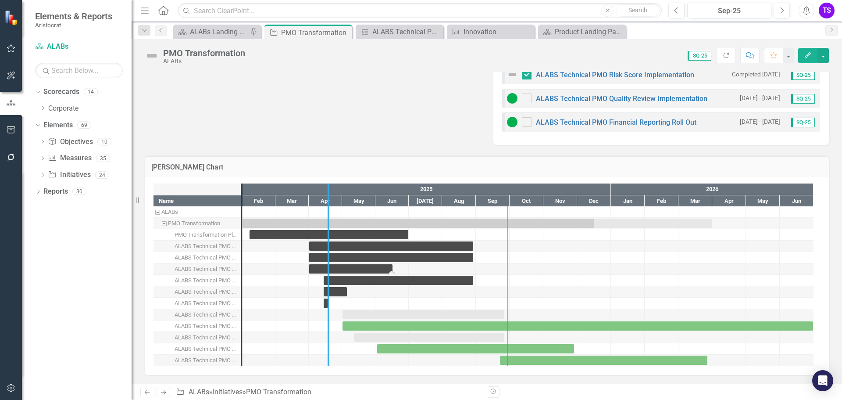
drag, startPoint x: 242, startPoint y: 274, endPoint x: 336, endPoint y: 266, distance: 94.2
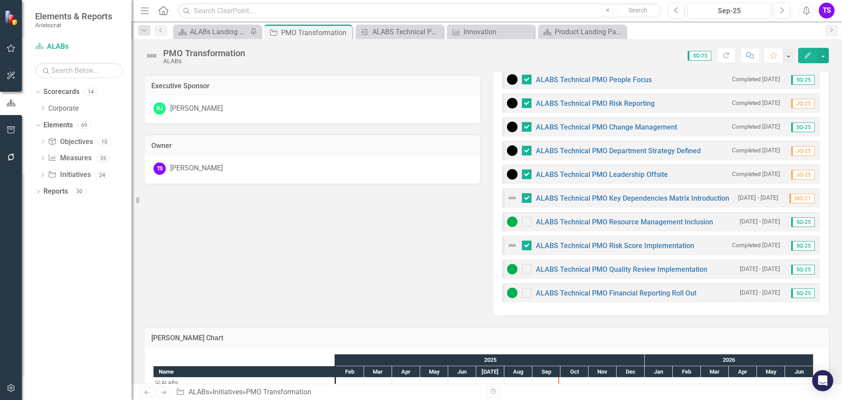
scroll to position [368, 0]
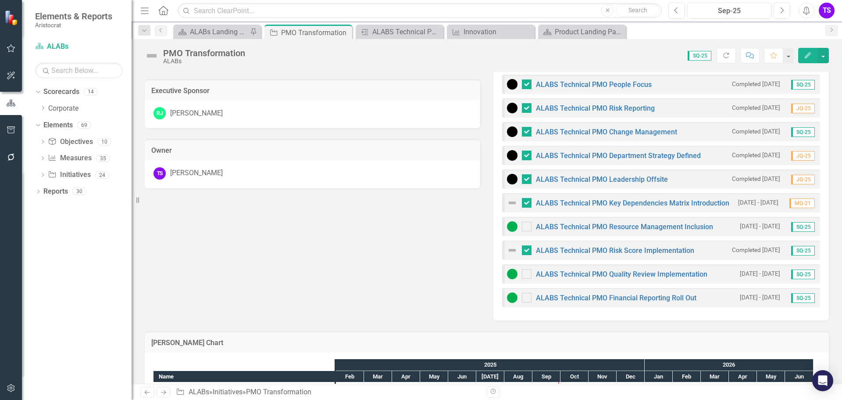
click at [508, 201] on img at bounding box center [512, 202] width 11 height 11
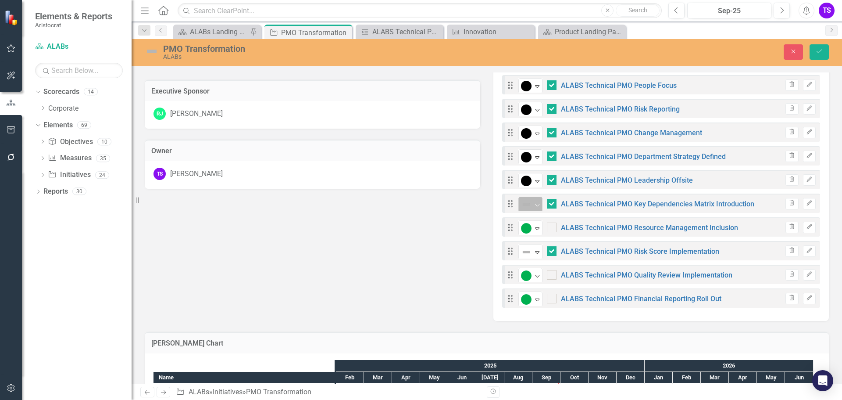
click at [534, 204] on icon "Expand" at bounding box center [537, 204] width 9 height 7
click at [524, 253] on img at bounding box center [526, 252] width 11 height 11
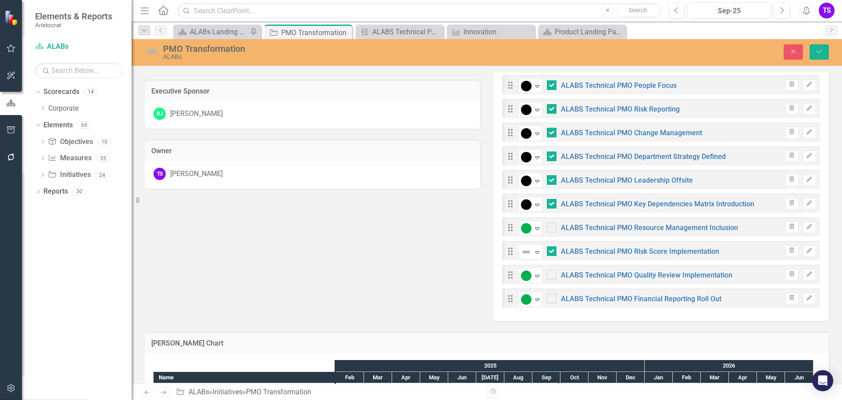
click at [817, 49] on icon "Save" at bounding box center [820, 51] width 8 height 6
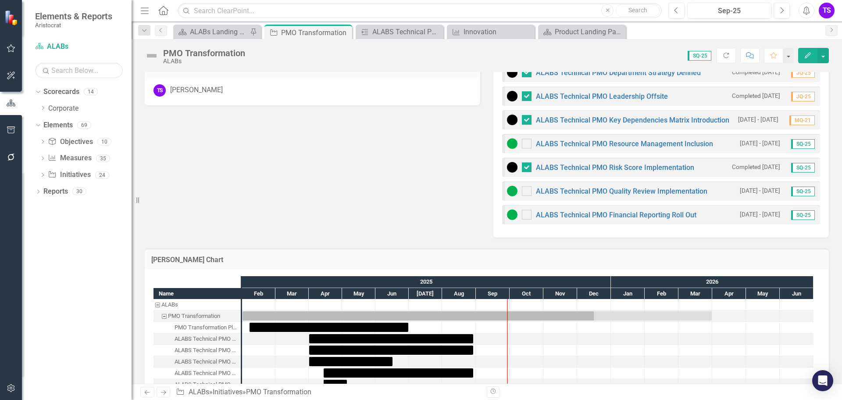
scroll to position [439, 0]
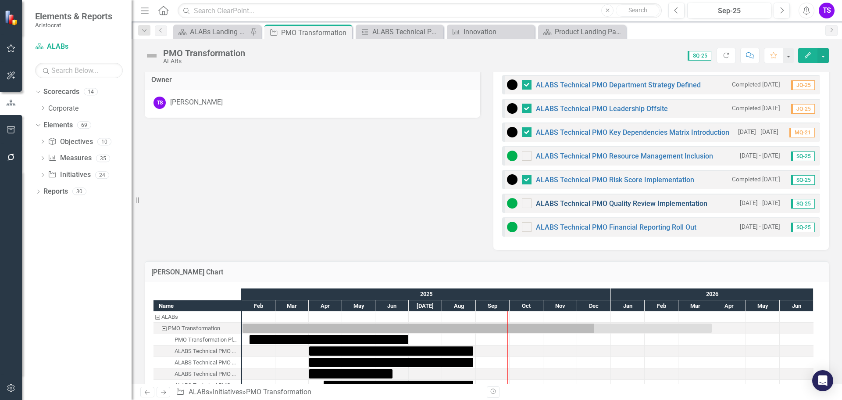
click at [603, 204] on link "ALABS Technical PMO Quality Review Implementation" at bounding box center [622, 203] width 172 height 8
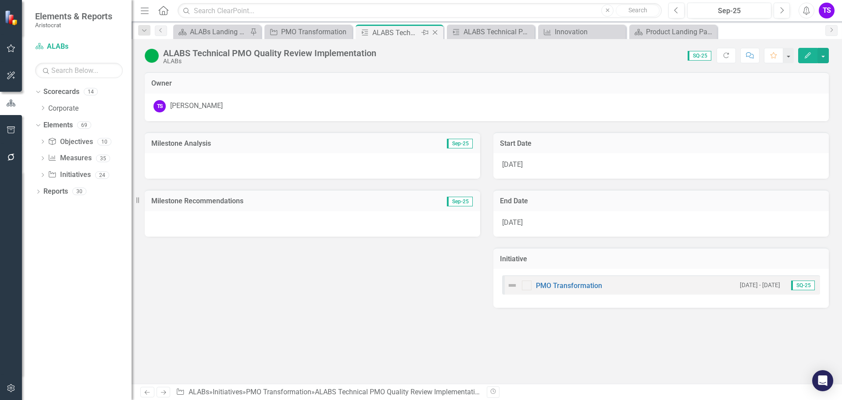
click at [434, 29] on icon "Close" at bounding box center [435, 32] width 9 height 7
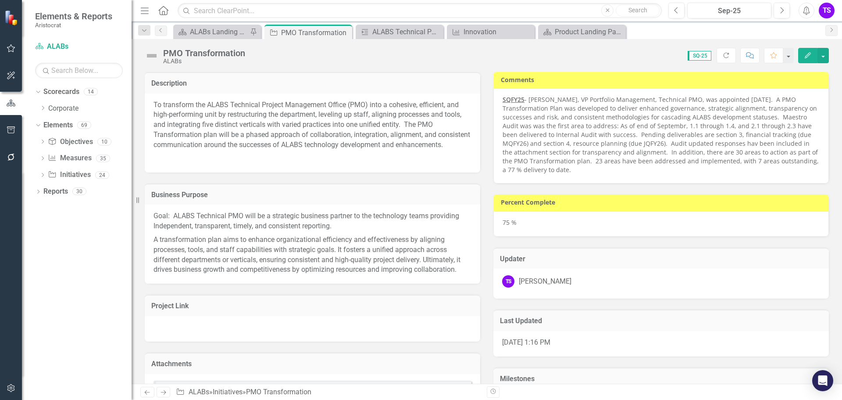
click at [0, 0] on icon "Close" at bounding box center [0, 0] width 0 height 0
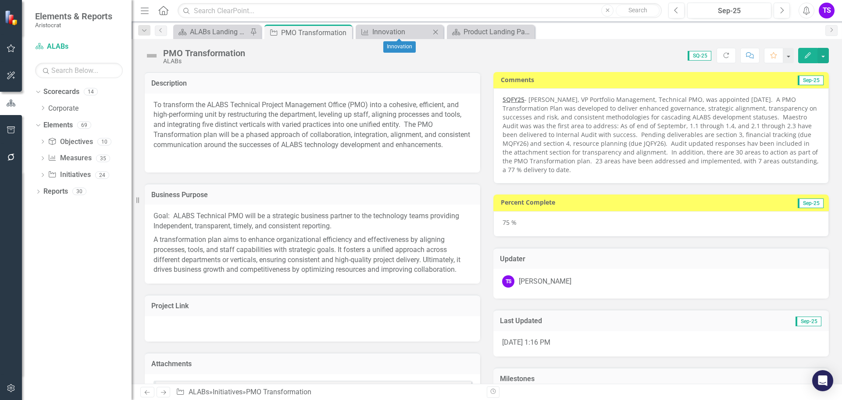
click at [434, 29] on icon "Close" at bounding box center [435, 32] width 9 height 7
click at [424, 32] on div "Product Landing Page" at bounding box center [402, 31] width 58 height 11
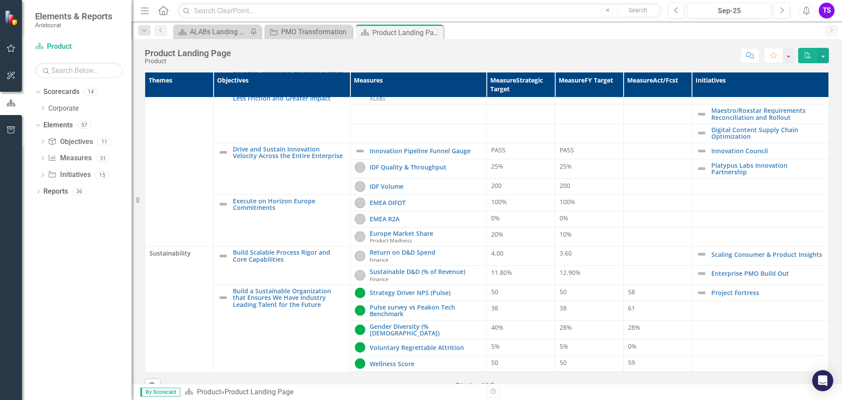
scroll to position [19, 0]
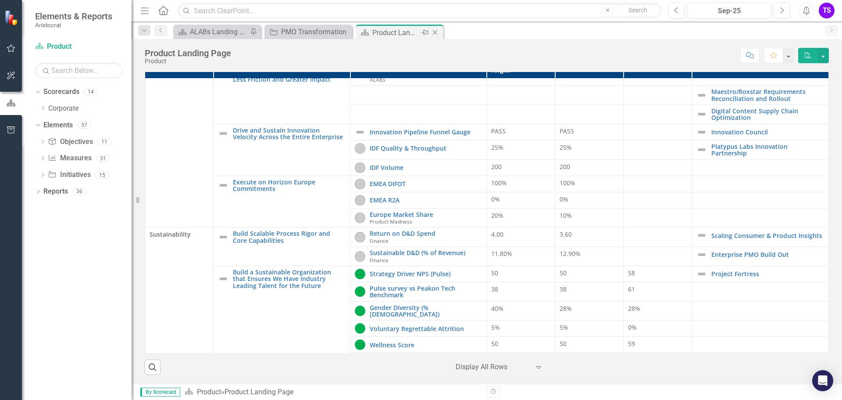
click at [434, 33] on icon "Close" at bounding box center [435, 32] width 9 height 7
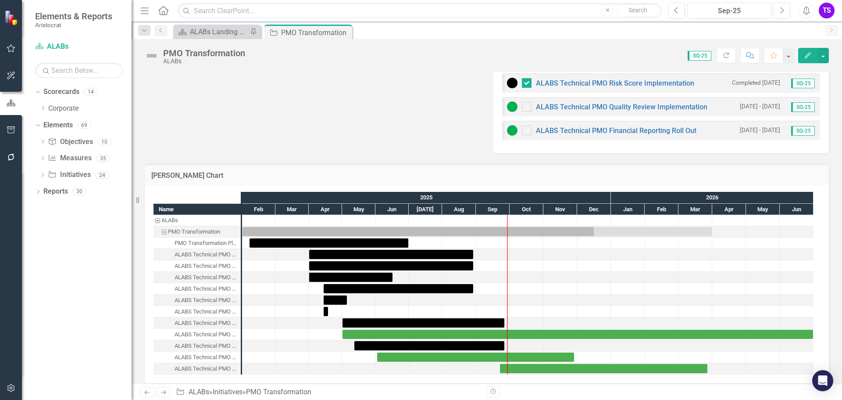
scroll to position [544, 0]
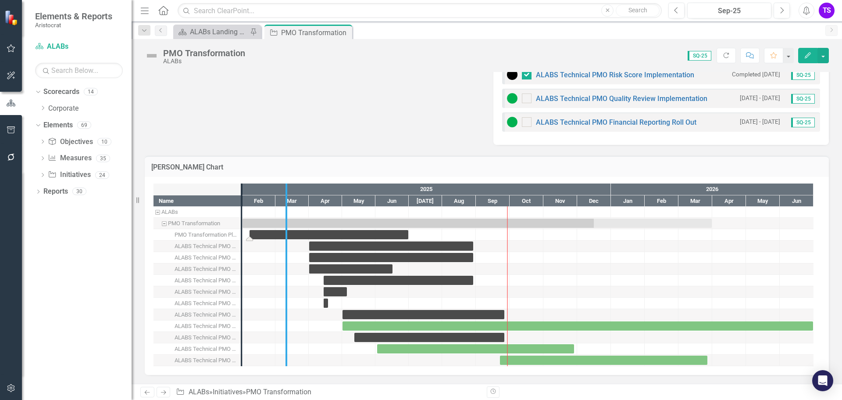
drag, startPoint x: 243, startPoint y: 250, endPoint x: 290, endPoint y: 239, distance: 49.2
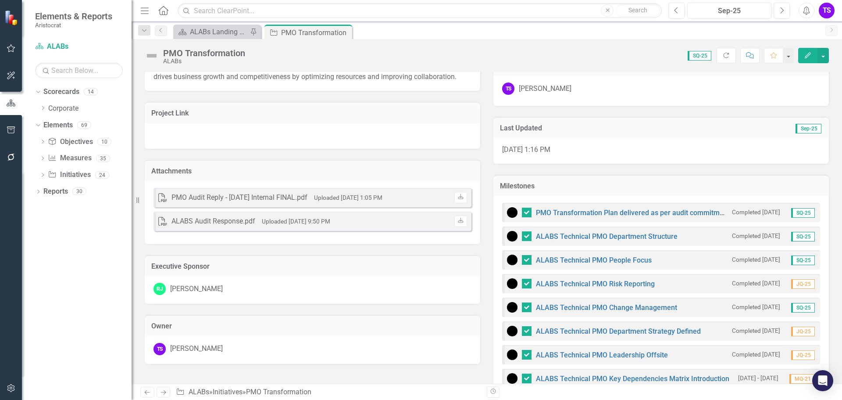
scroll to position [236, 0]
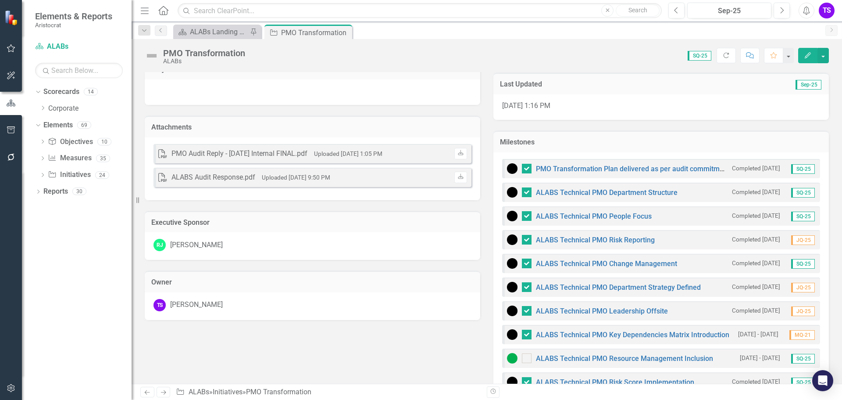
click at [546, 150] on div "Milestones" at bounding box center [662, 141] width 336 height 21
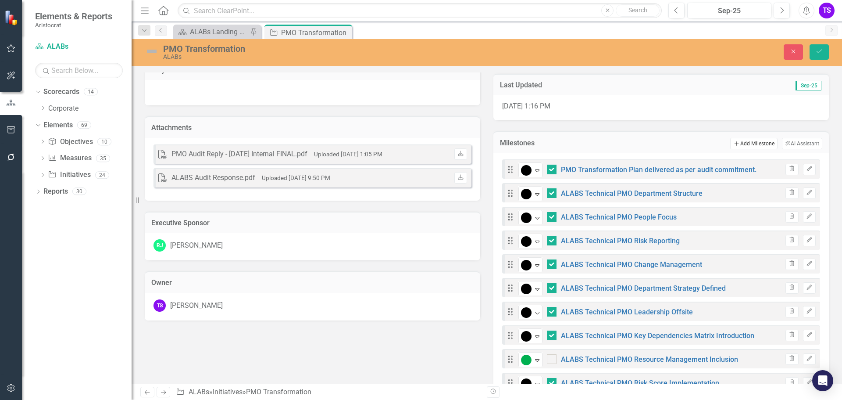
click at [750, 142] on button "Add Add Milestone" at bounding box center [754, 143] width 47 height 11
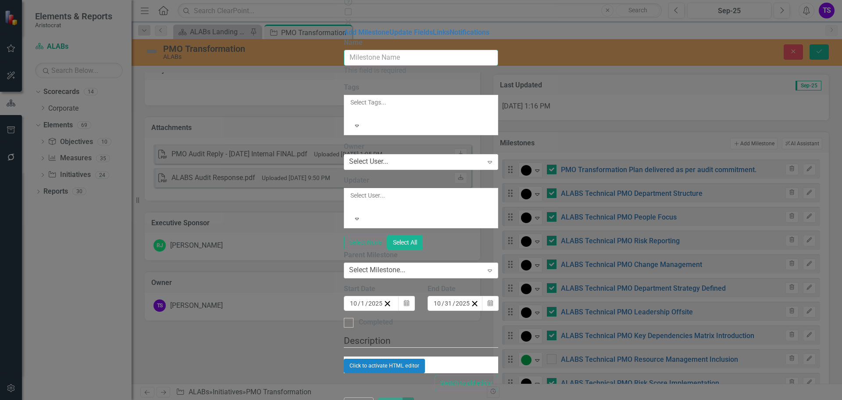
click at [344, 50] on input "Name" at bounding box center [421, 58] width 155 height 16
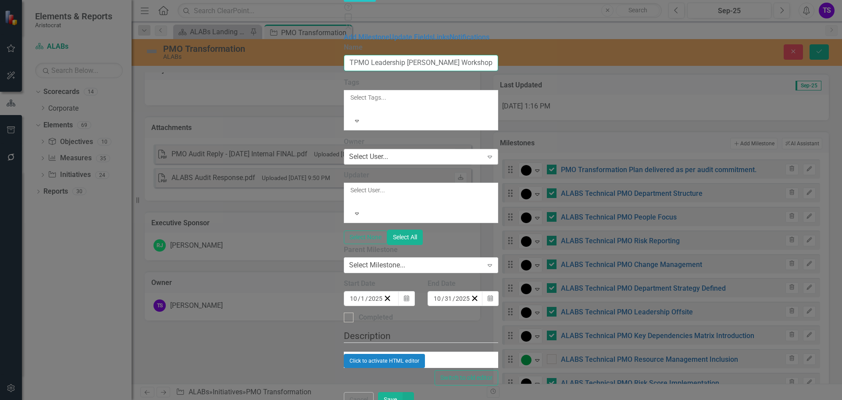
type input "TPMO Leadership Summerlin Workshop"
click at [349, 152] on div "Select User..." at bounding box center [368, 157] width 39 height 10
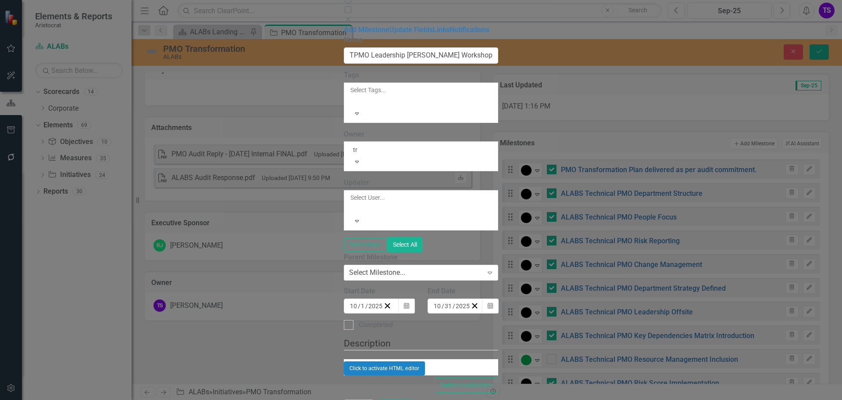
type input "tri"
click at [306, 399] on div "Tri sha Sauerbrei" at bounding box center [421, 407] width 842 height 14
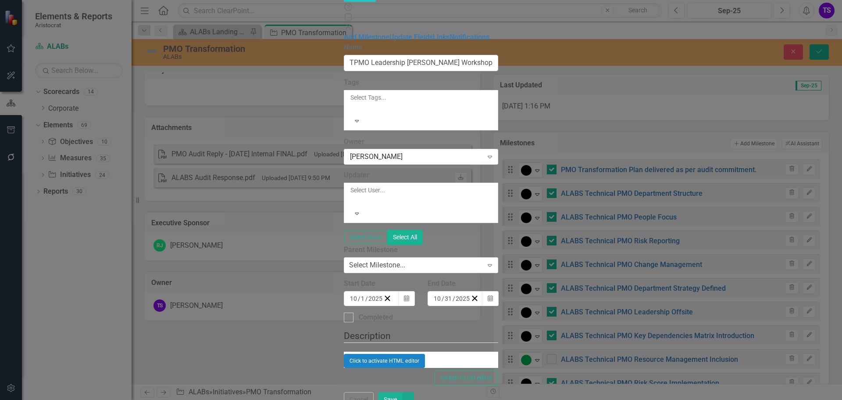
click at [351, 195] on div at bounding box center [351, 200] width 1 height 11
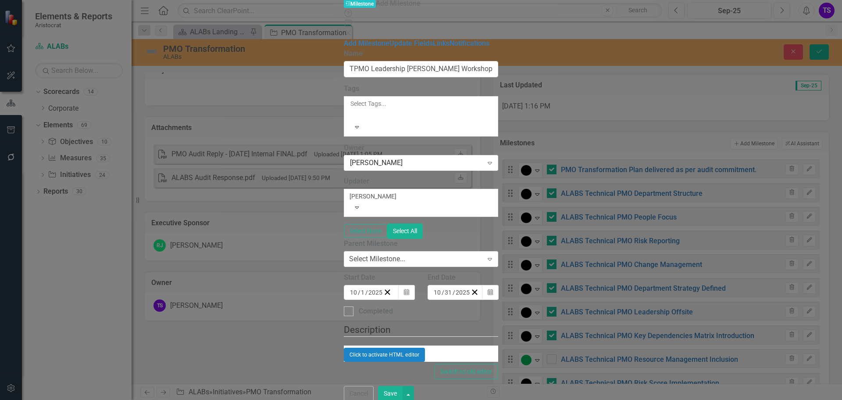
type input "trisha"
click at [62, 399] on span "Trisha" at bounding box center [35, 406] width 53 height 8
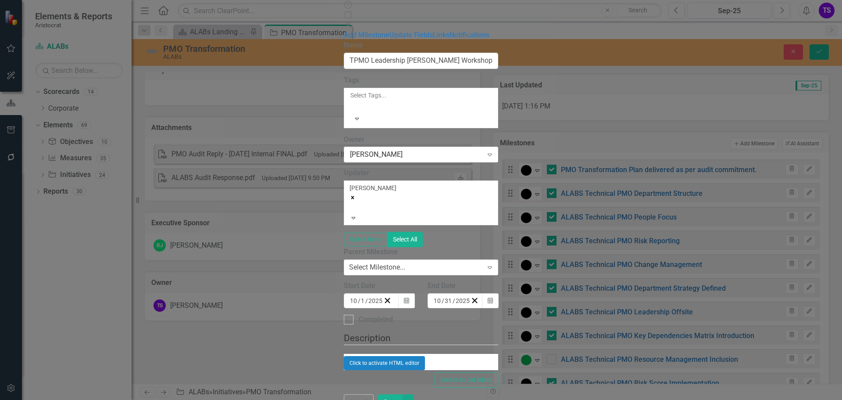
click at [350, 296] on div "10 / 1 / 2025" at bounding box center [367, 300] width 34 height 9
click at [348, 296] on div "2025-10-01 10 / 1 / 2025" at bounding box center [366, 300] width 37 height 9
click at [363, 308] on button "‹" at bounding box center [372, 317] width 19 height 19
click at [438, 391] on abbr "25" at bounding box center [441, 394] width 7 height 7
click at [493, 297] on icon "Calendar" at bounding box center [490, 300] width 5 height 6
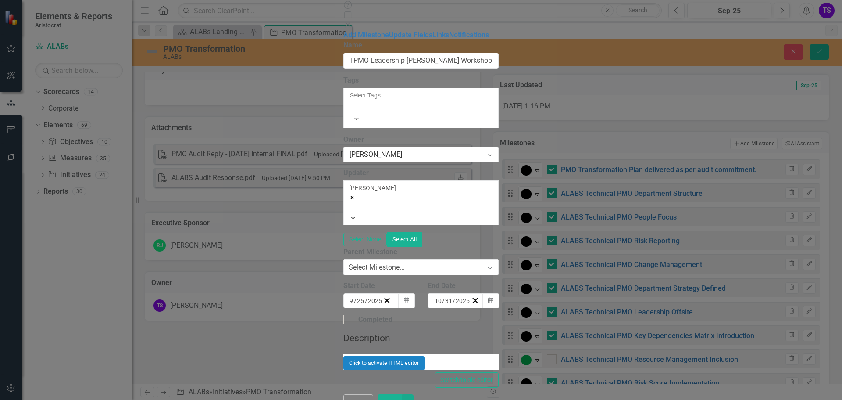
click at [562, 308] on button "›" at bounding box center [552, 317] width 19 height 19
click at [467, 308] on button "‹" at bounding box center [457, 317] width 19 height 19
click at [441, 359] on abbr "5" at bounding box center [440, 362] width 4 height 7
click at [467, 296] on div "10 / 5 / 2025" at bounding box center [451, 300] width 34 height 9
click at [451, 370] on button "12" at bounding box center [440, 378] width 22 height 16
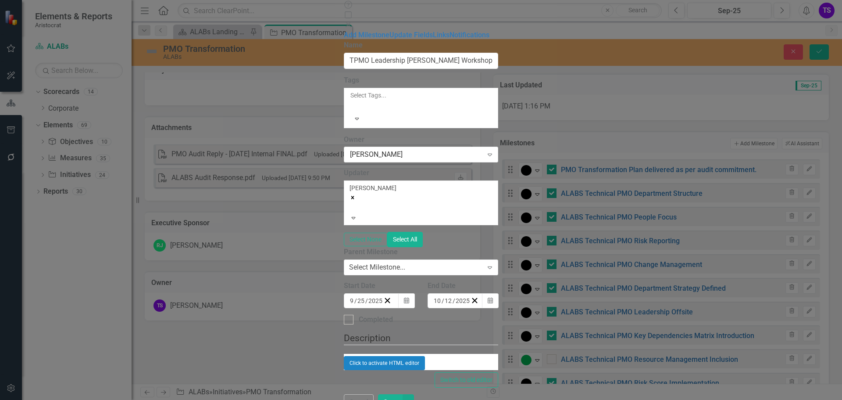
click at [368, 296] on input "2025" at bounding box center [375, 300] width 15 height 9
click at [403, 394] on button "Save" at bounding box center [390, 401] width 25 height 15
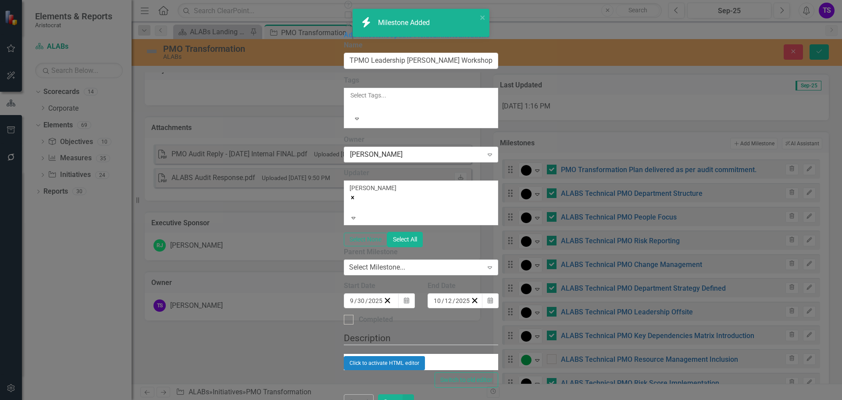
checkbox input "false"
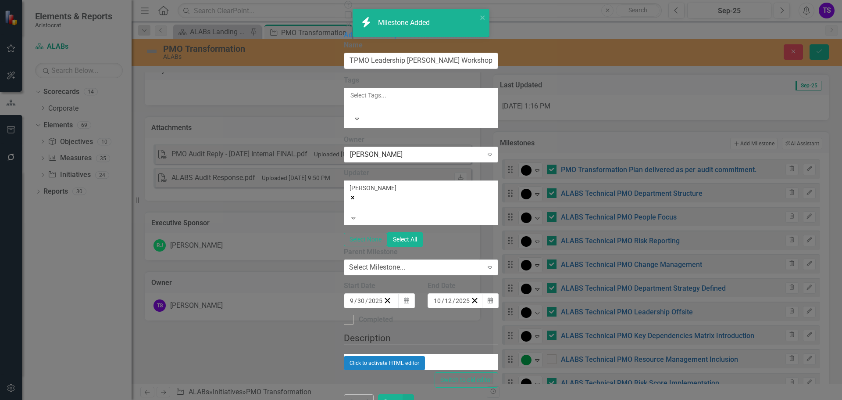
checkbox input "false"
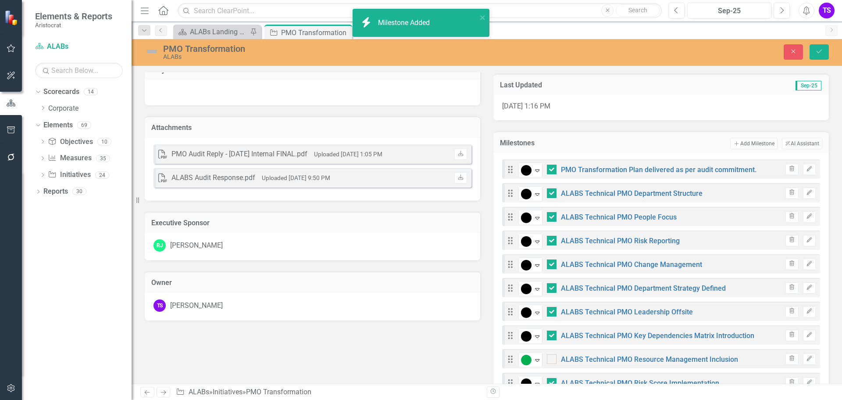
checkbox input "true"
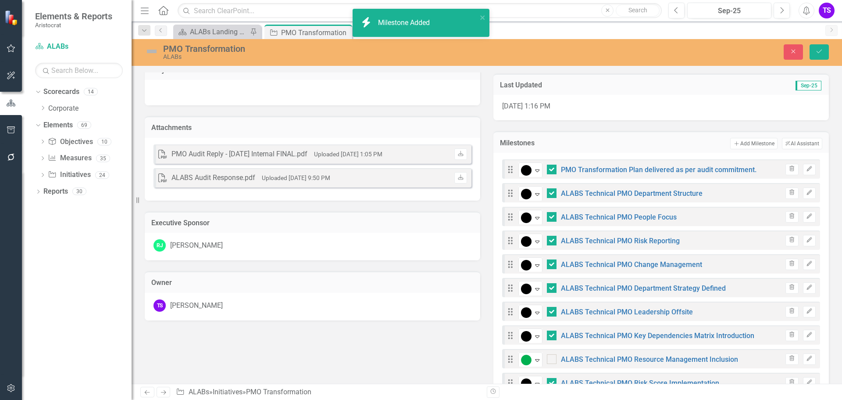
checkbox input "true"
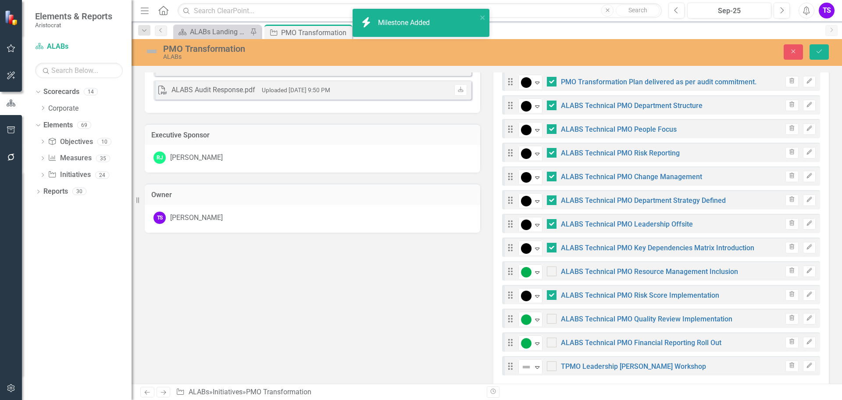
scroll to position [456, 0]
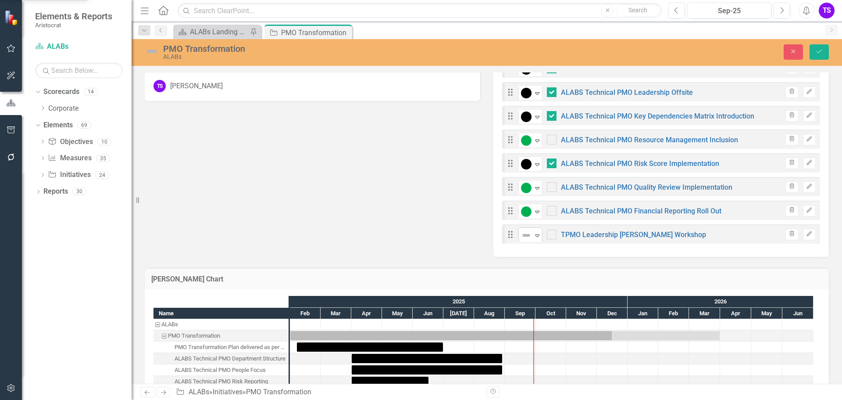
click at [533, 236] on icon "Expand" at bounding box center [537, 235] width 9 height 7
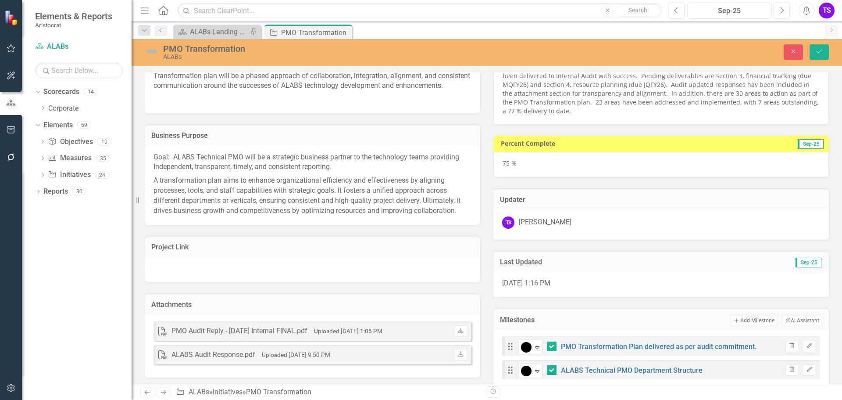
scroll to position [0, 0]
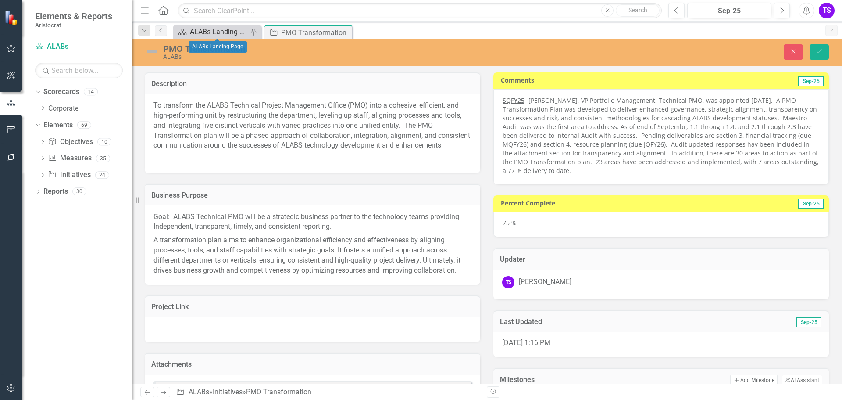
click at [211, 32] on div "ALABs Landing Page" at bounding box center [219, 31] width 58 height 11
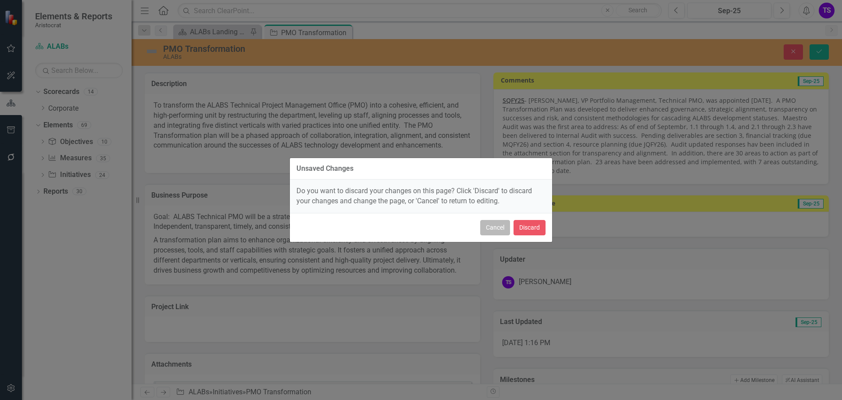
click at [493, 225] on button "Cancel" at bounding box center [495, 227] width 30 height 15
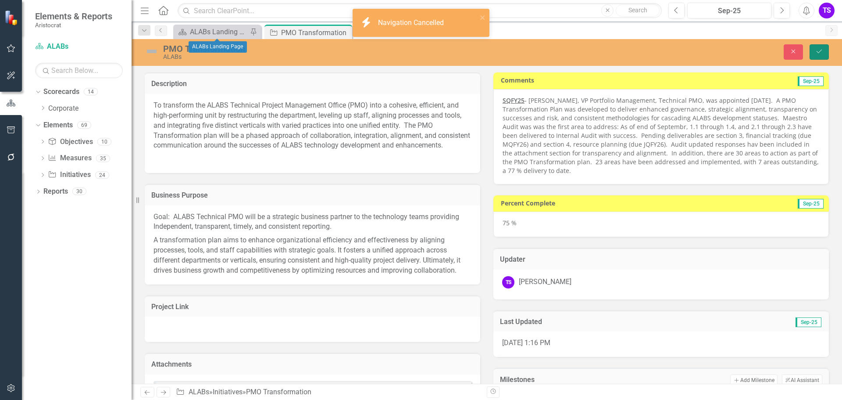
click at [822, 50] on icon "Save" at bounding box center [820, 51] width 8 height 6
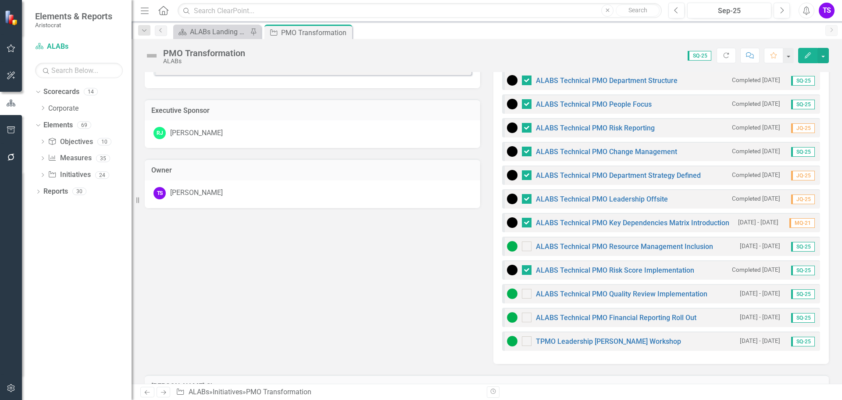
scroll to position [351, 0]
